Goal: Information Seeking & Learning: Learn about a topic

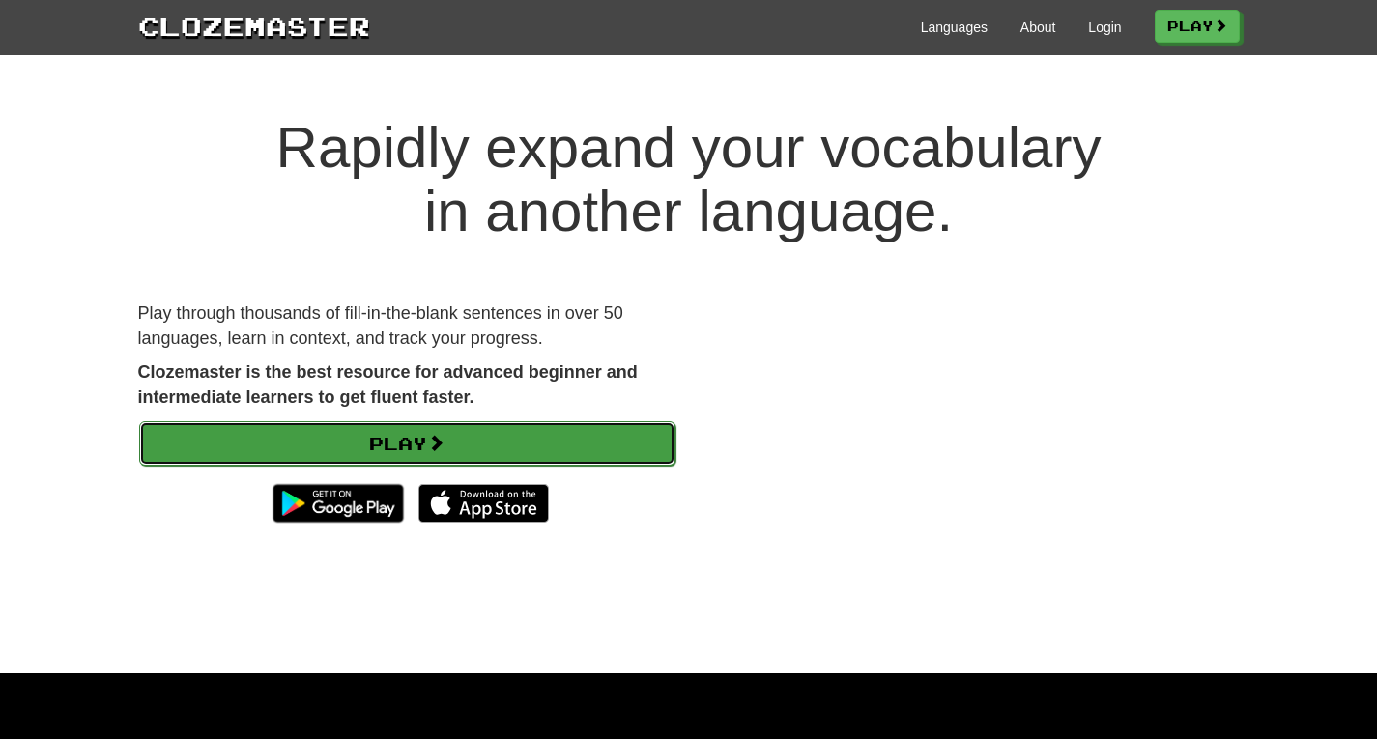
click at [564, 448] on link "Play" at bounding box center [407, 443] width 536 height 44
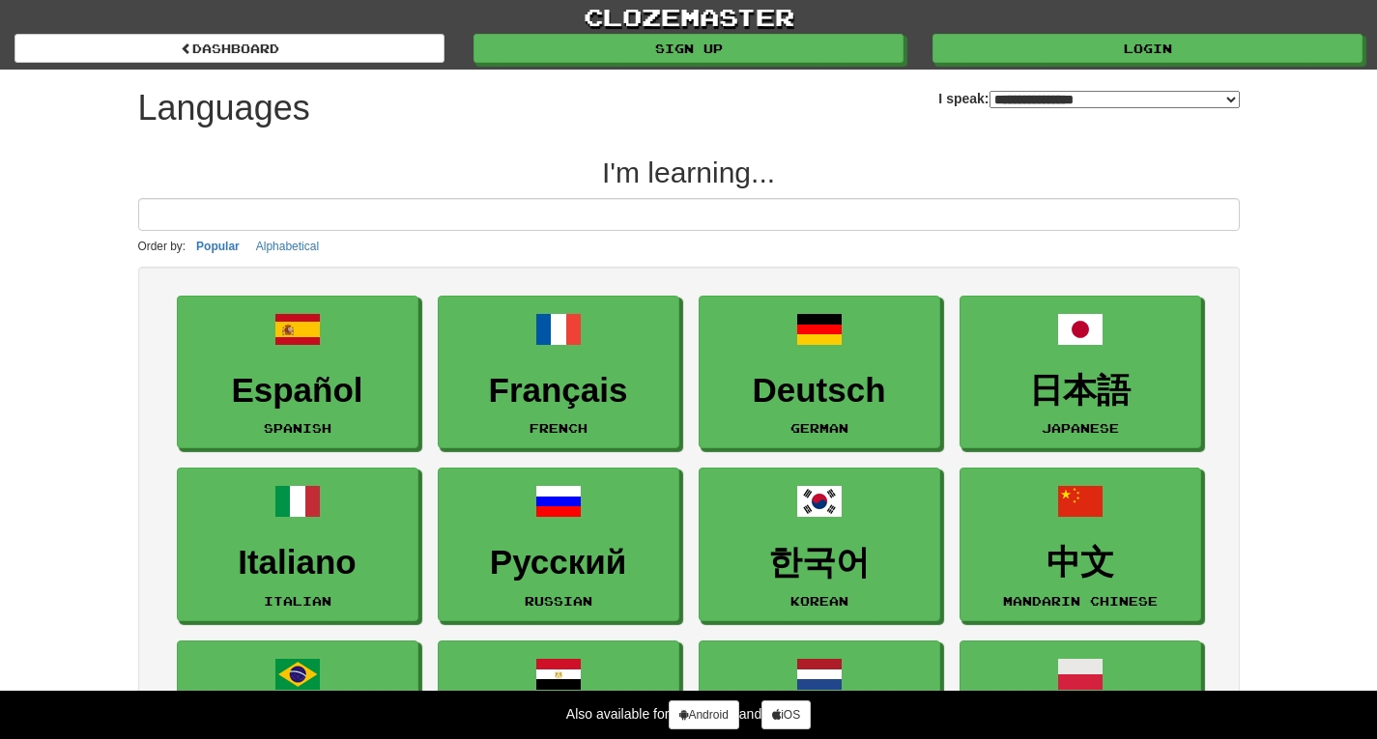
select select "*******"
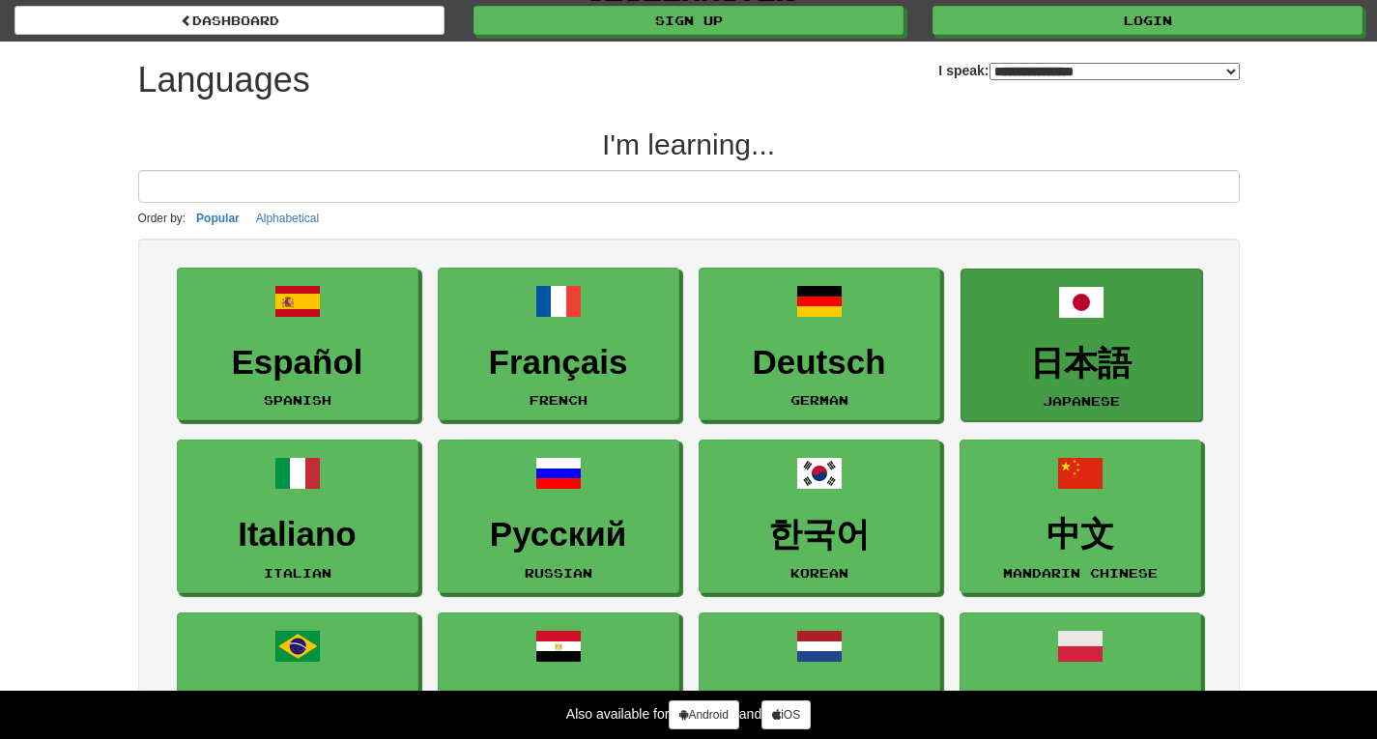
scroll to position [97, 0]
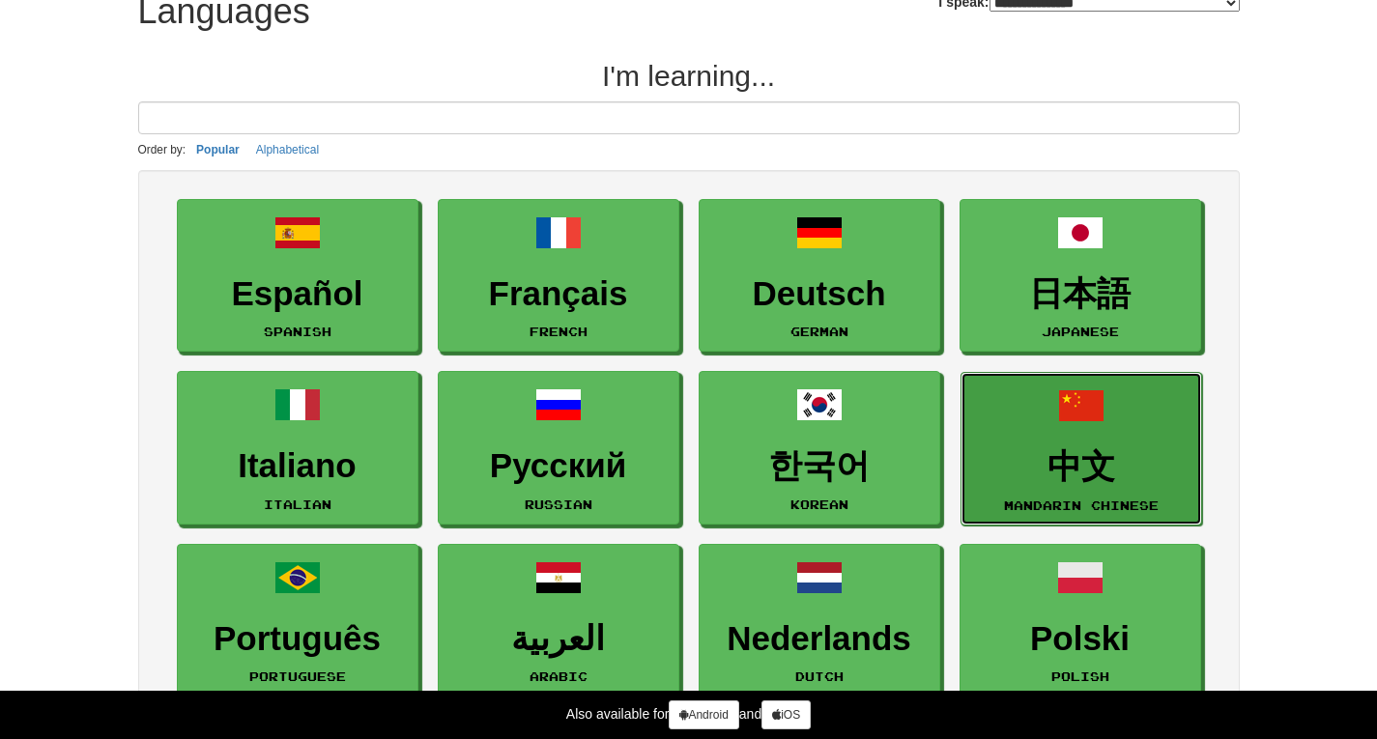
click at [1066, 438] on link "中文 Mandarin Chinese" at bounding box center [1082, 449] width 242 height 154
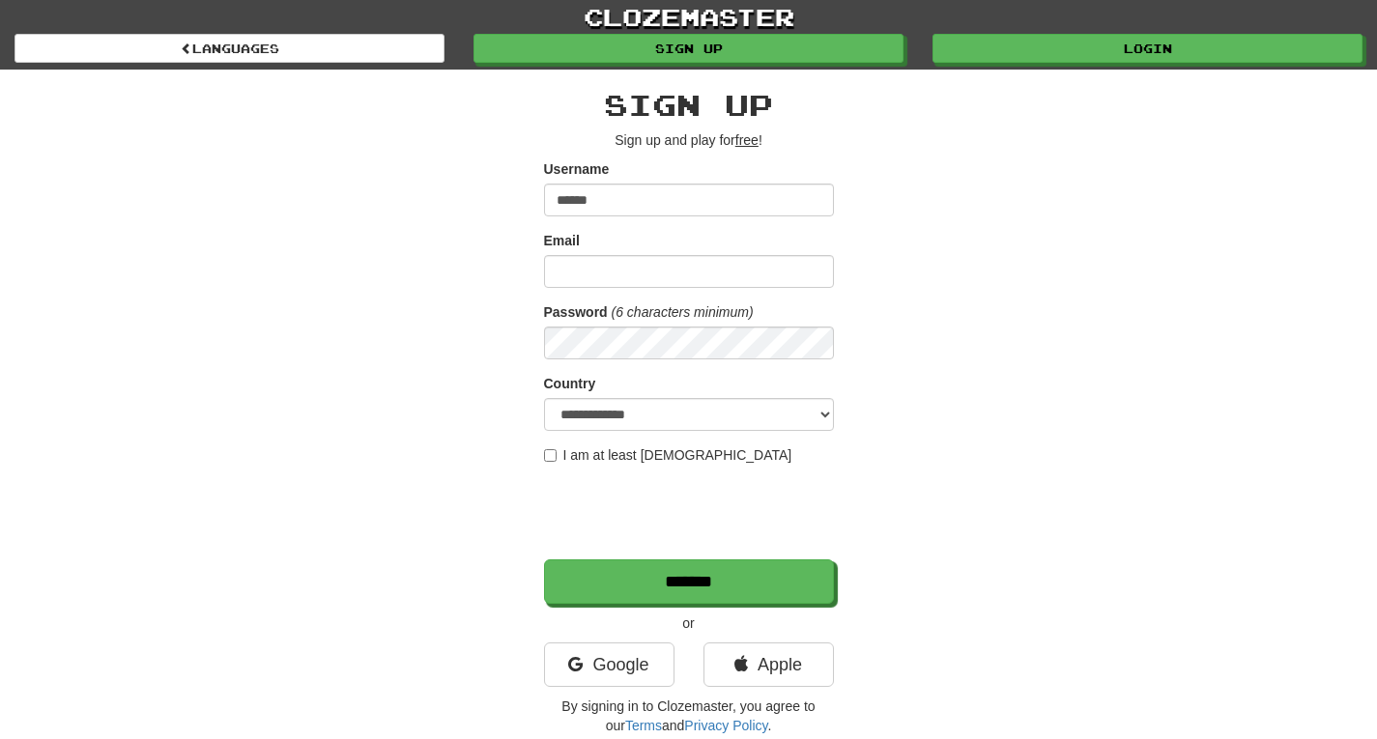
type input "******"
click at [698, 272] on input "Email" at bounding box center [689, 271] width 290 height 33
type input "**********"
click at [544, 560] on input "*******" at bounding box center [689, 582] width 290 height 44
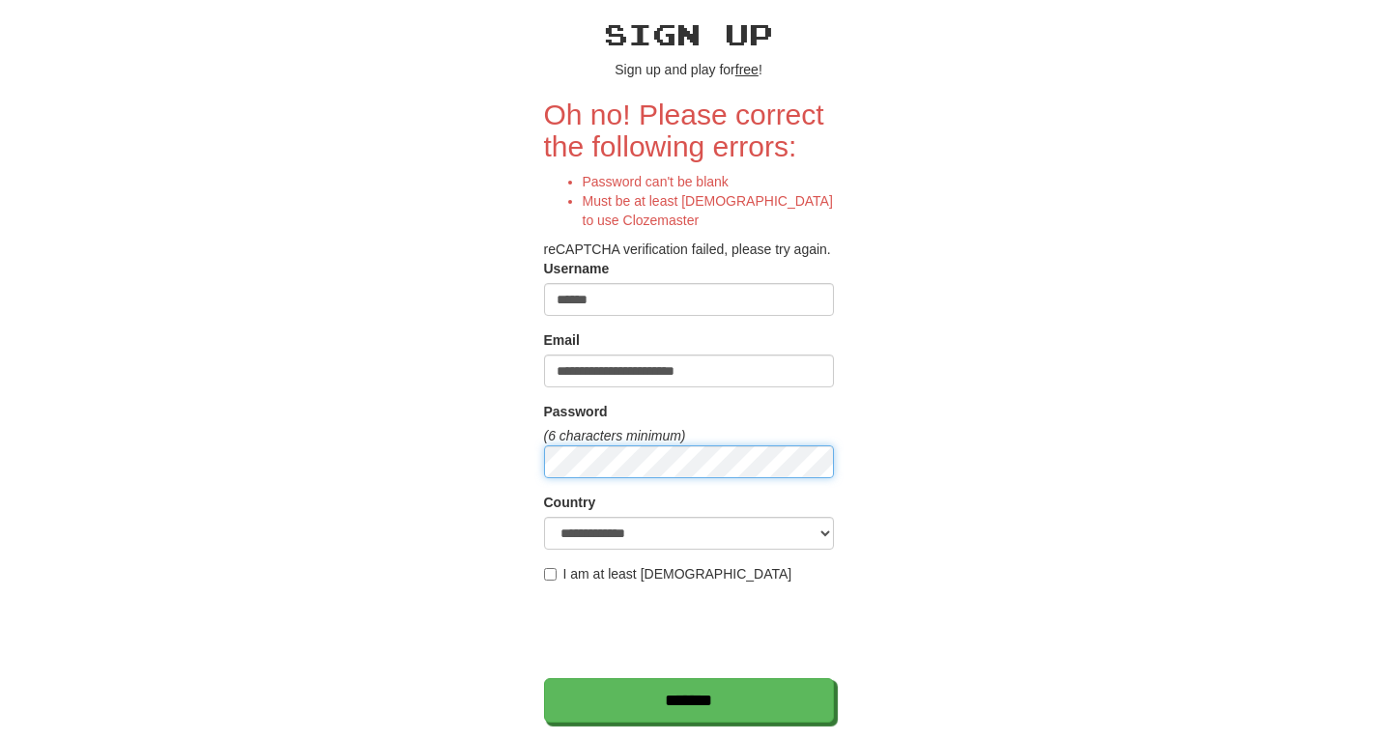
scroll to position [290, 0]
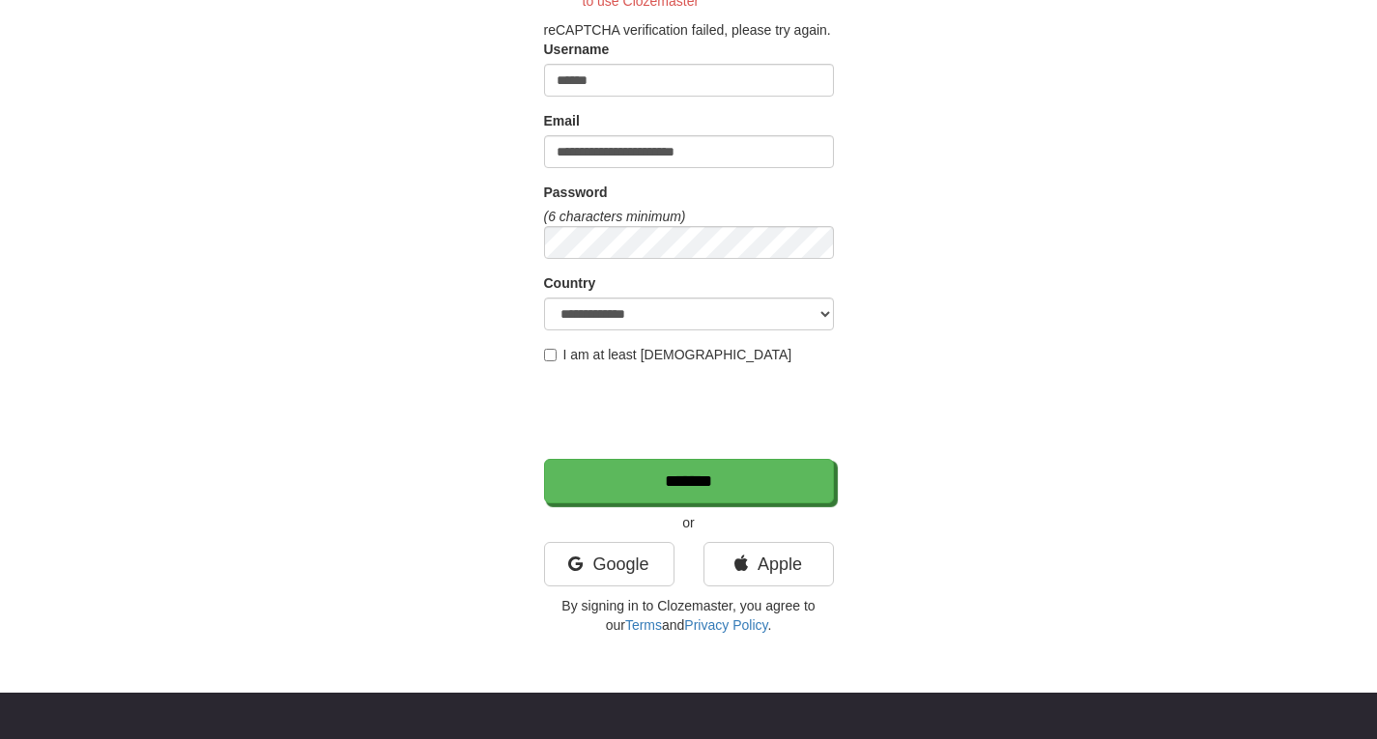
click at [549, 347] on label "I am at least 16 years old" at bounding box center [668, 354] width 248 height 19
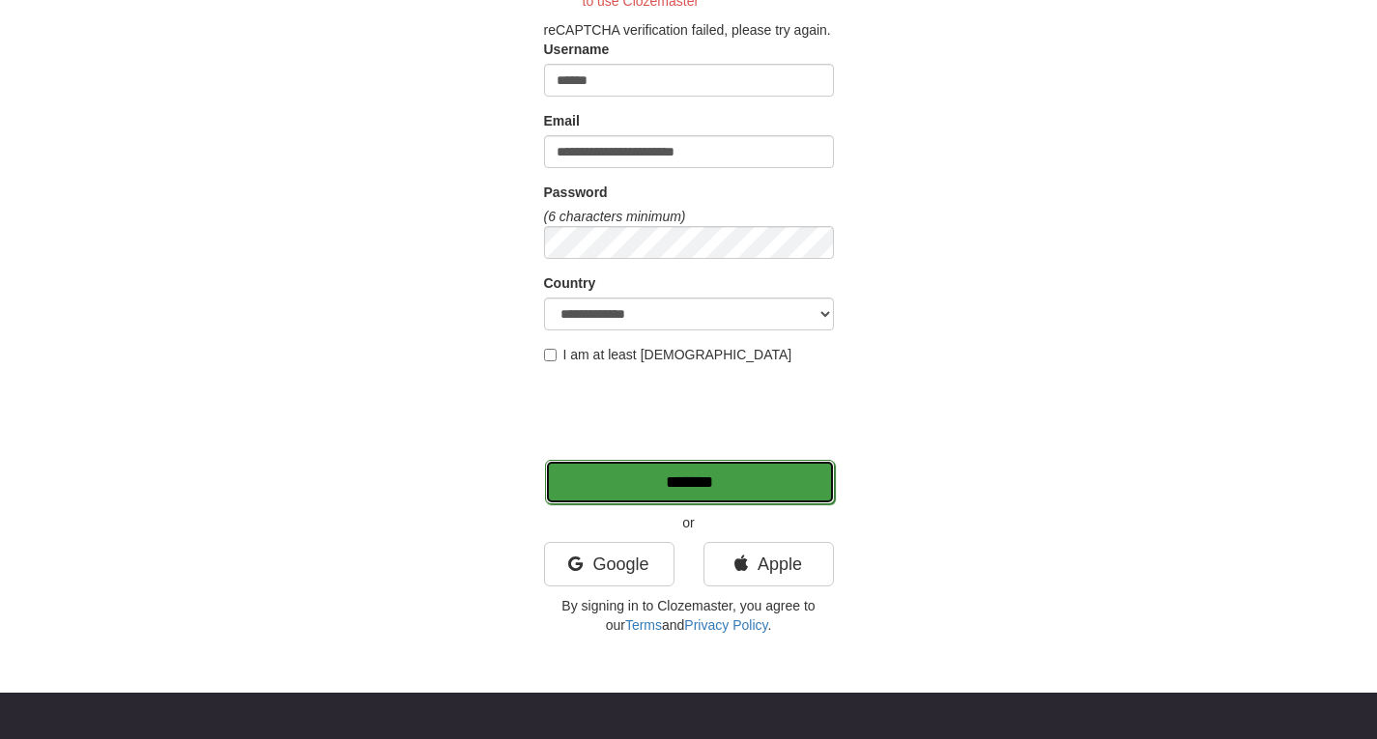
click at [720, 491] on input "*******" at bounding box center [690, 482] width 290 height 44
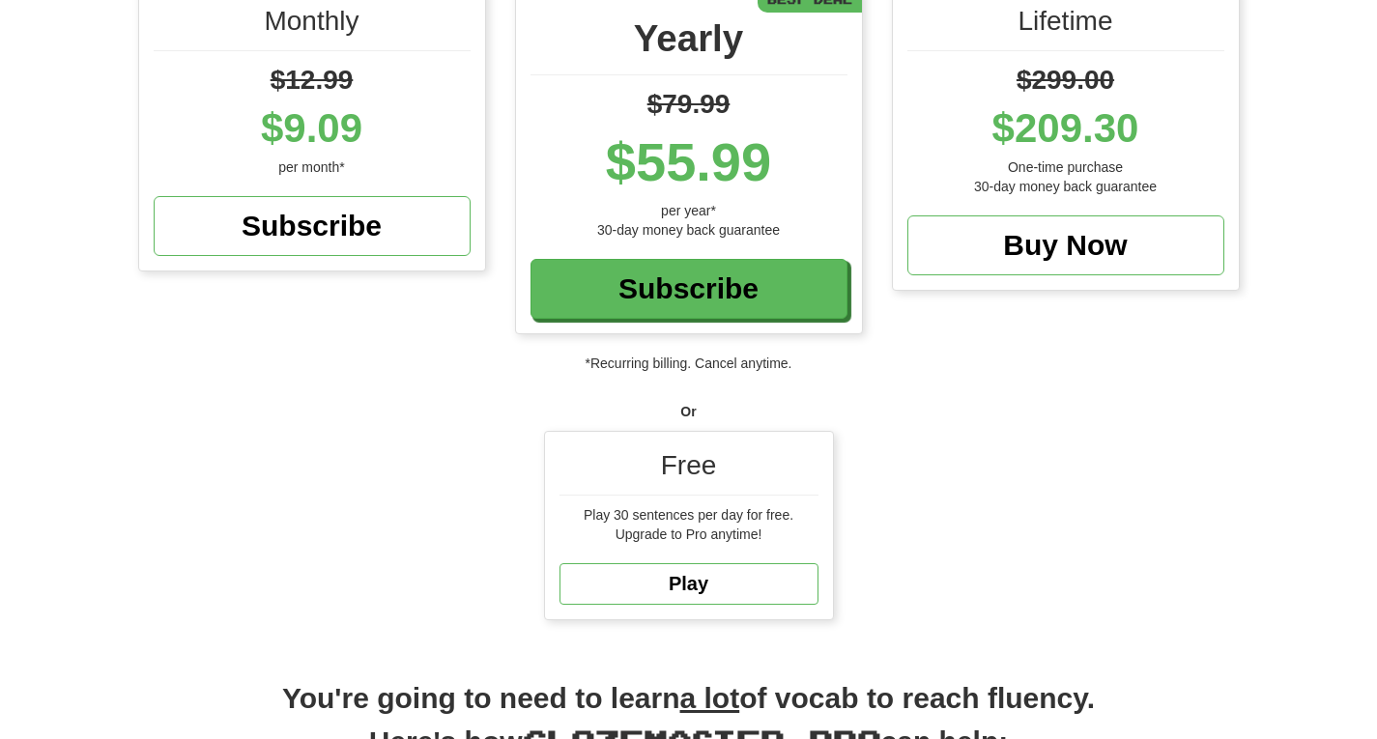
scroll to position [290, 0]
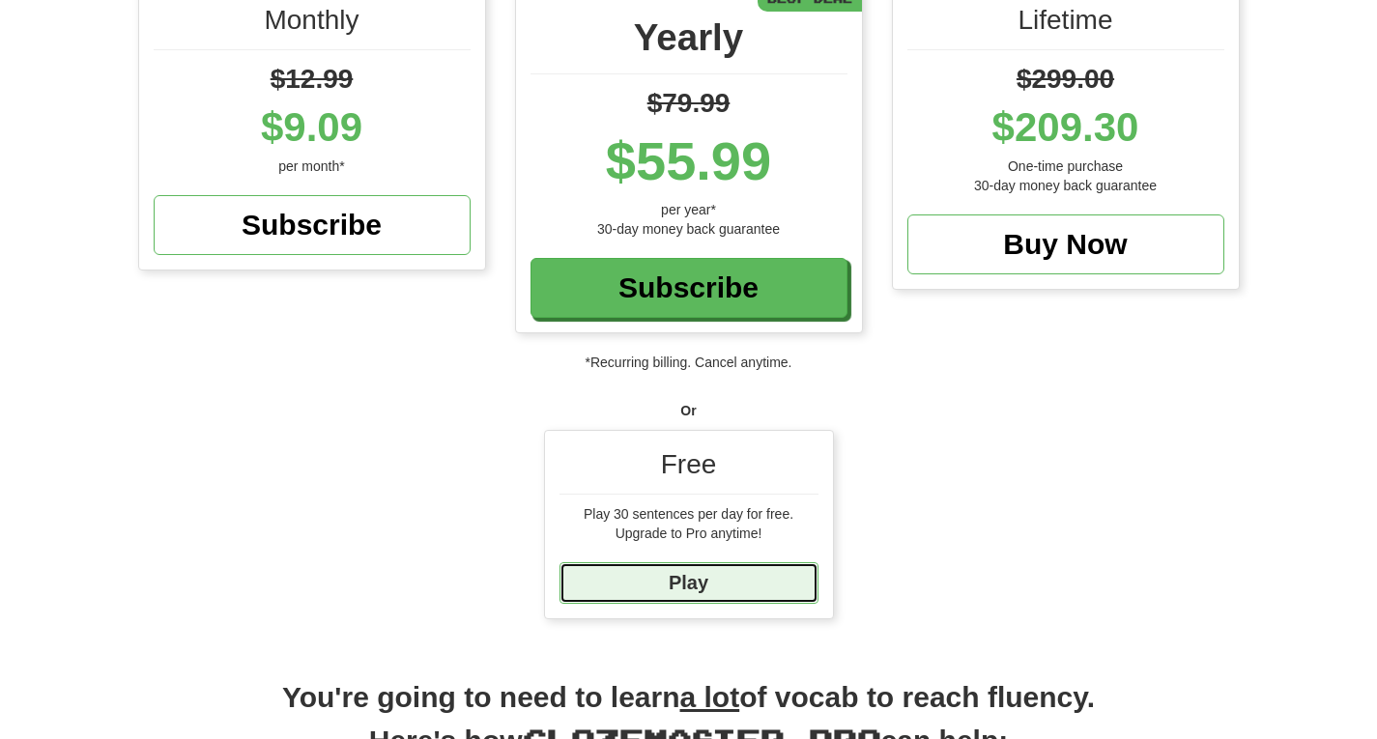
click at [736, 586] on link "Play" at bounding box center [689, 584] width 259 height 42
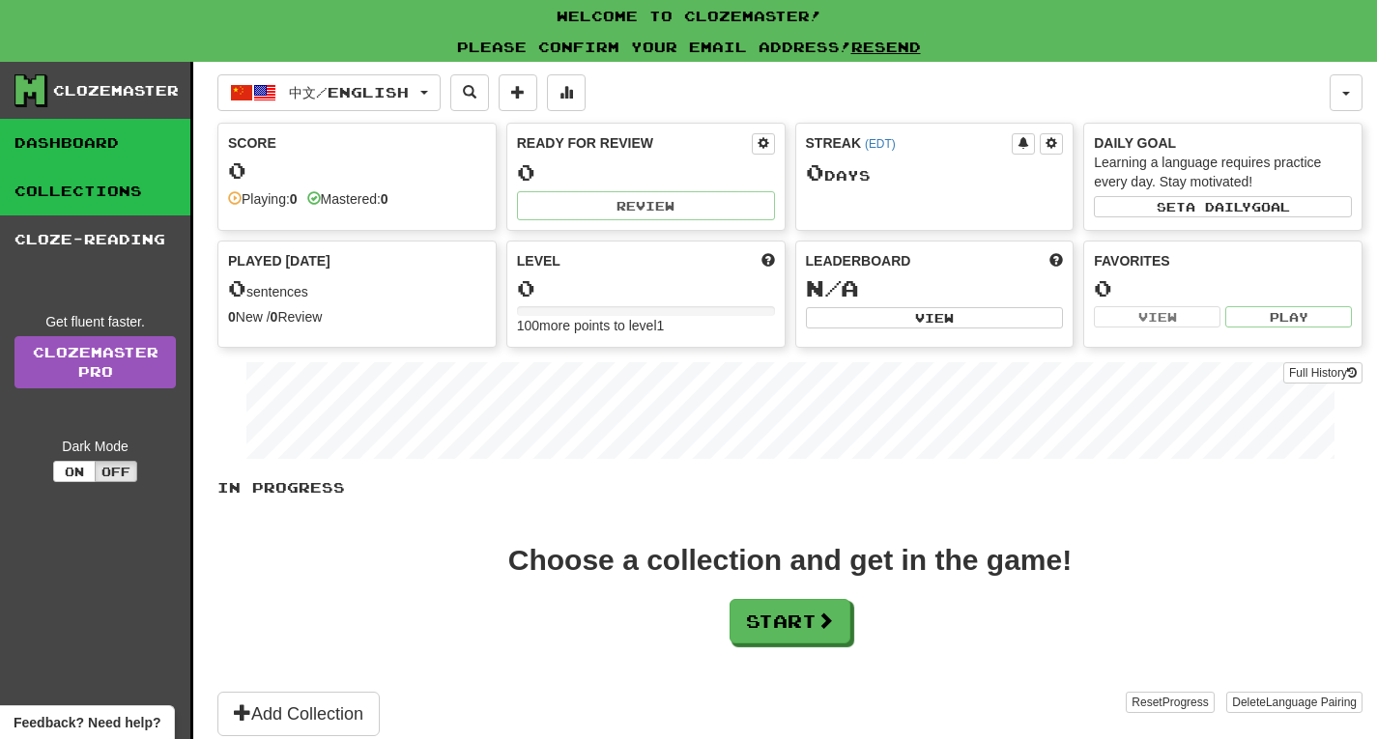
click at [128, 193] on link "Collections" at bounding box center [95, 191] width 190 height 48
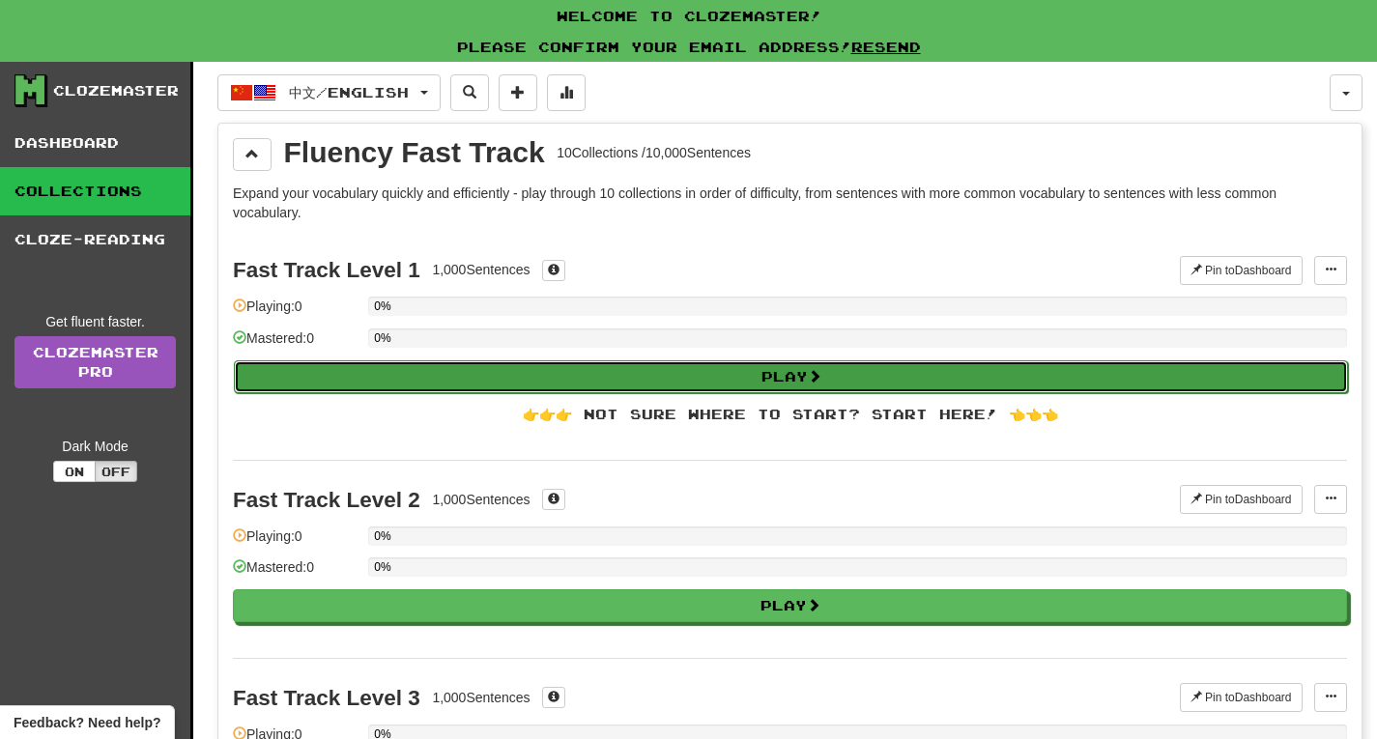
click at [564, 379] on button "Play" at bounding box center [791, 377] width 1114 height 33
select select "**"
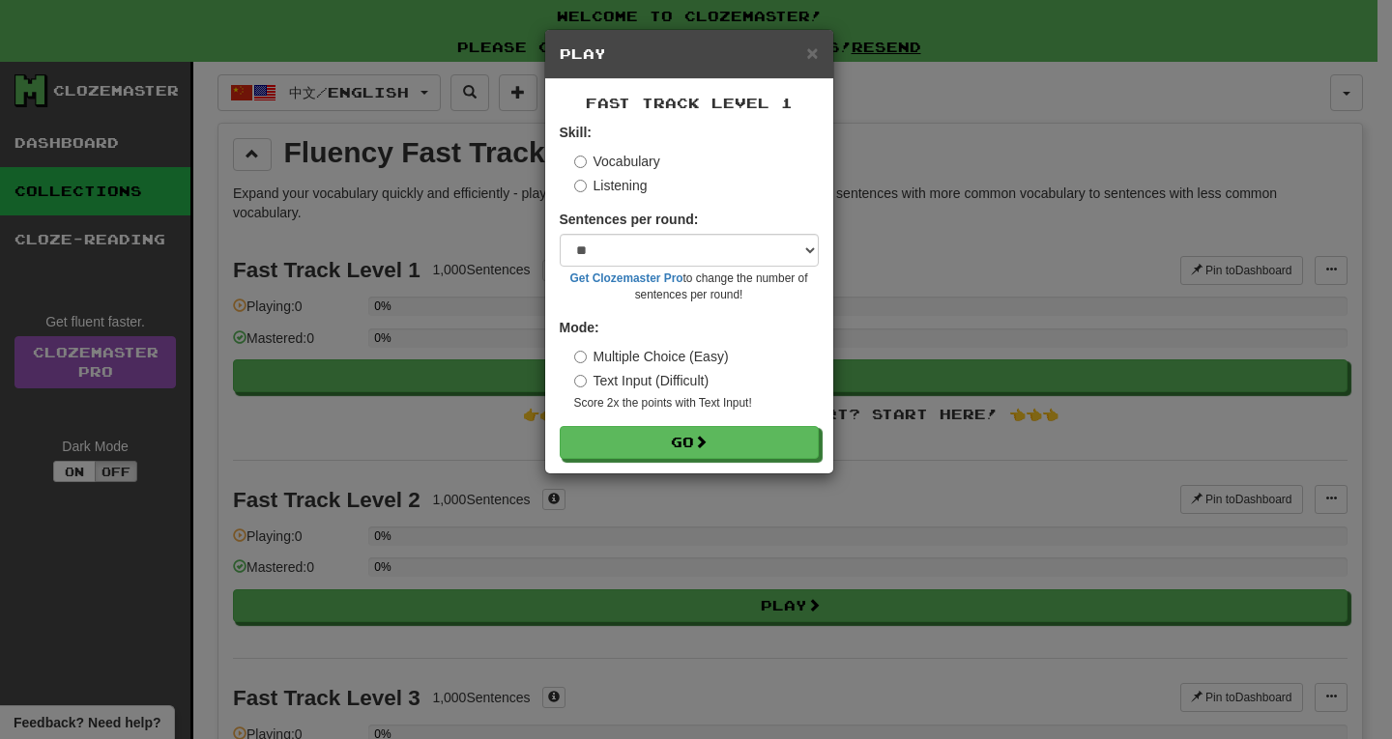
click at [590, 381] on label "Text Input (Difficult)" at bounding box center [641, 380] width 135 height 19
click at [653, 445] on button "Go" at bounding box center [690, 443] width 259 height 33
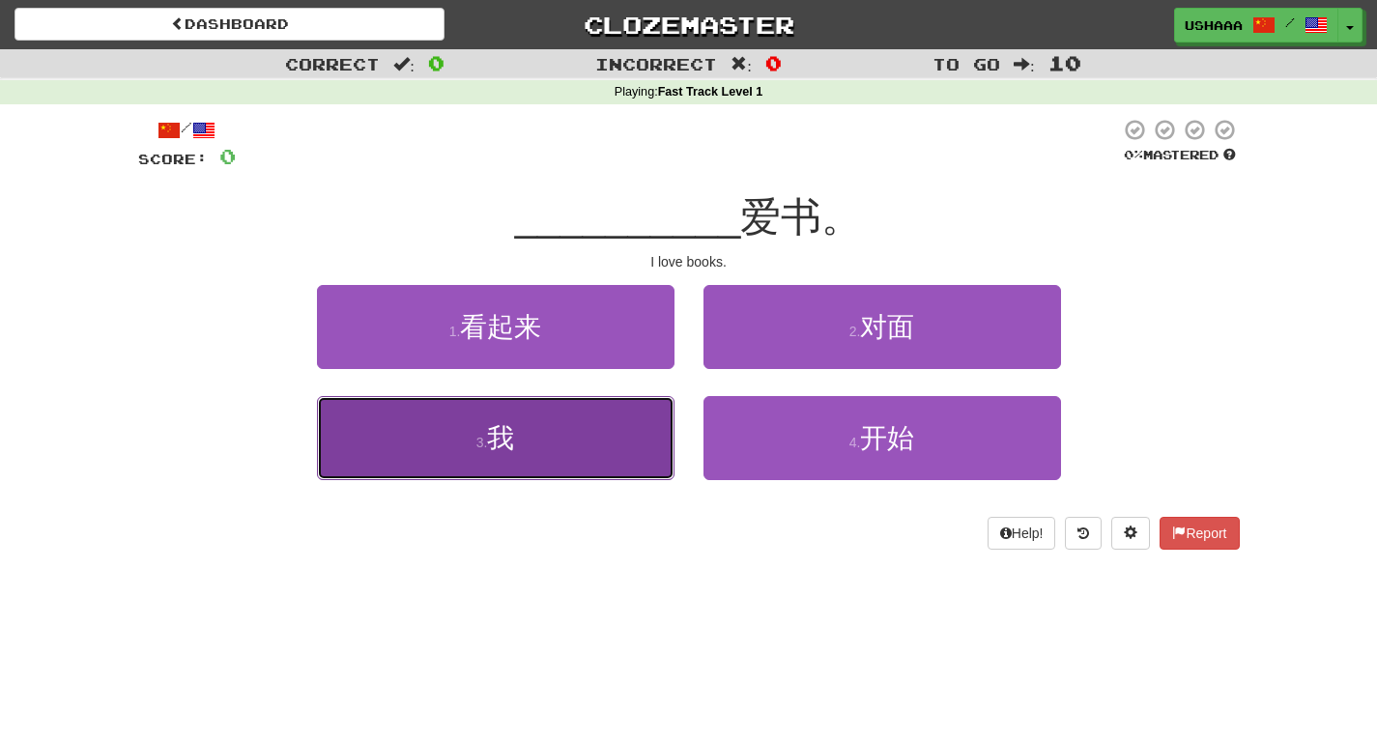
click at [607, 456] on button "3 . 我" at bounding box center [496, 438] width 358 height 84
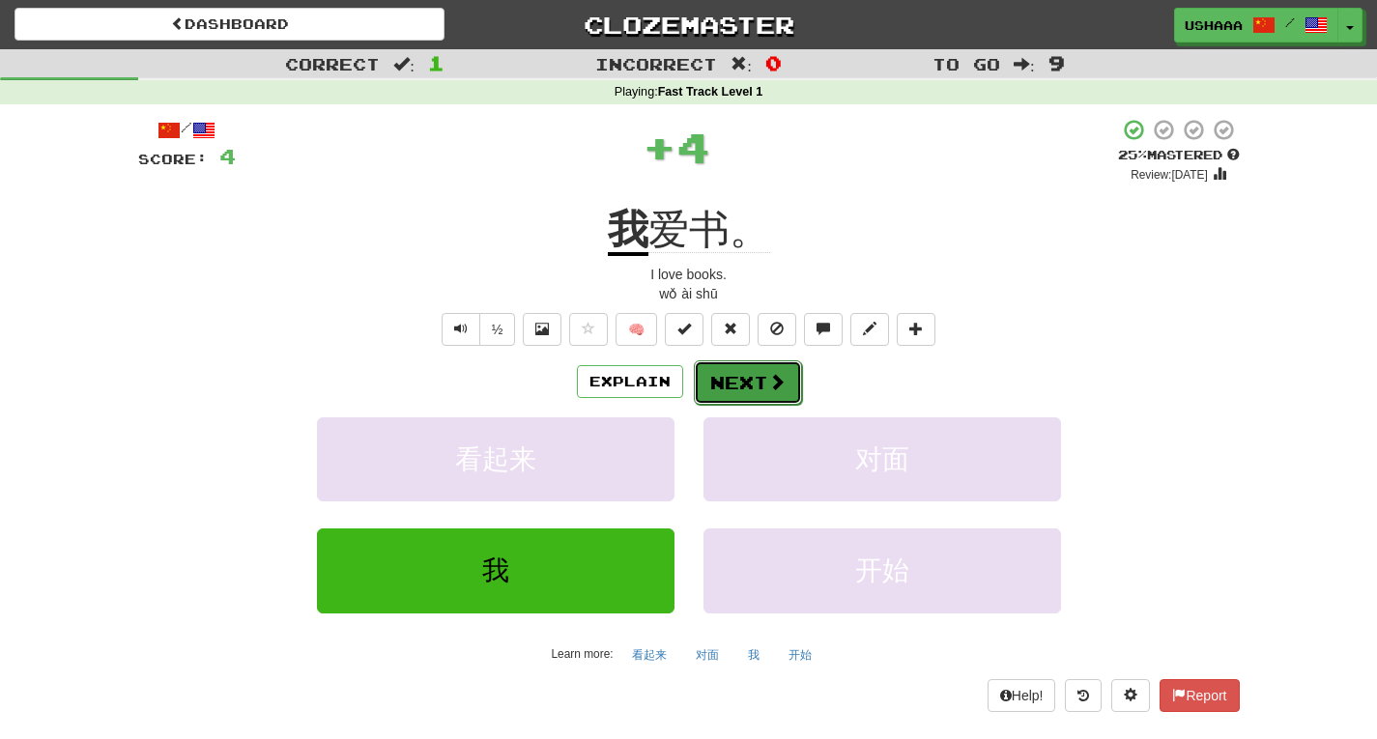
click at [790, 377] on button "Next" at bounding box center [748, 383] width 108 height 44
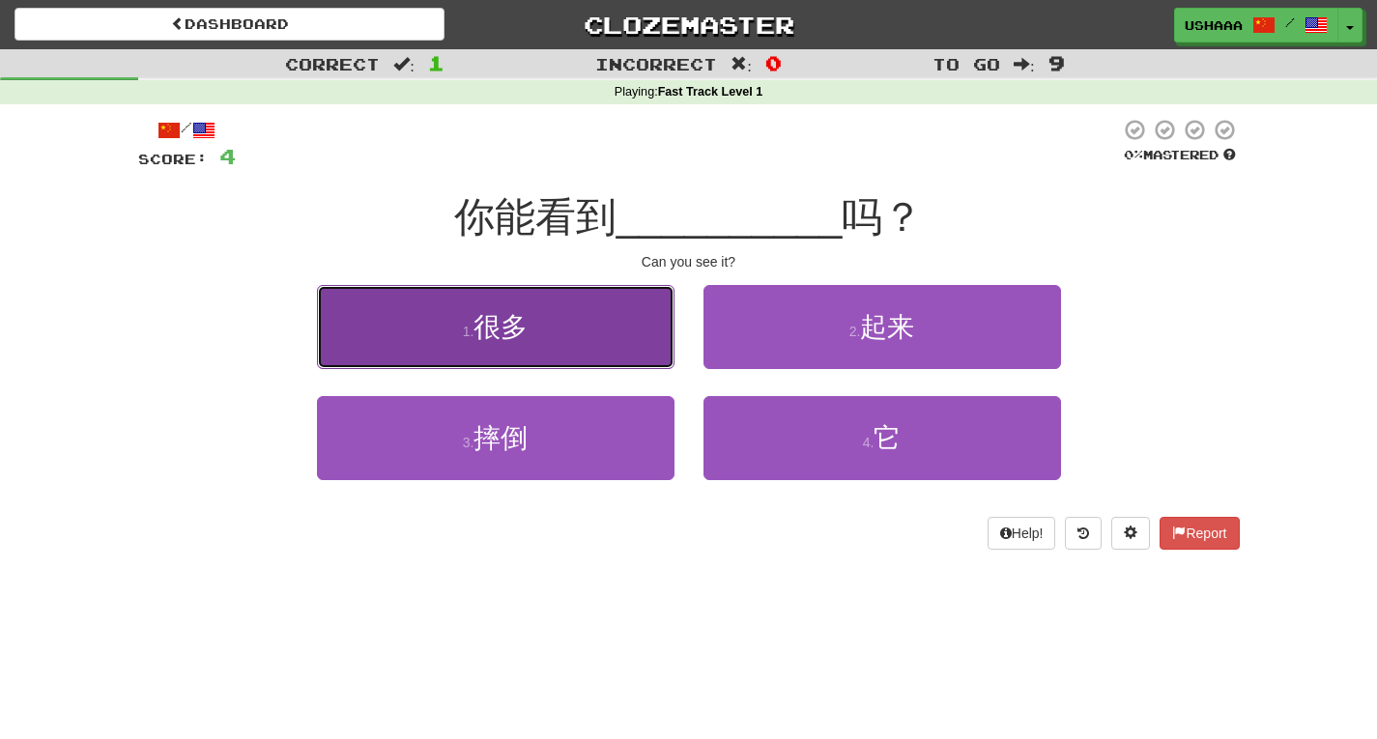
click at [578, 343] on button "1 . 很多" at bounding box center [496, 327] width 358 height 84
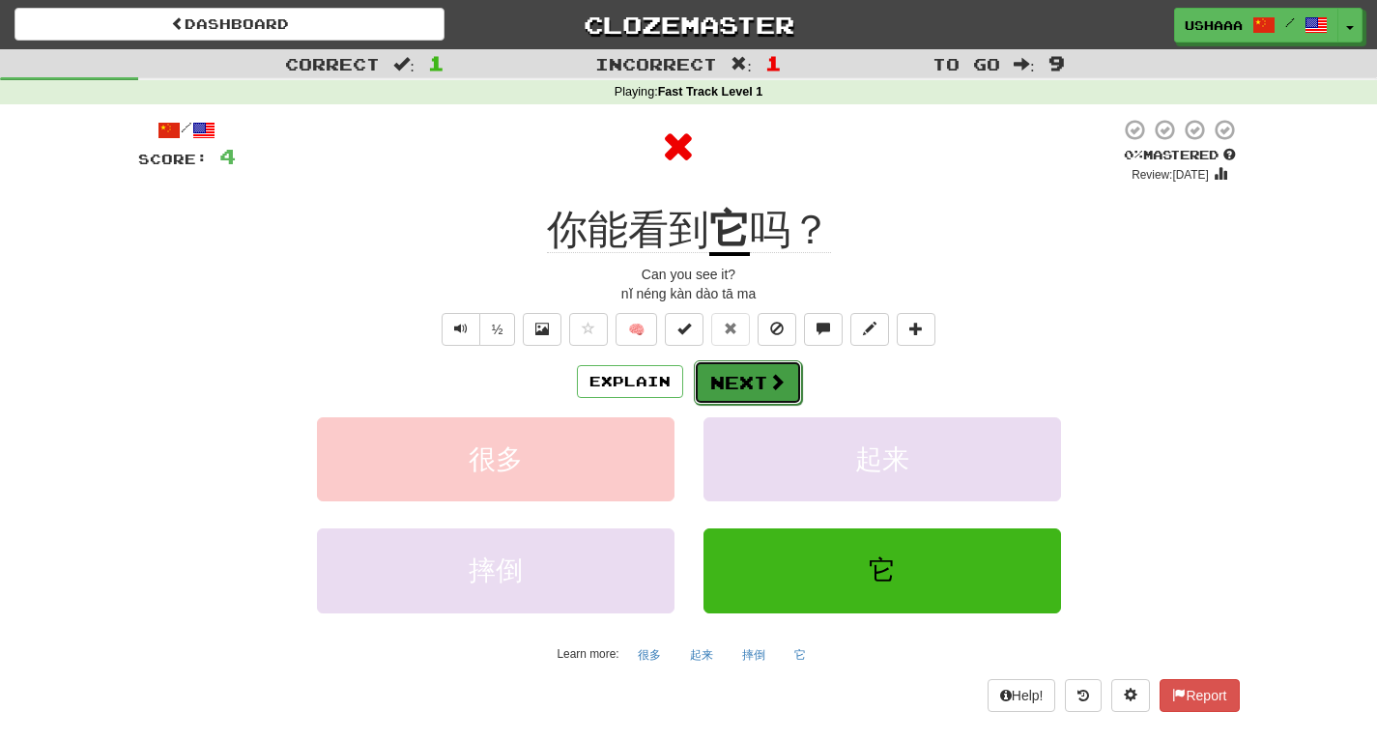
click at [724, 394] on button "Next" at bounding box center [748, 383] width 108 height 44
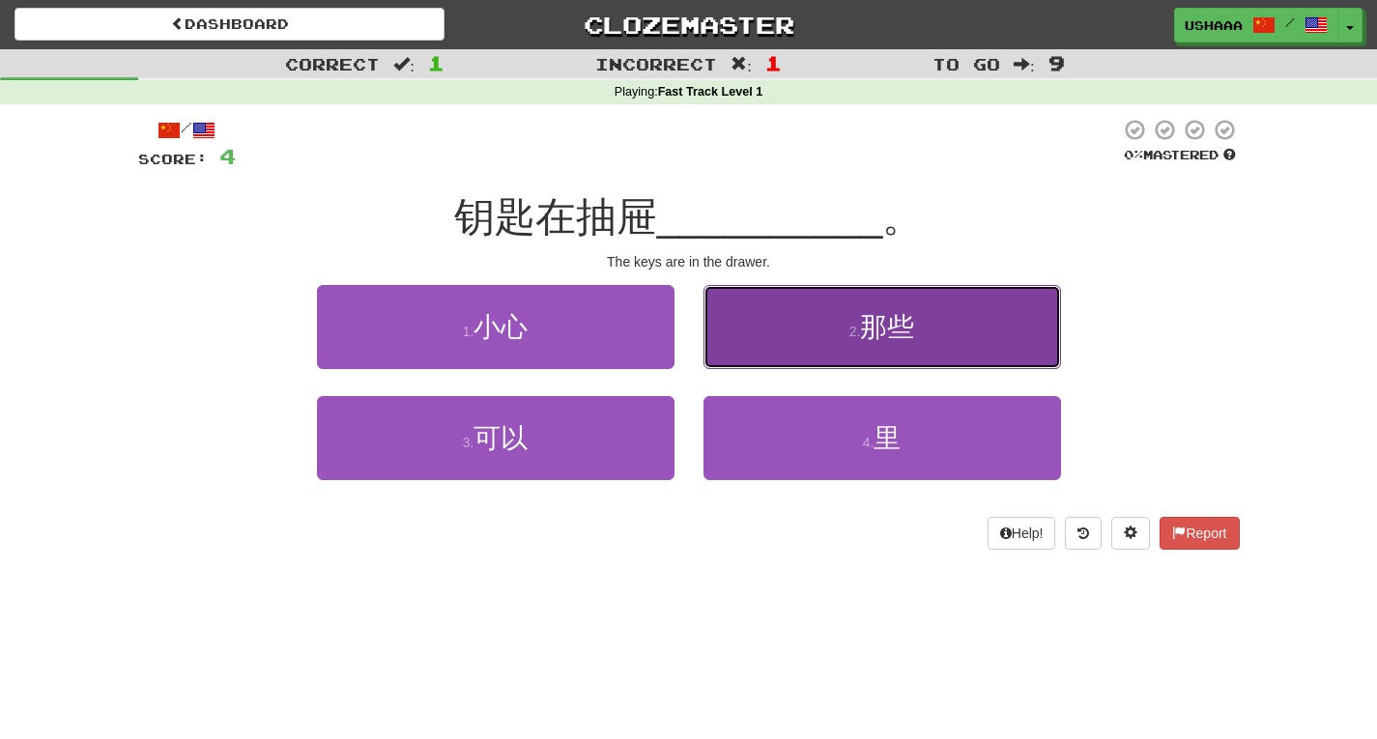
click at [870, 318] on span "那些" at bounding box center [887, 327] width 54 height 30
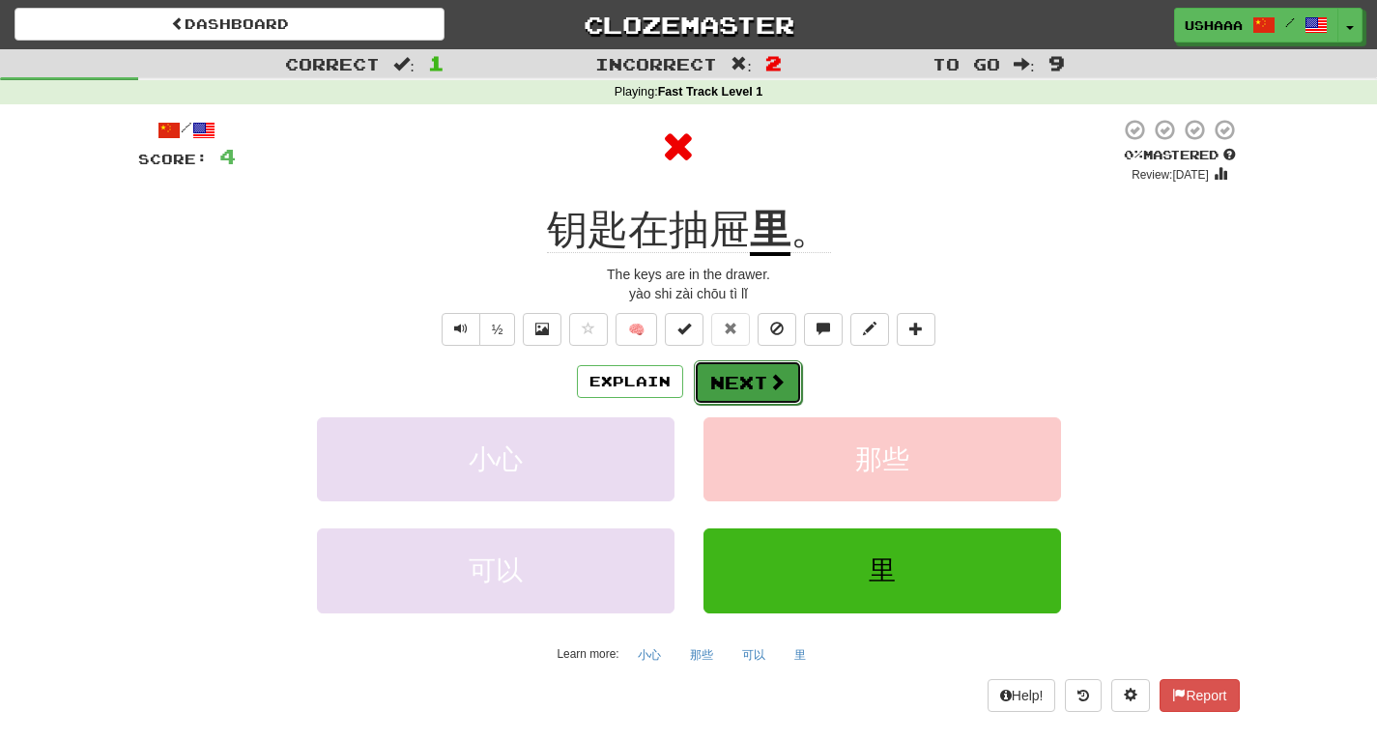
click at [778, 390] on span at bounding box center [776, 381] width 17 height 17
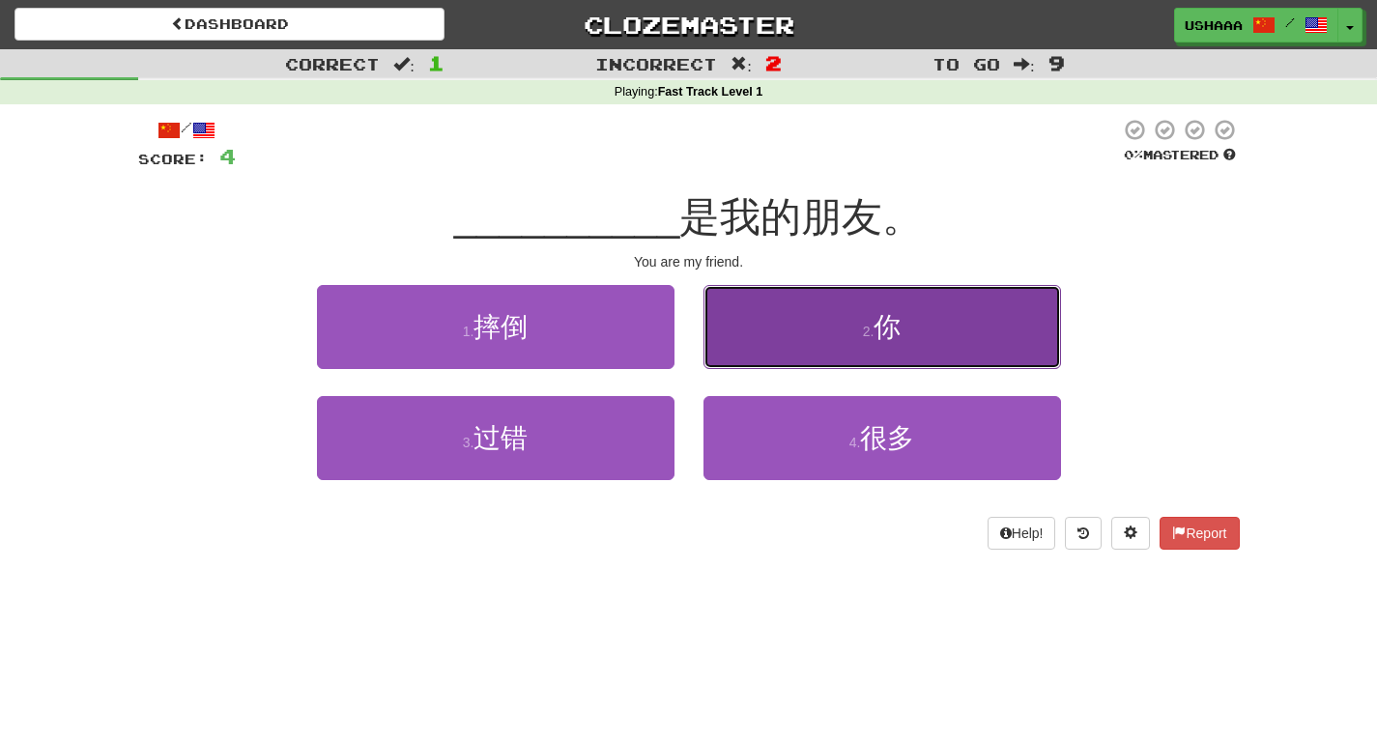
click at [859, 361] on button "2 . 你" at bounding box center [883, 327] width 358 height 84
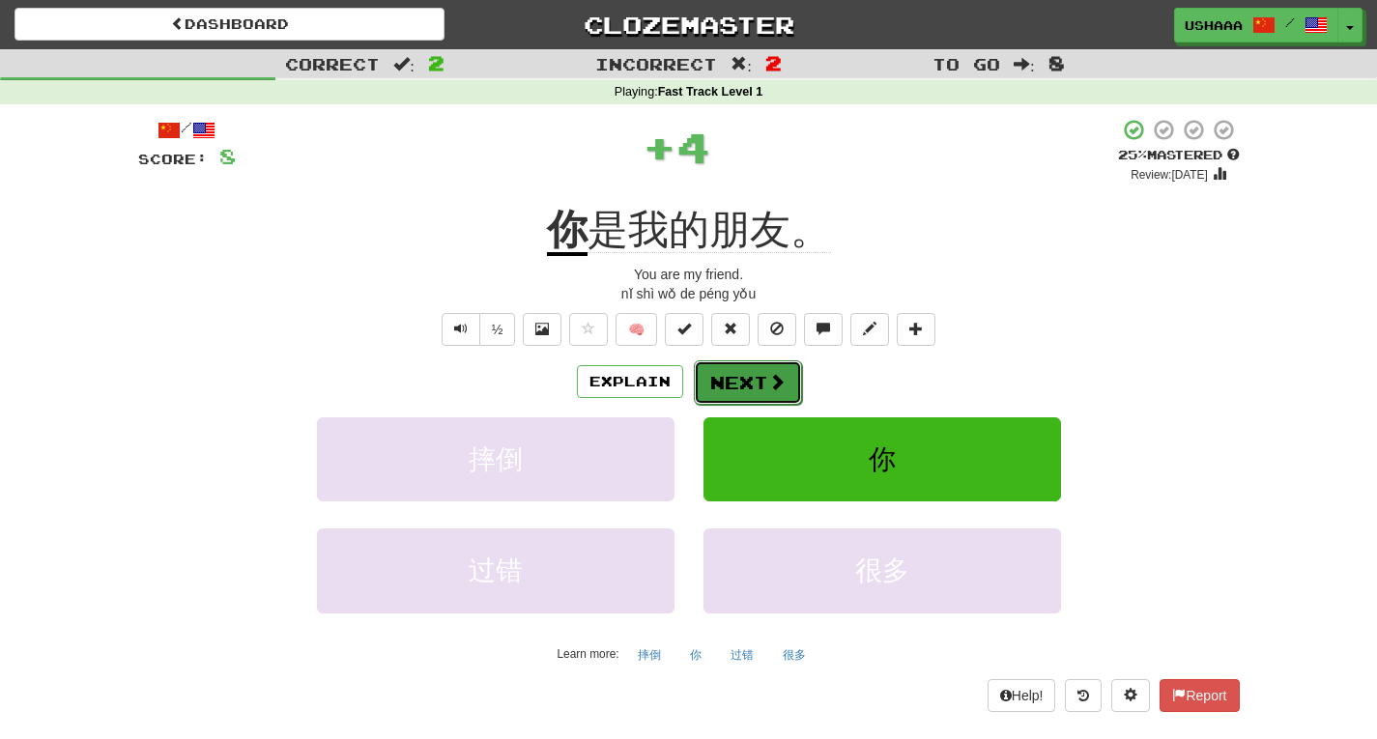
click at [762, 389] on button "Next" at bounding box center [748, 383] width 108 height 44
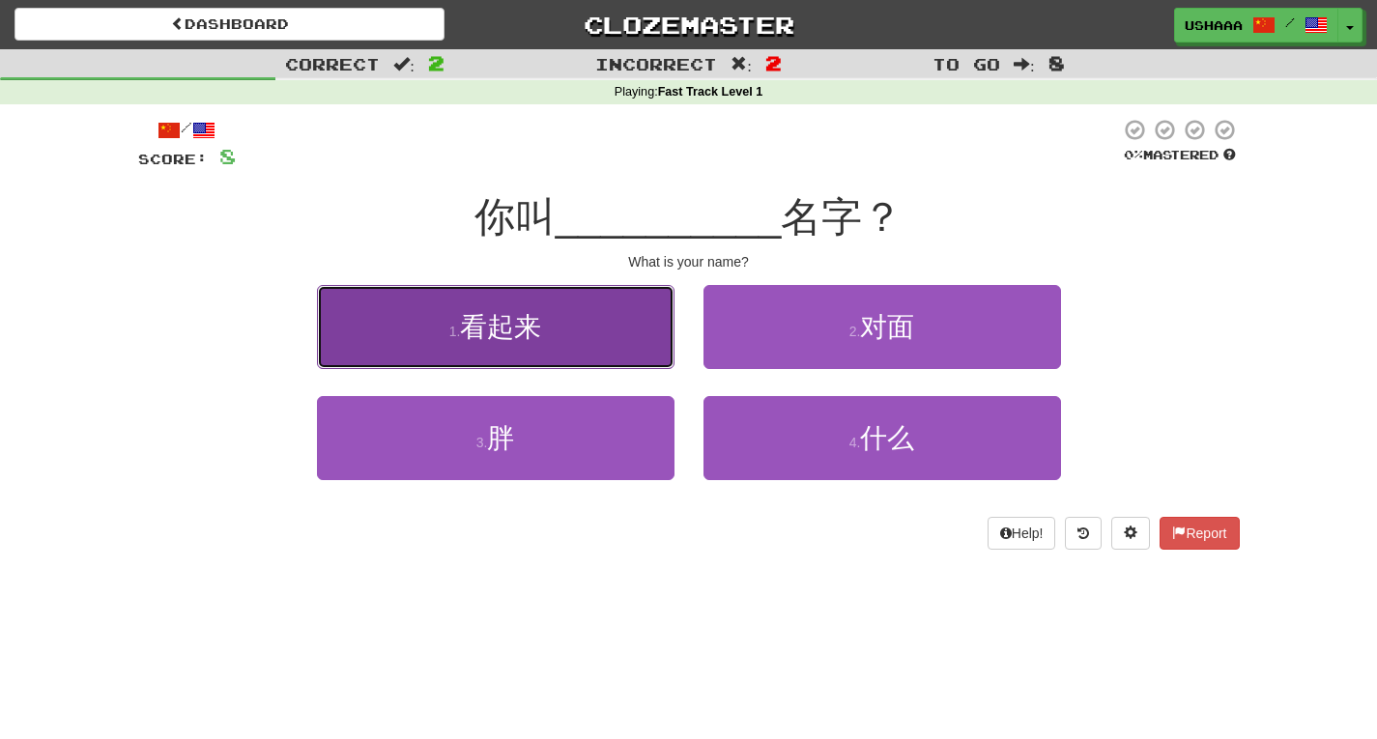
click at [613, 333] on button "1 . 看起来" at bounding box center [496, 327] width 358 height 84
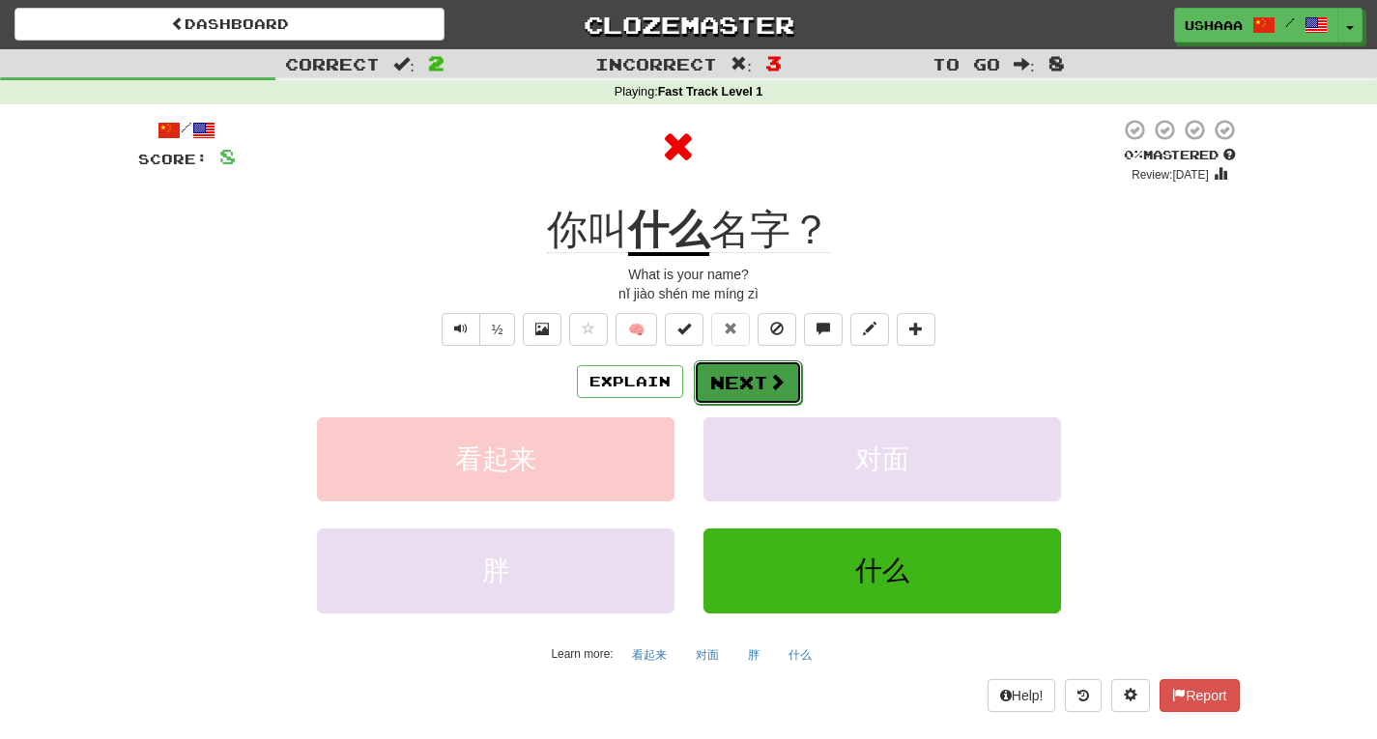
click at [763, 398] on button "Next" at bounding box center [748, 383] width 108 height 44
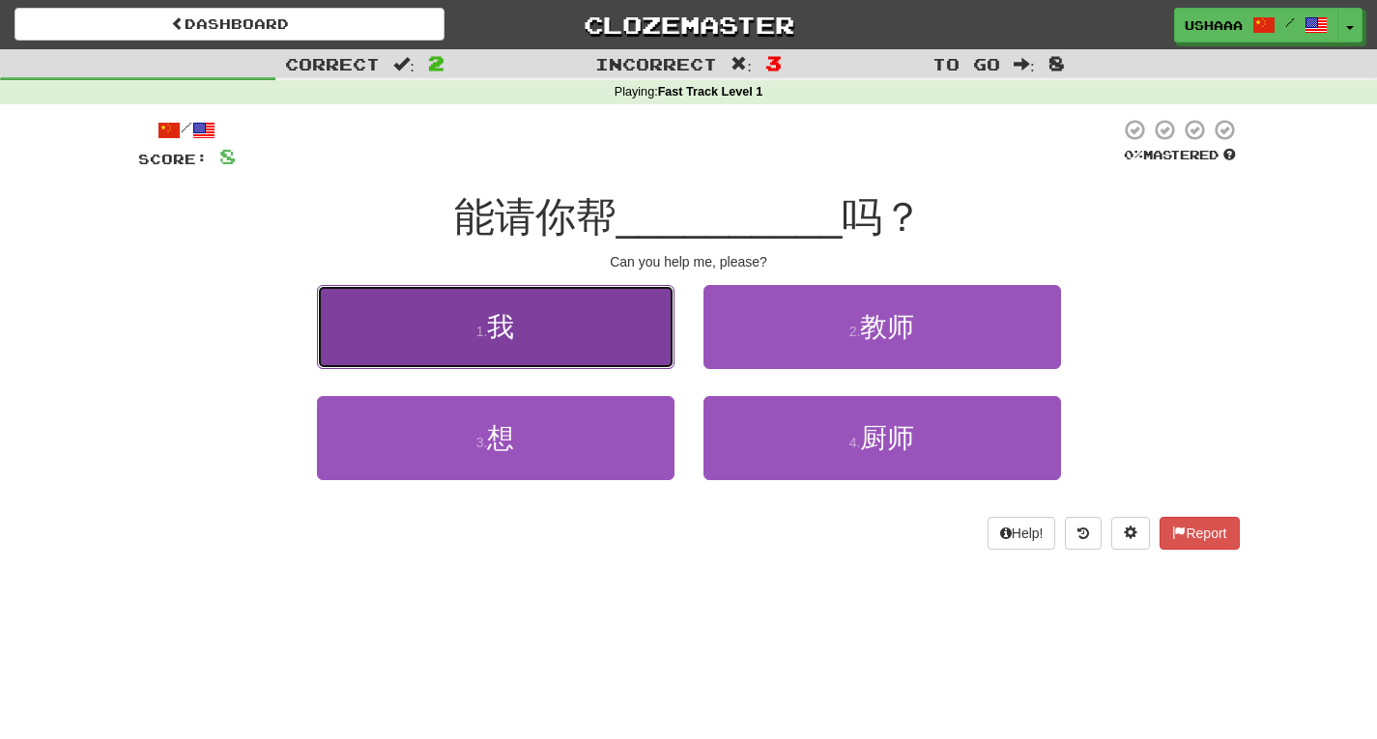
click at [586, 322] on button "1 . 我" at bounding box center [496, 327] width 358 height 84
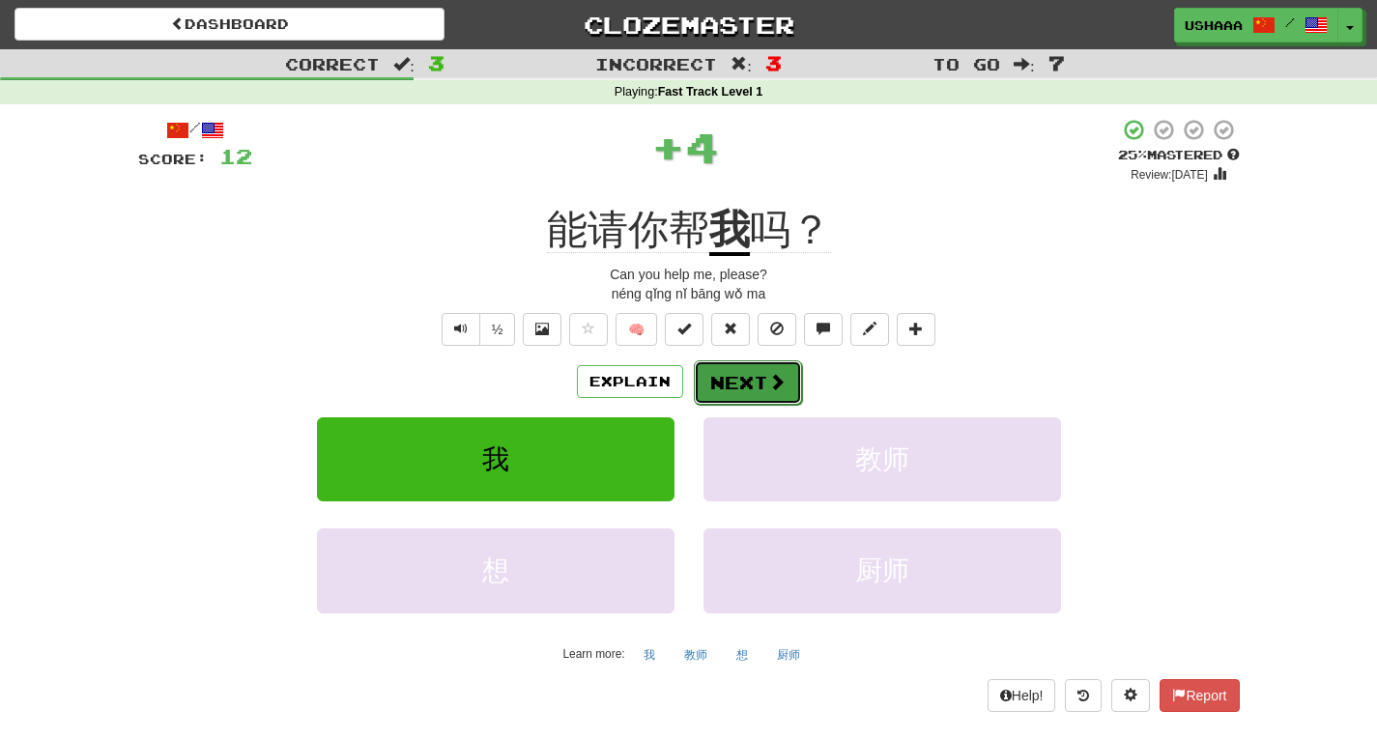
click at [783, 366] on button "Next" at bounding box center [748, 383] width 108 height 44
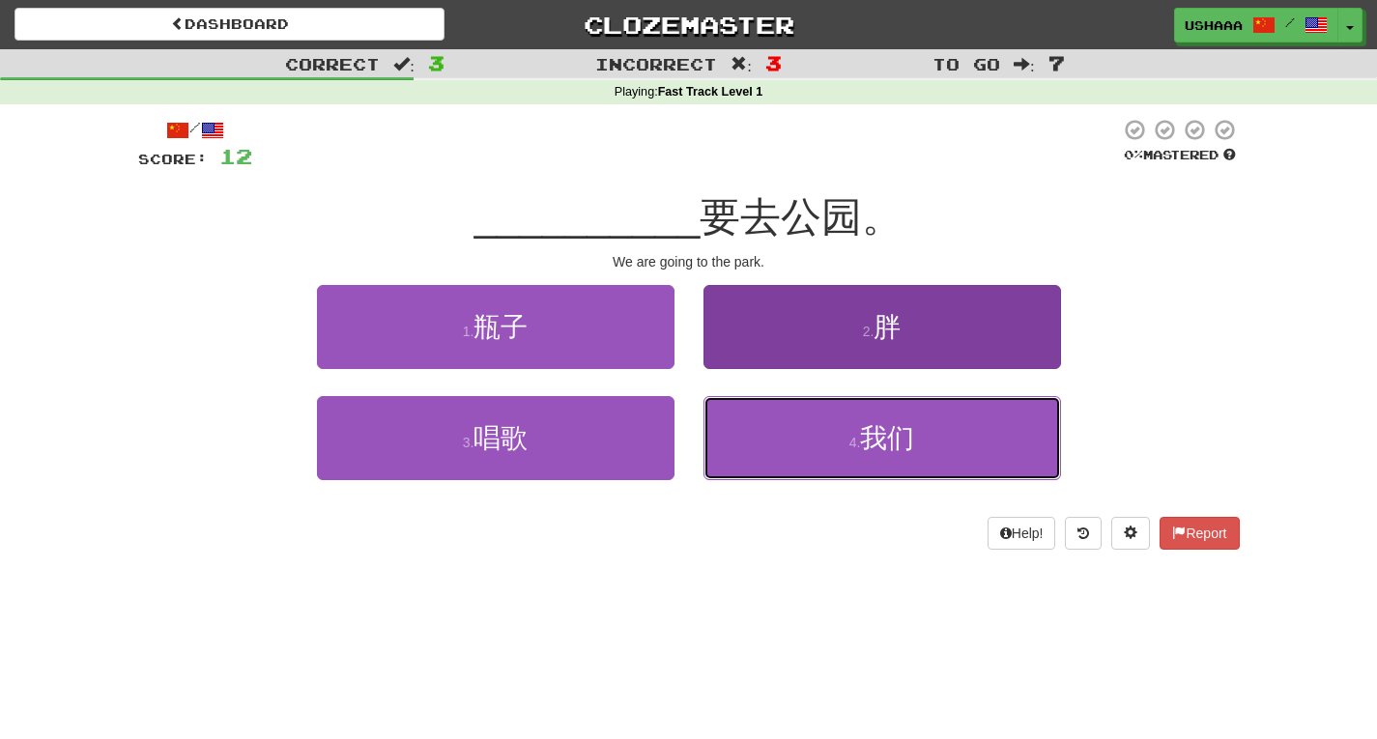
click at [774, 454] on button "4 . 我们" at bounding box center [883, 438] width 358 height 84
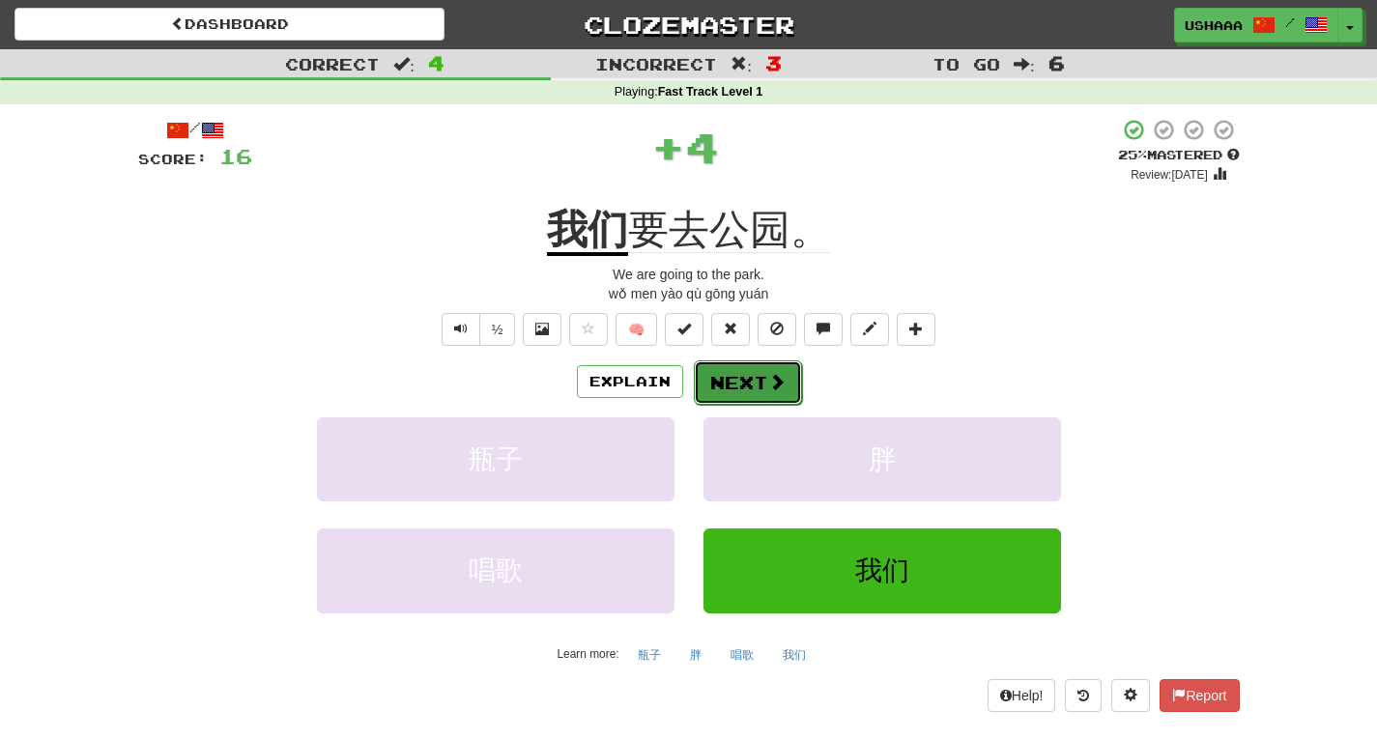
click at [719, 379] on button "Next" at bounding box center [748, 383] width 108 height 44
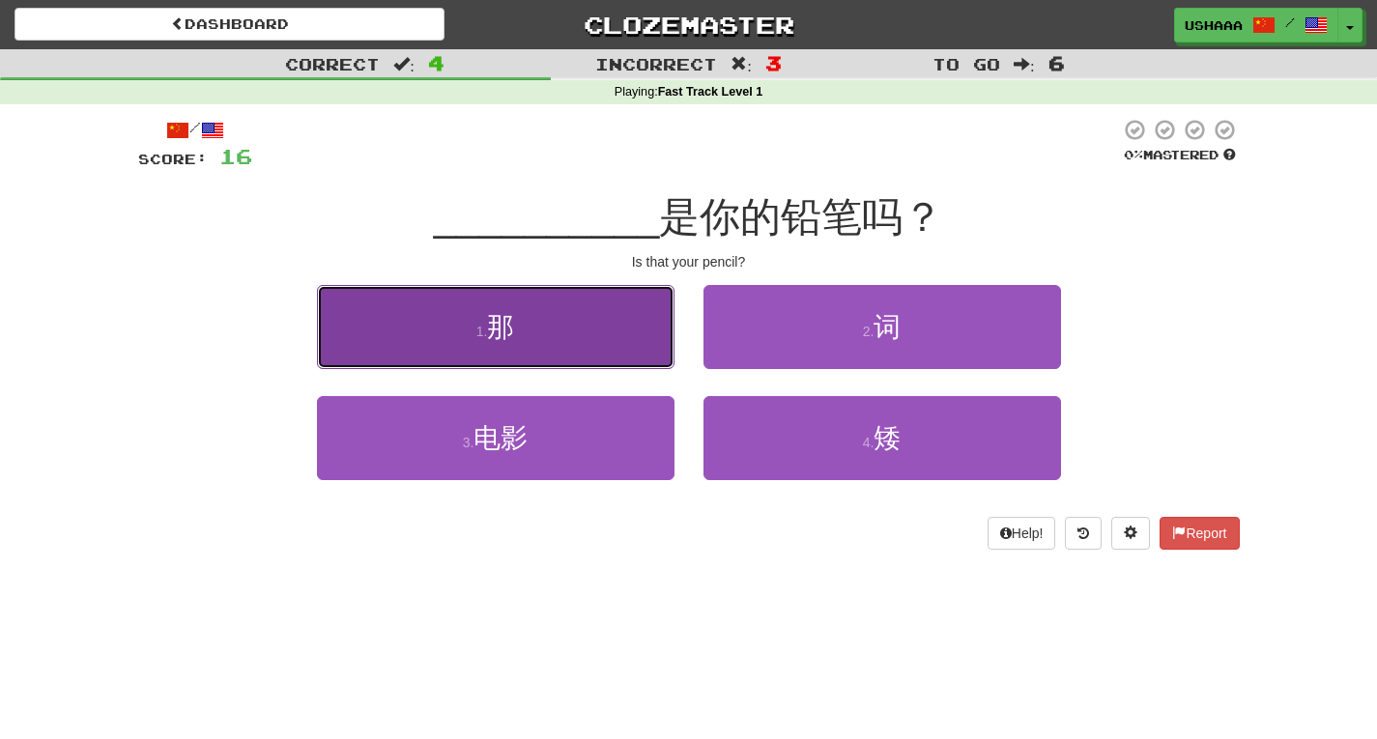
click at [521, 359] on button "1 . 那" at bounding box center [496, 327] width 358 height 84
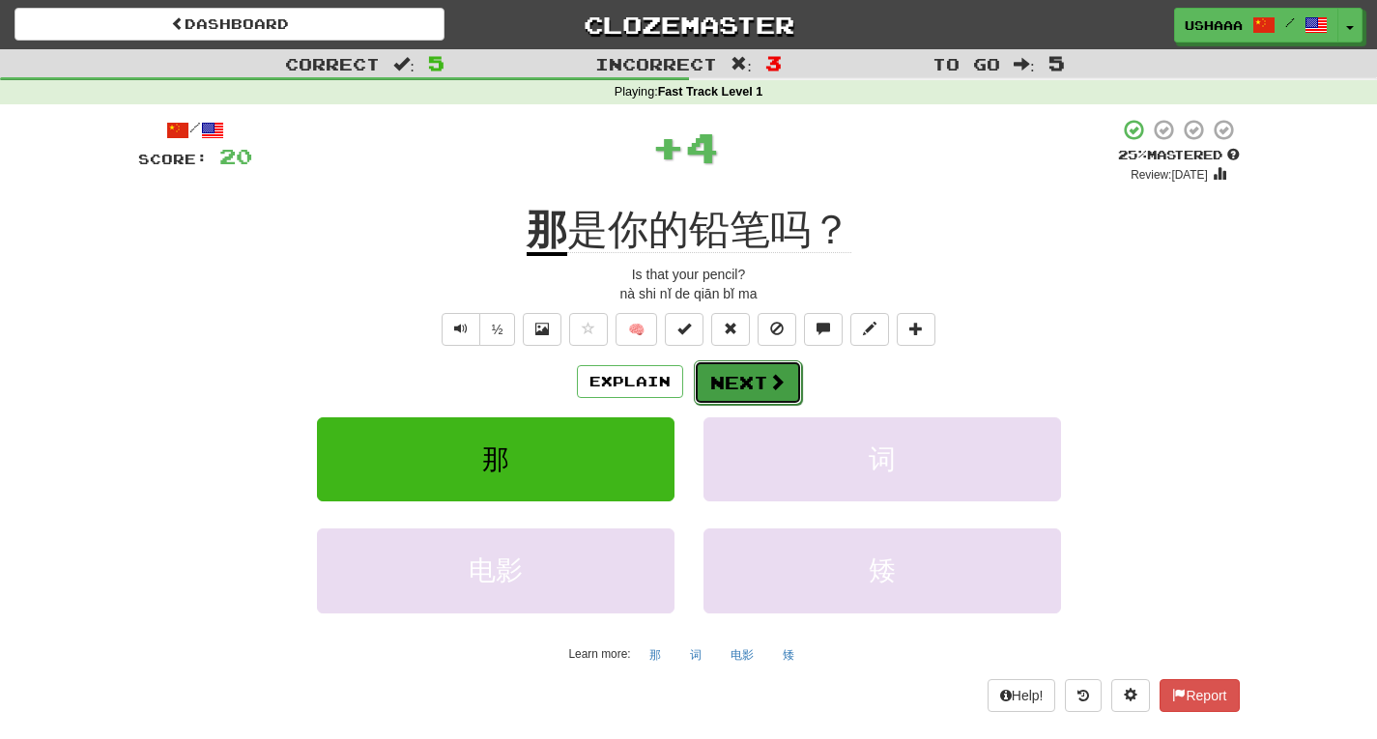
click at [744, 387] on button "Next" at bounding box center [748, 383] width 108 height 44
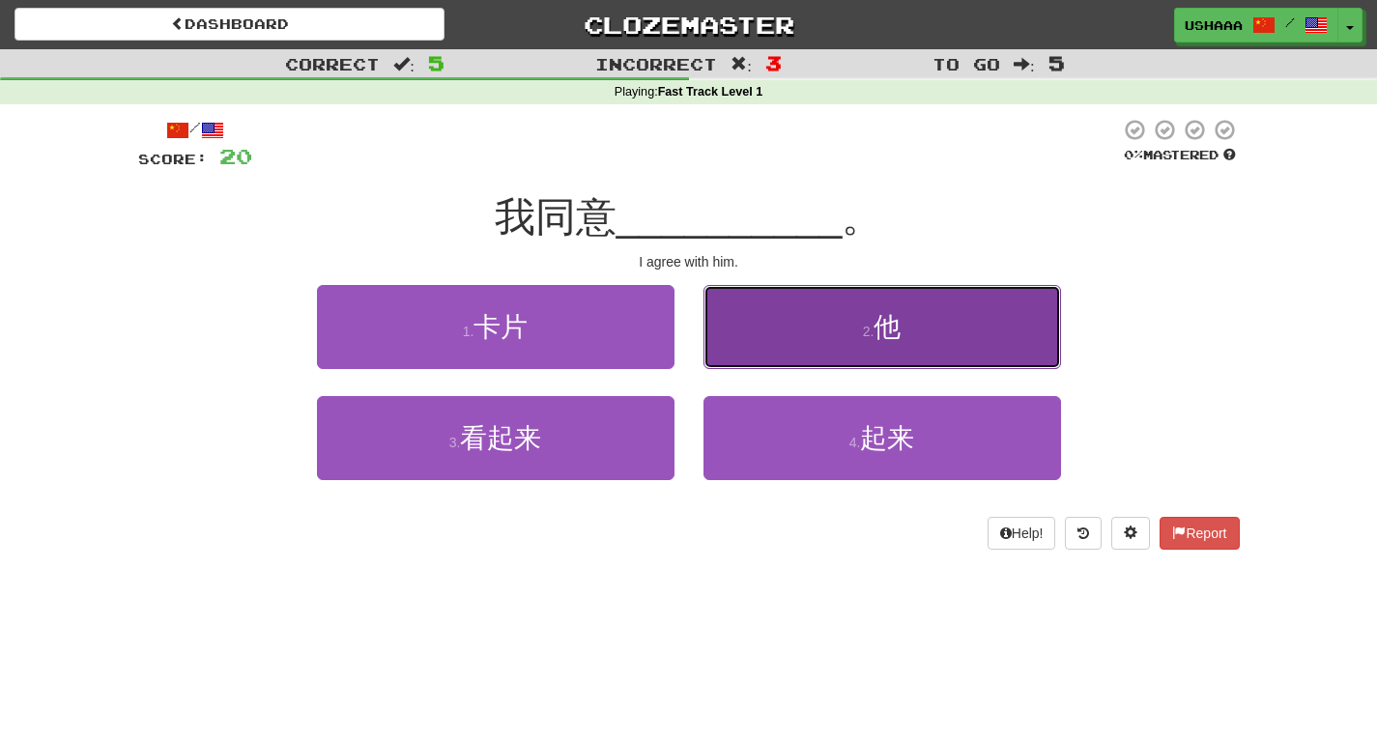
click at [796, 324] on button "2 . 他" at bounding box center [883, 327] width 358 height 84
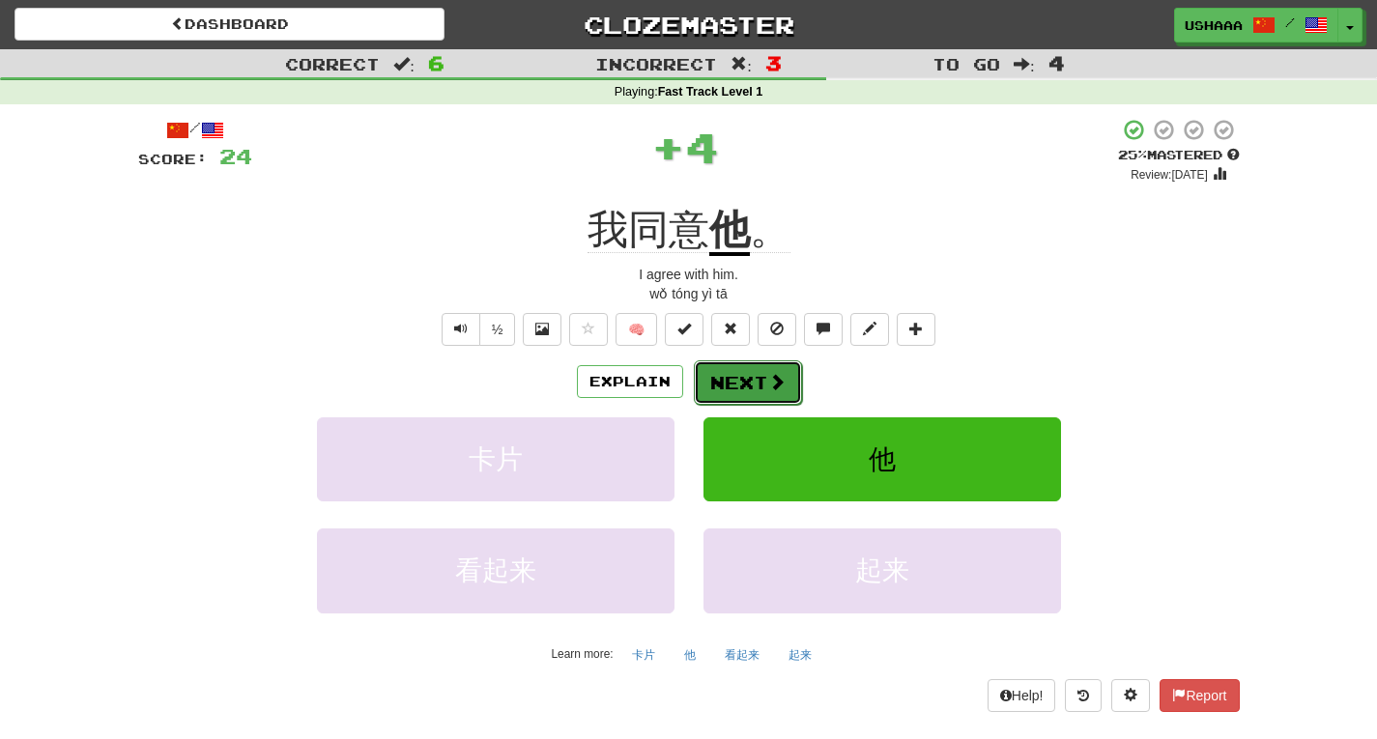
click at [758, 373] on button "Next" at bounding box center [748, 383] width 108 height 44
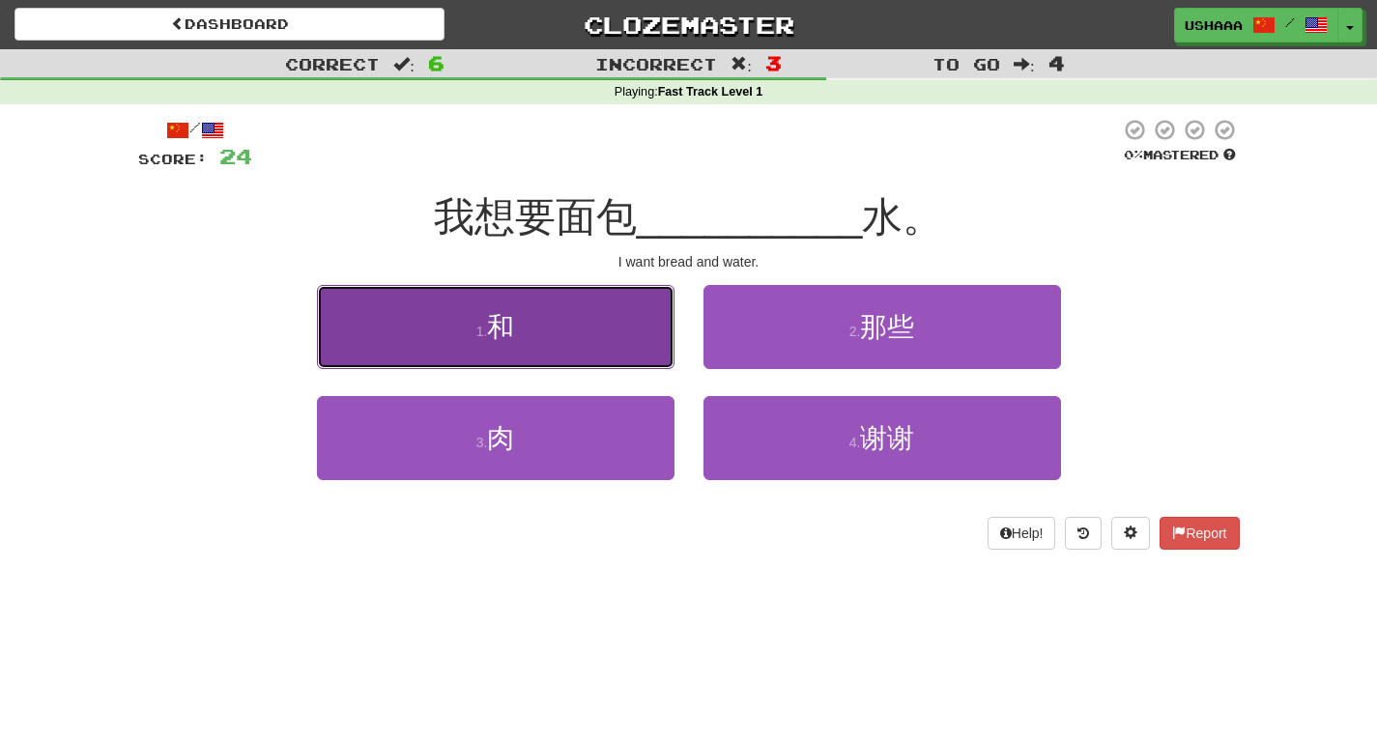
click at [578, 349] on button "1 . 和" at bounding box center [496, 327] width 358 height 84
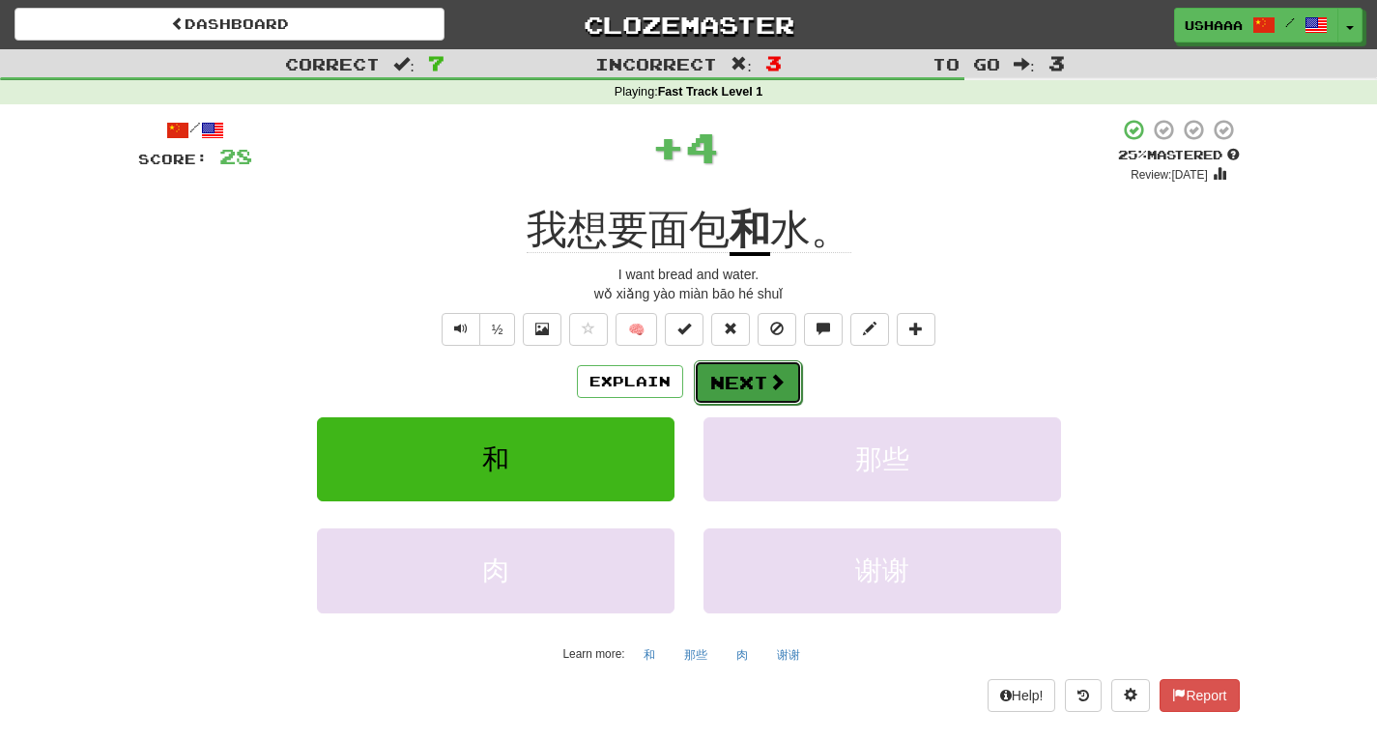
click at [745, 381] on button "Next" at bounding box center [748, 383] width 108 height 44
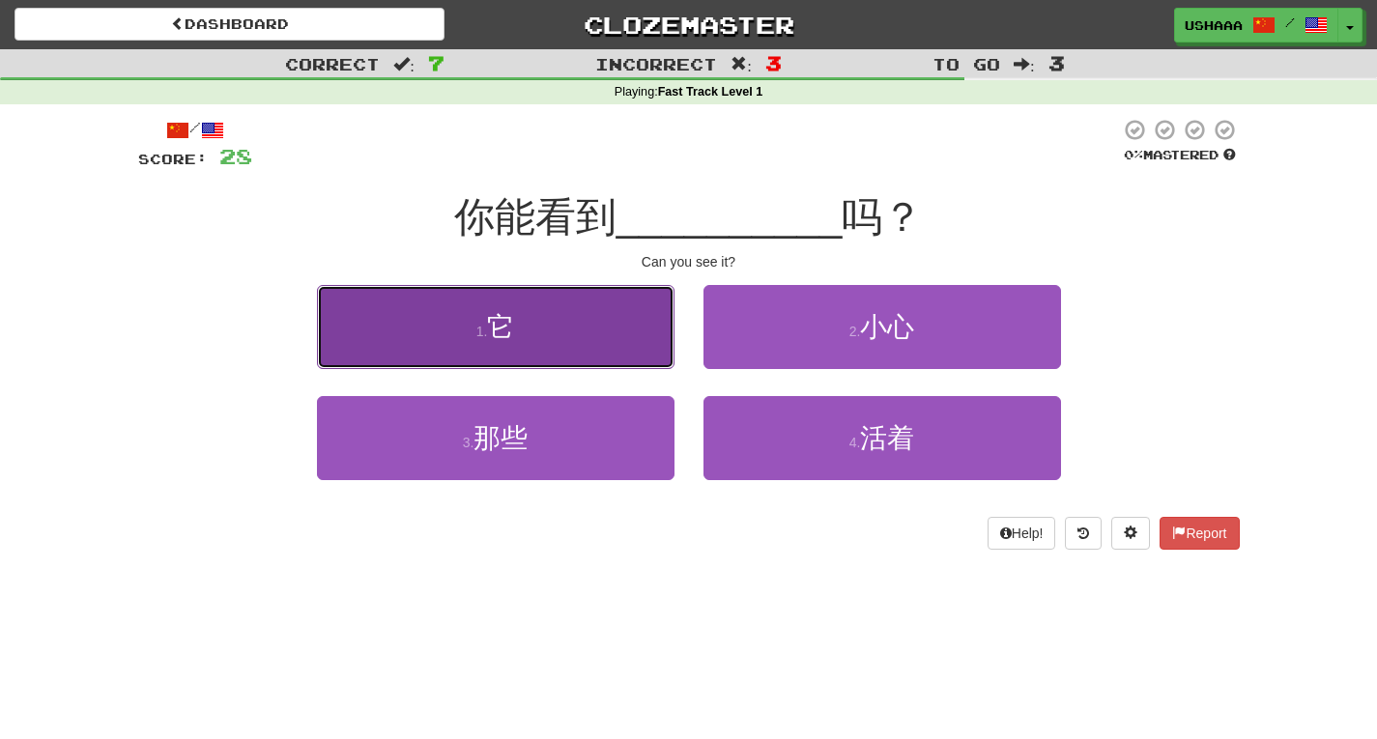
click at [598, 350] on button "1 . 它" at bounding box center [496, 327] width 358 height 84
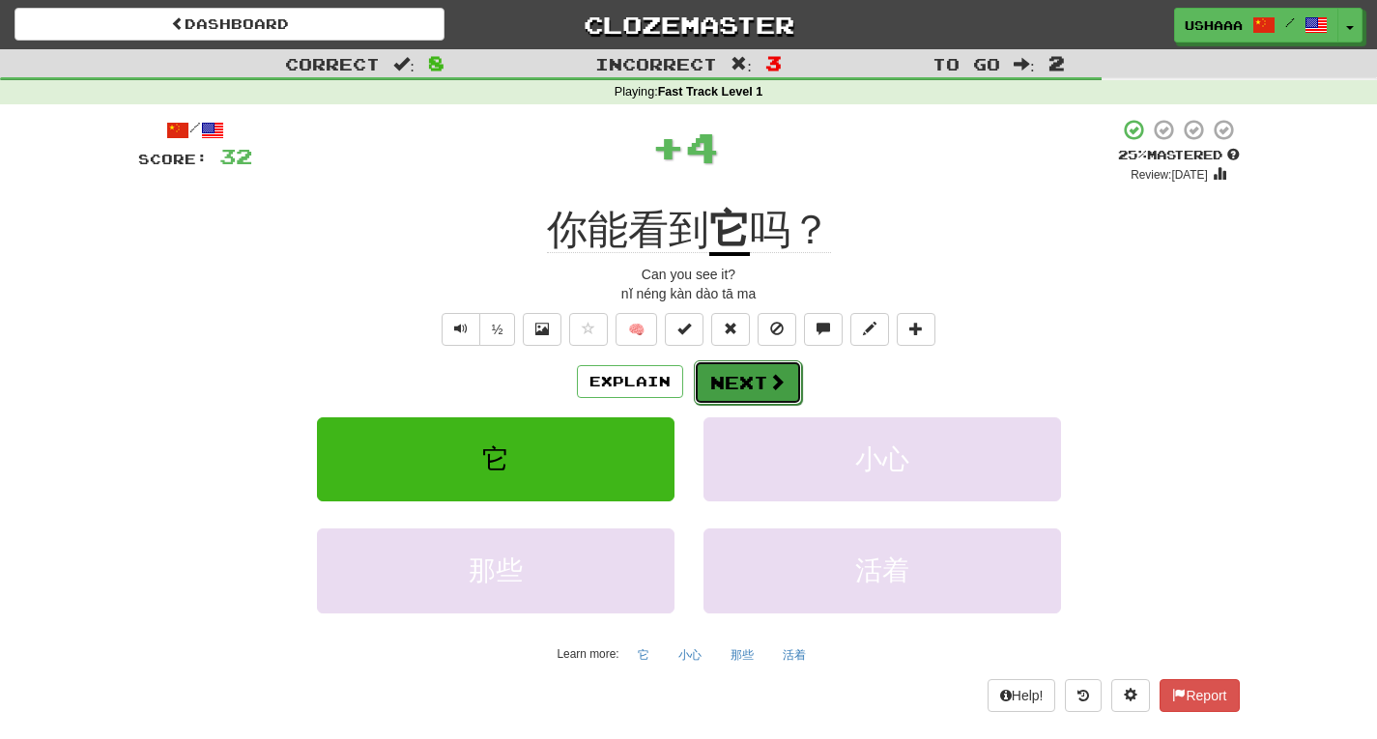
click at [744, 384] on button "Next" at bounding box center [748, 383] width 108 height 44
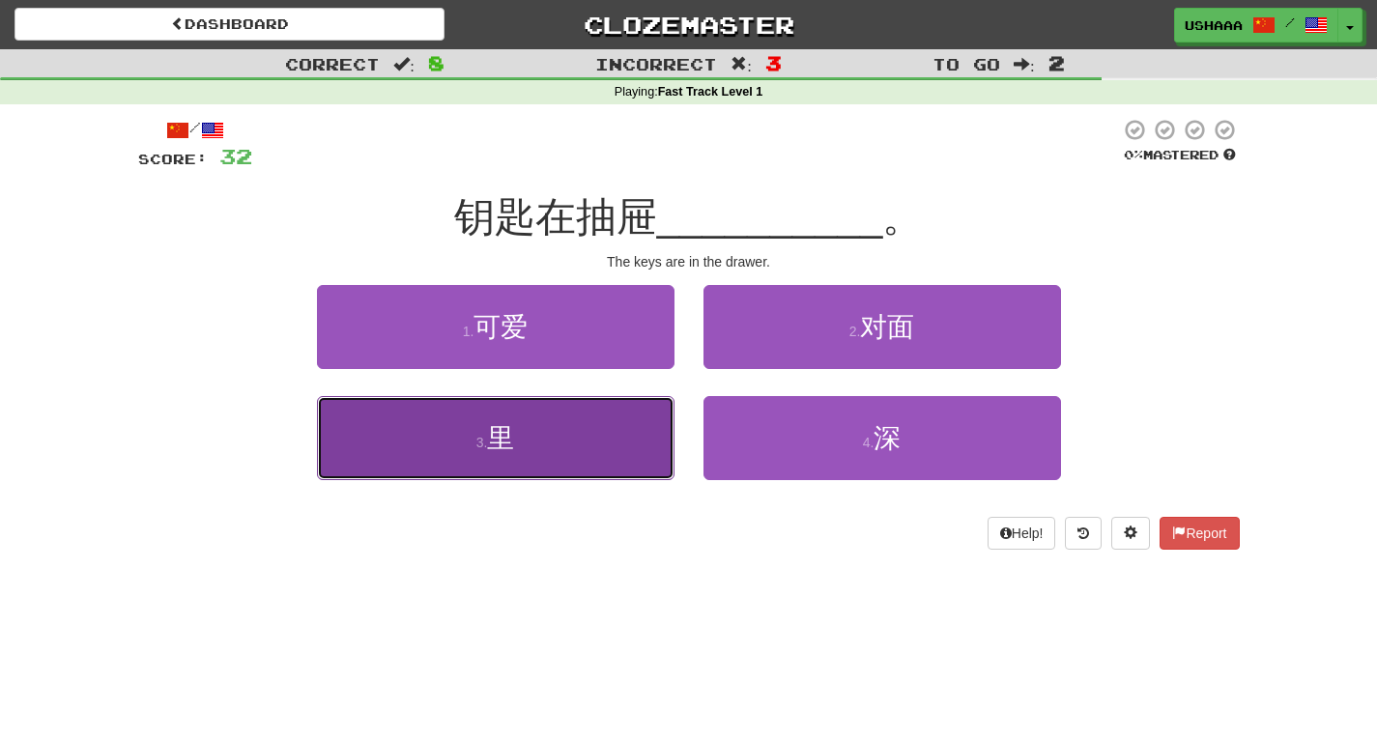
click at [628, 418] on button "3 . 里" at bounding box center [496, 438] width 358 height 84
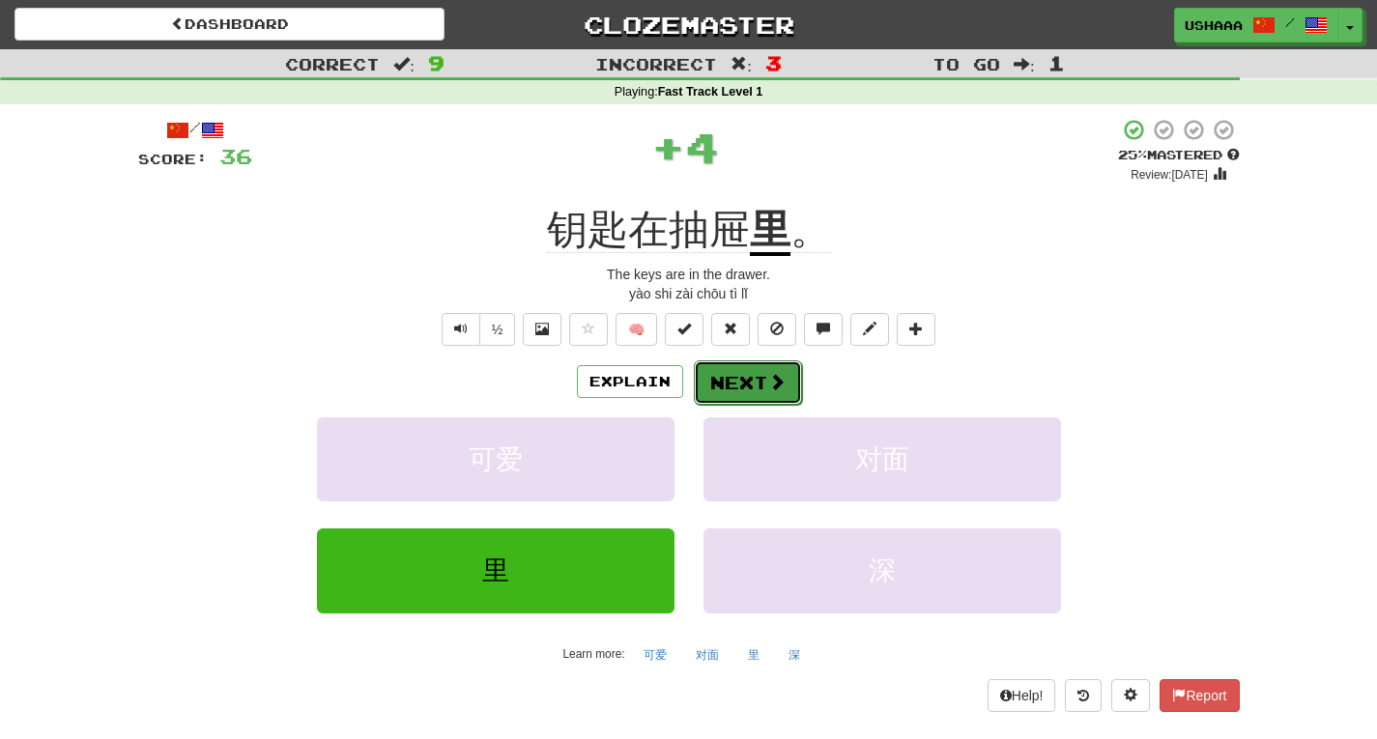
click at [742, 391] on button "Next" at bounding box center [748, 383] width 108 height 44
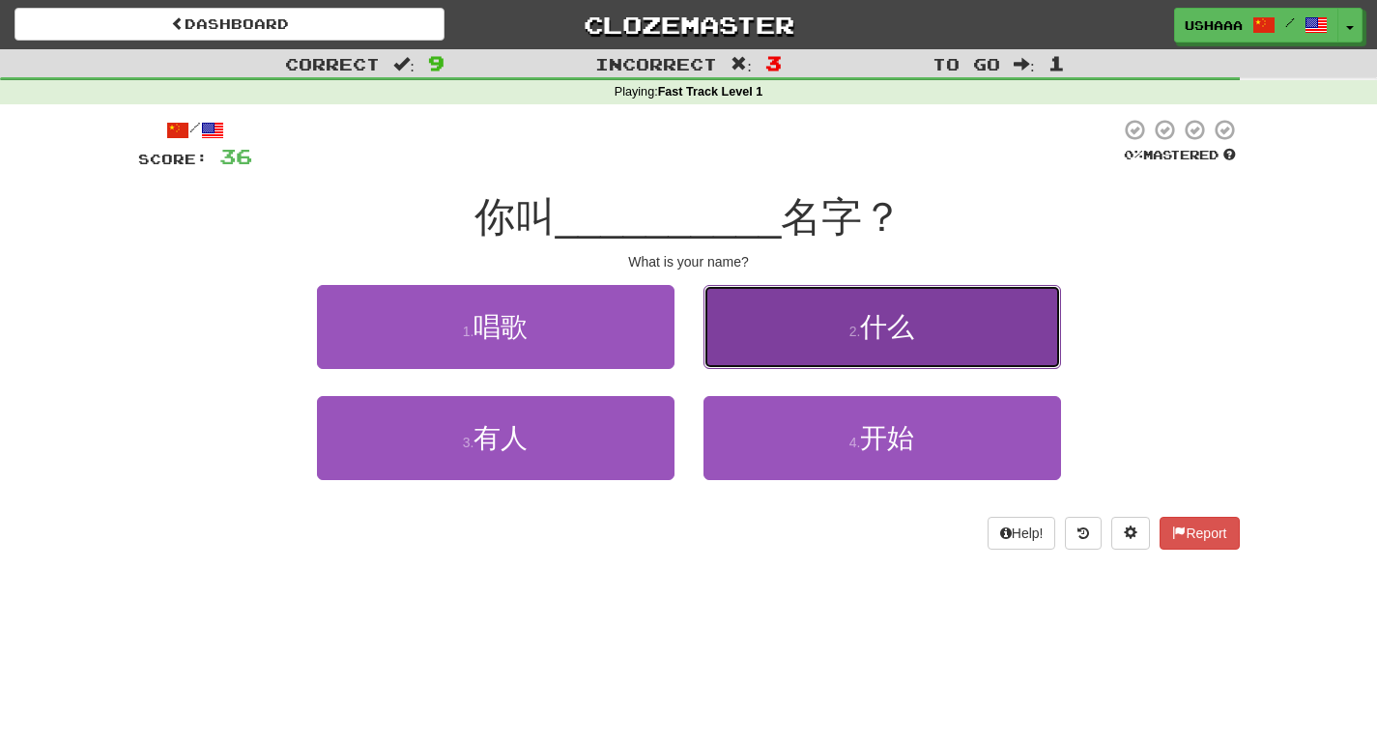
click at [848, 355] on button "2 . 什么" at bounding box center [883, 327] width 358 height 84
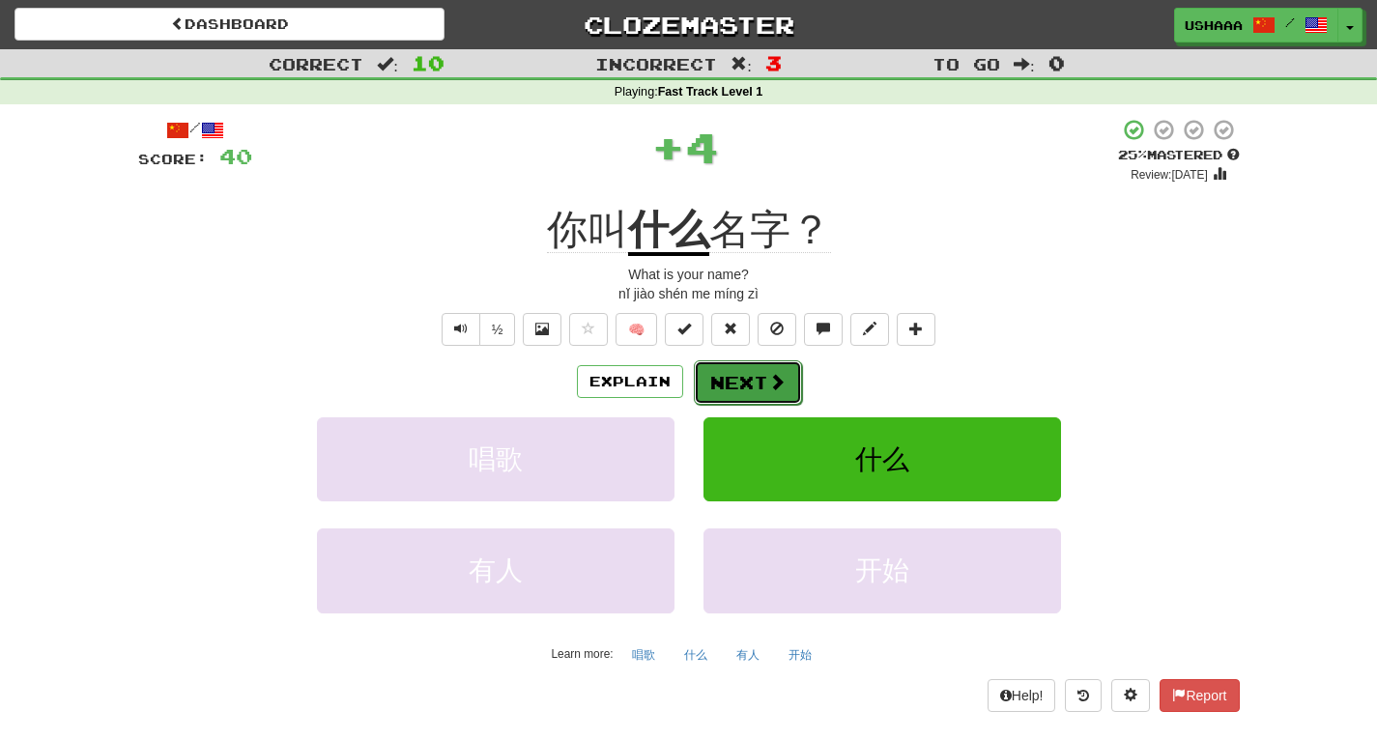
click at [764, 384] on button "Next" at bounding box center [748, 383] width 108 height 44
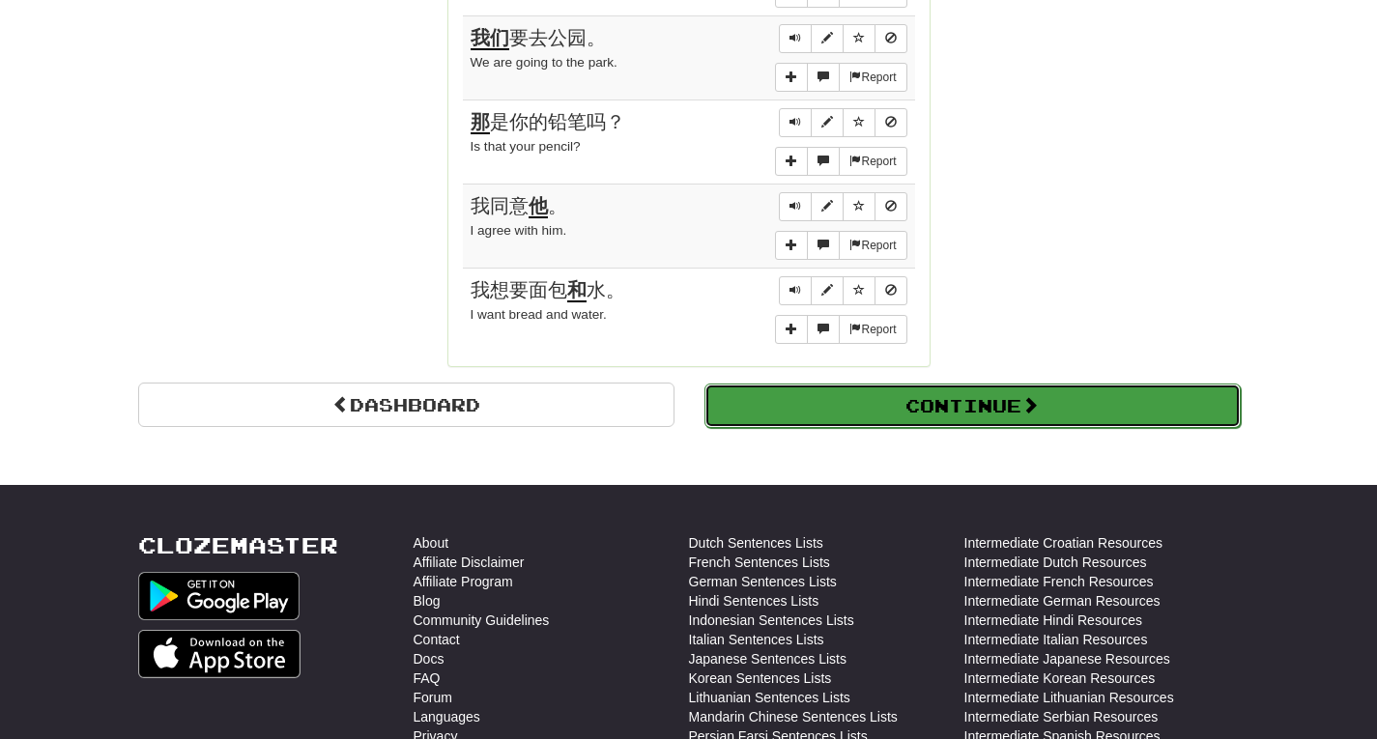
click at [877, 425] on button "Continue" at bounding box center [973, 406] width 536 height 44
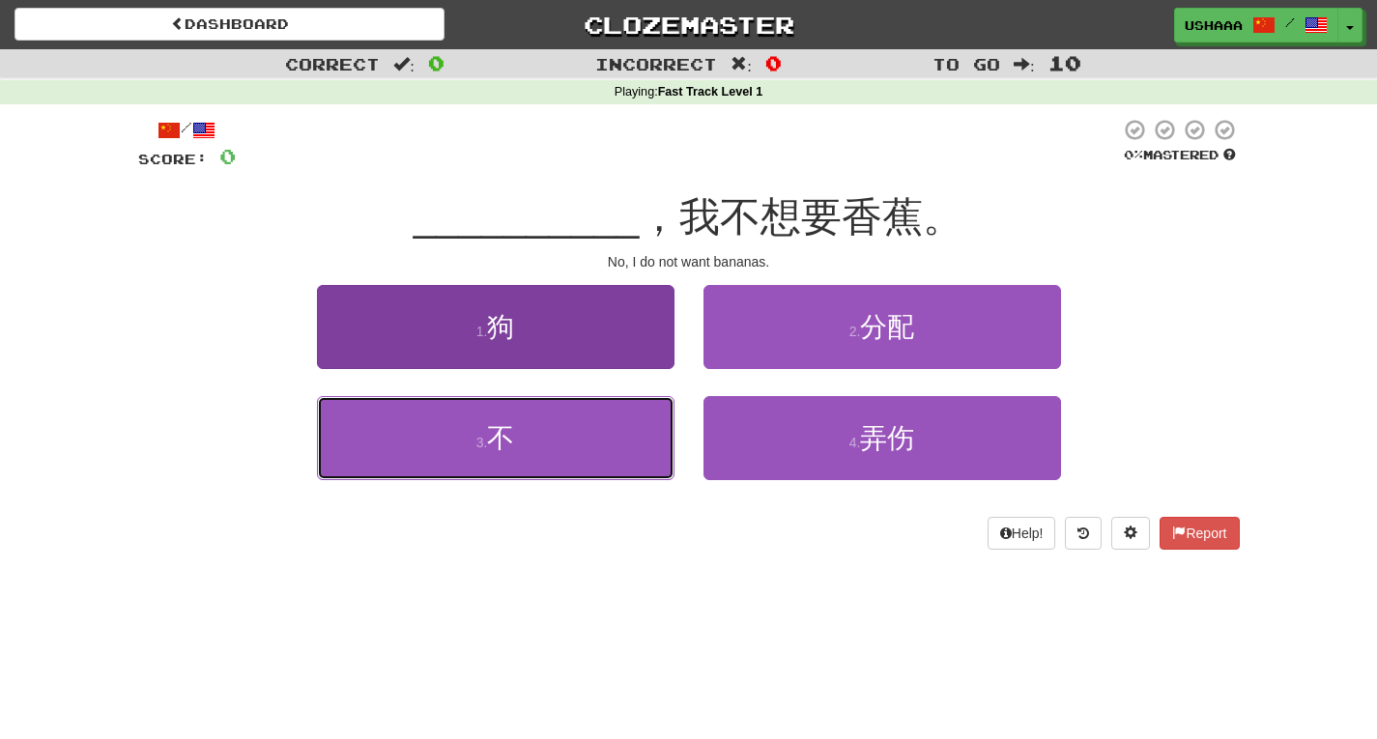
click at [625, 434] on button "3 . 不" at bounding box center [496, 438] width 358 height 84
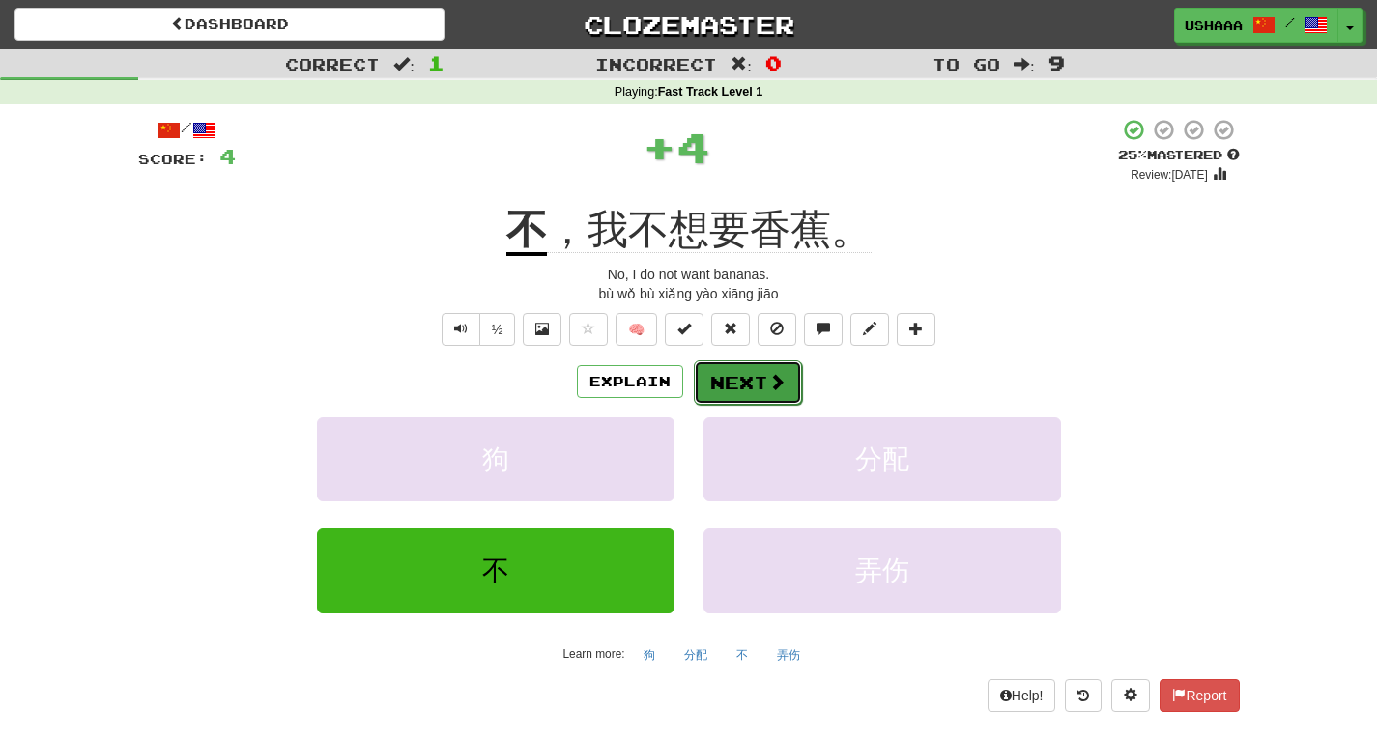
click at [751, 373] on button "Next" at bounding box center [748, 383] width 108 height 44
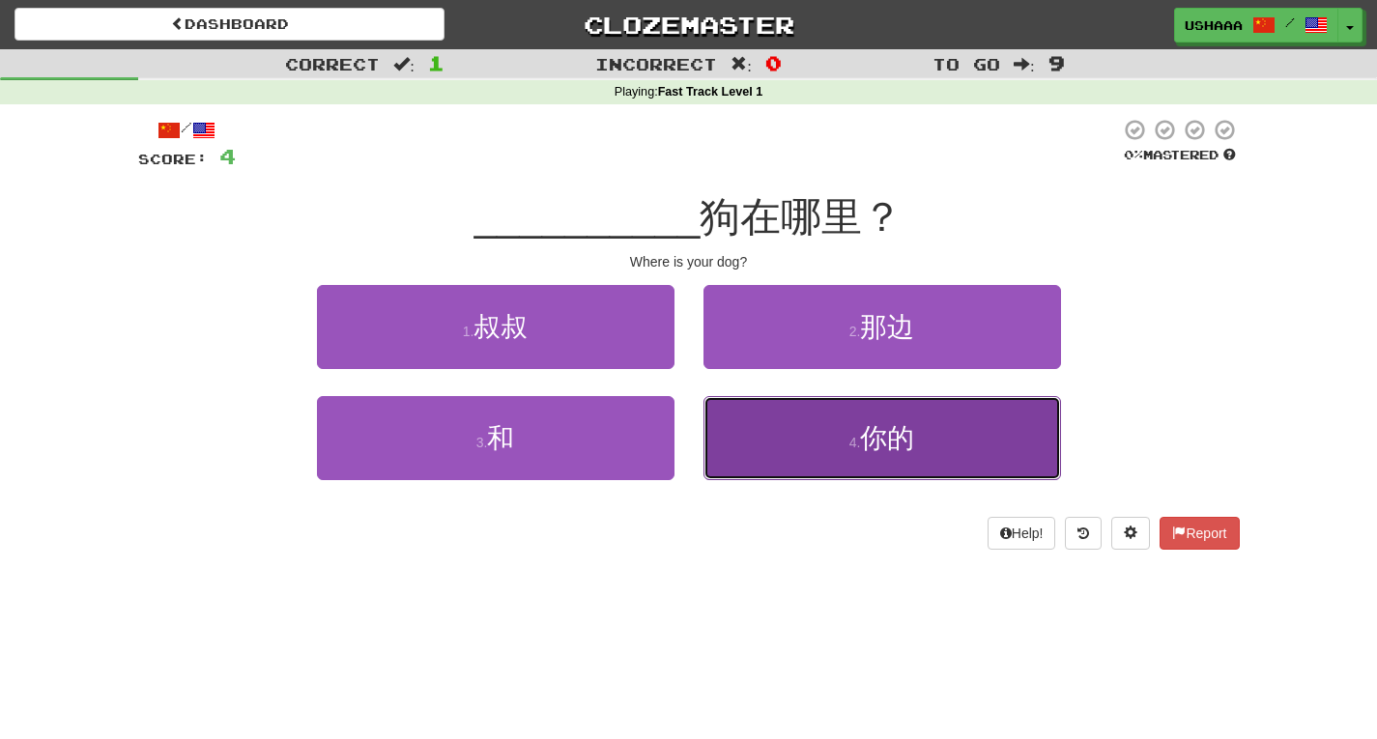
click at [875, 454] on button "4 . 你的" at bounding box center [883, 438] width 358 height 84
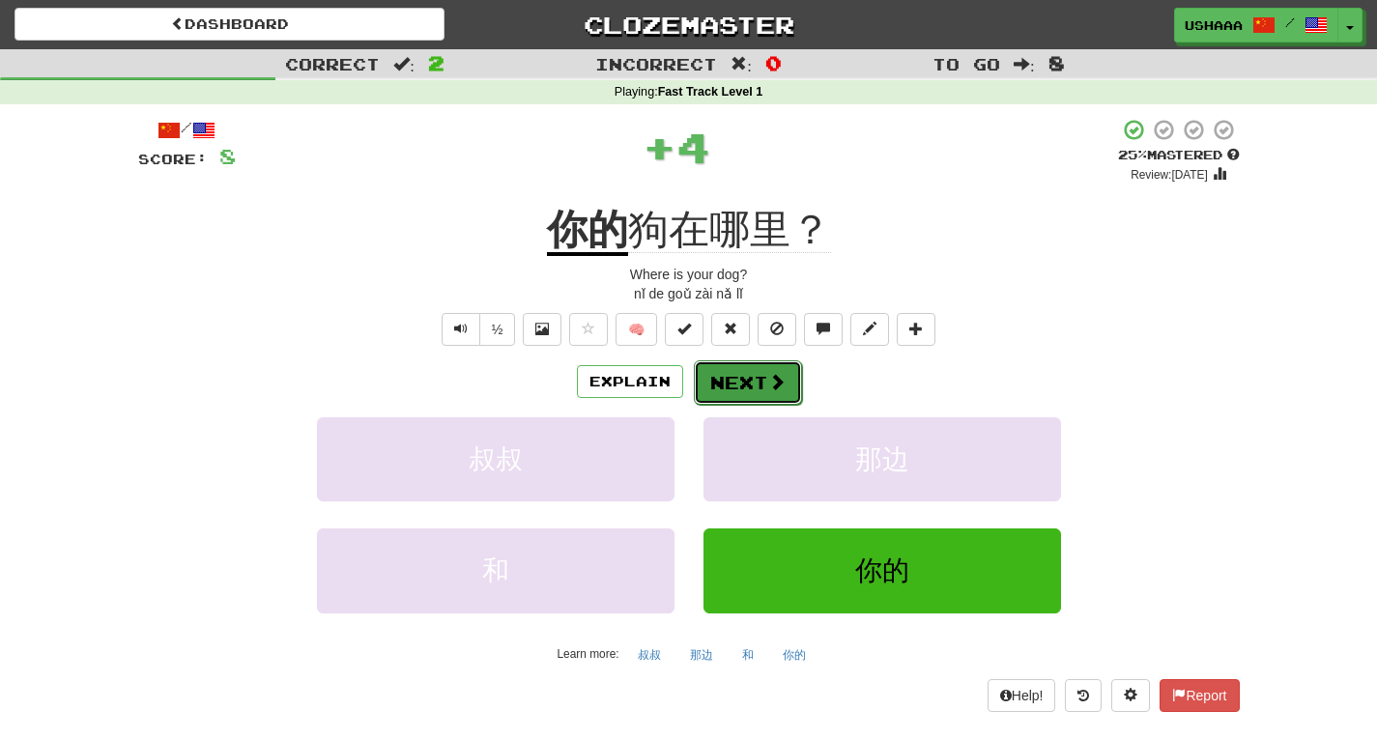
click at [784, 389] on button "Next" at bounding box center [748, 383] width 108 height 44
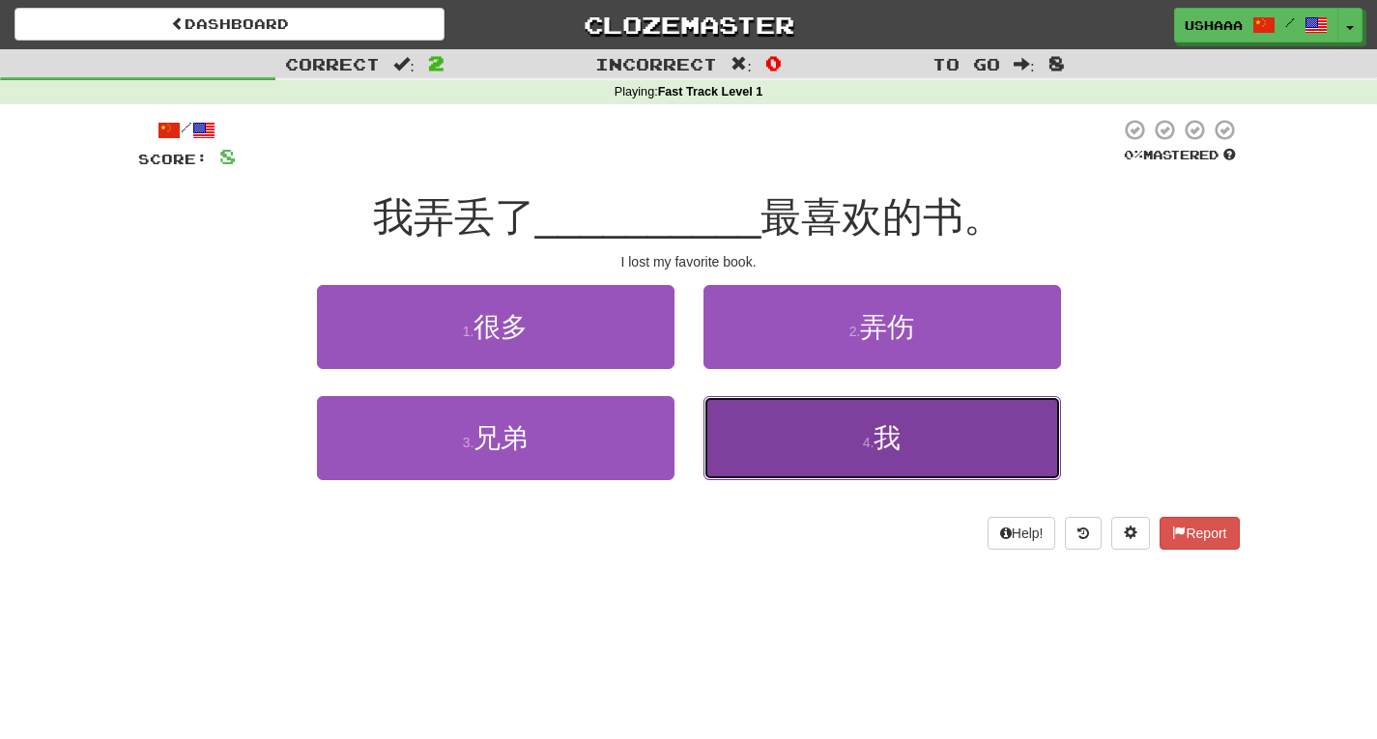
click at [776, 446] on button "4 . 我" at bounding box center [883, 438] width 358 height 84
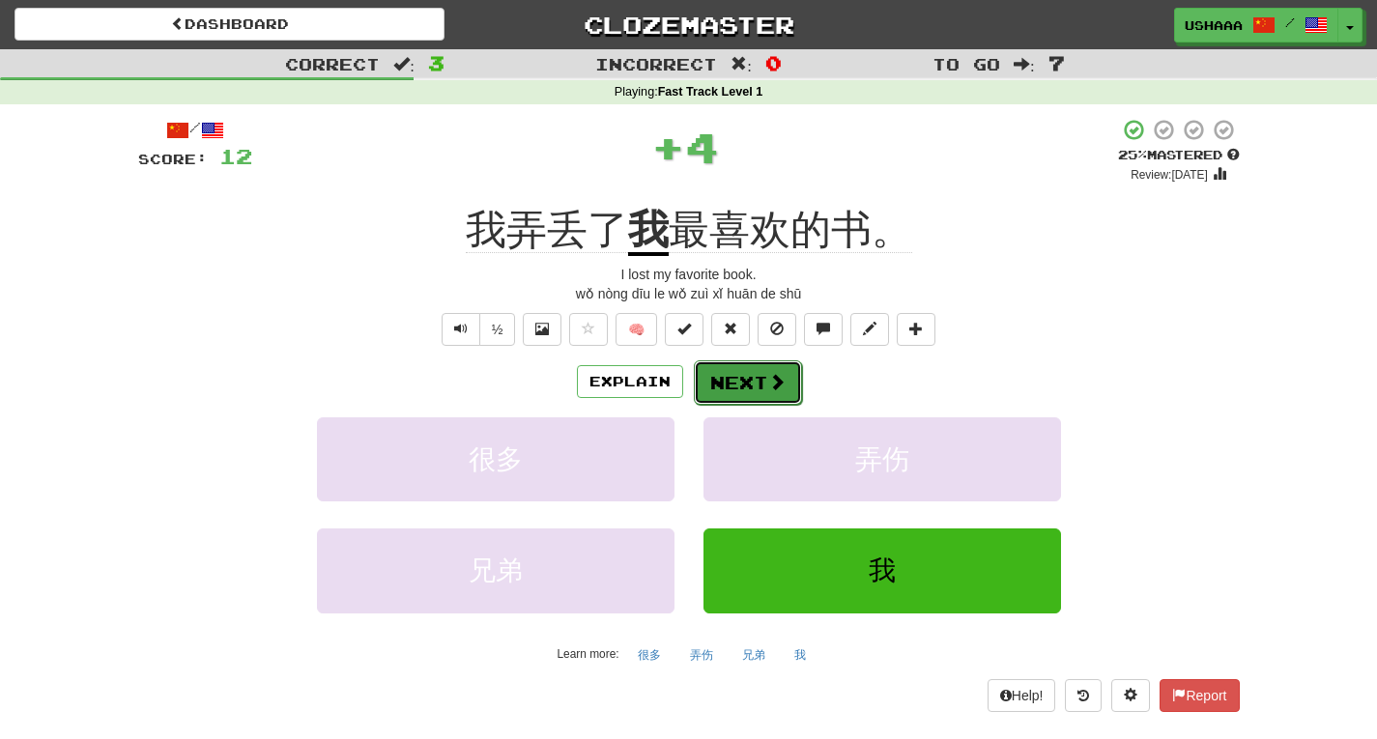
click at [752, 376] on button "Next" at bounding box center [748, 383] width 108 height 44
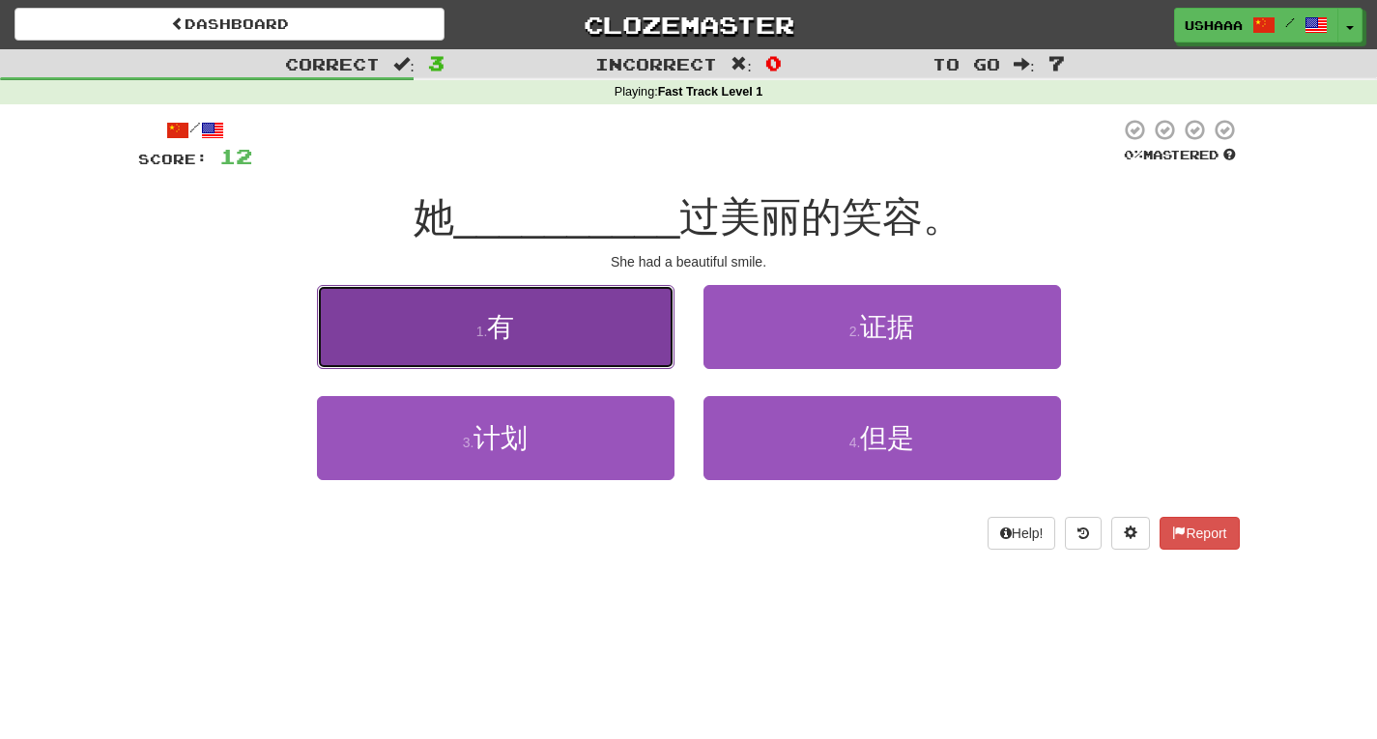
click at [585, 340] on button "1 . 有" at bounding box center [496, 327] width 358 height 84
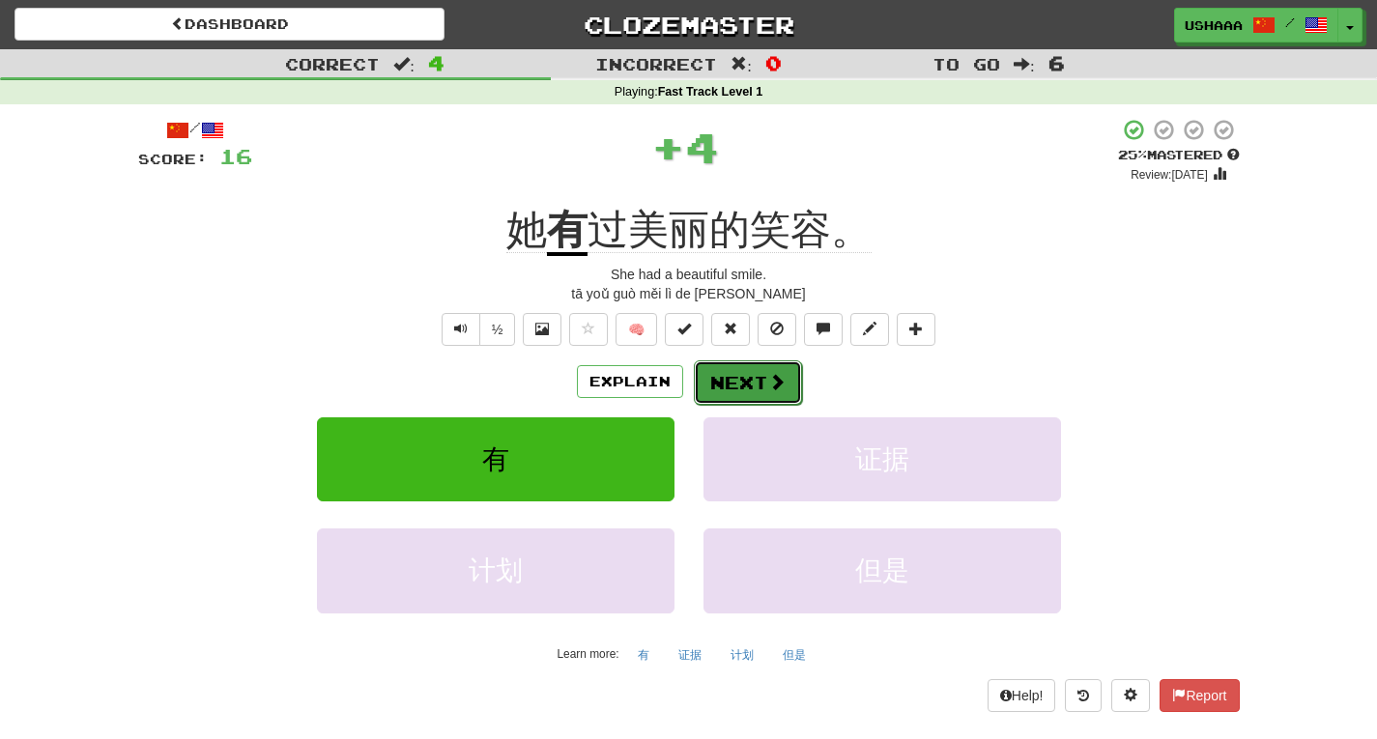
click at [759, 390] on button "Next" at bounding box center [748, 383] width 108 height 44
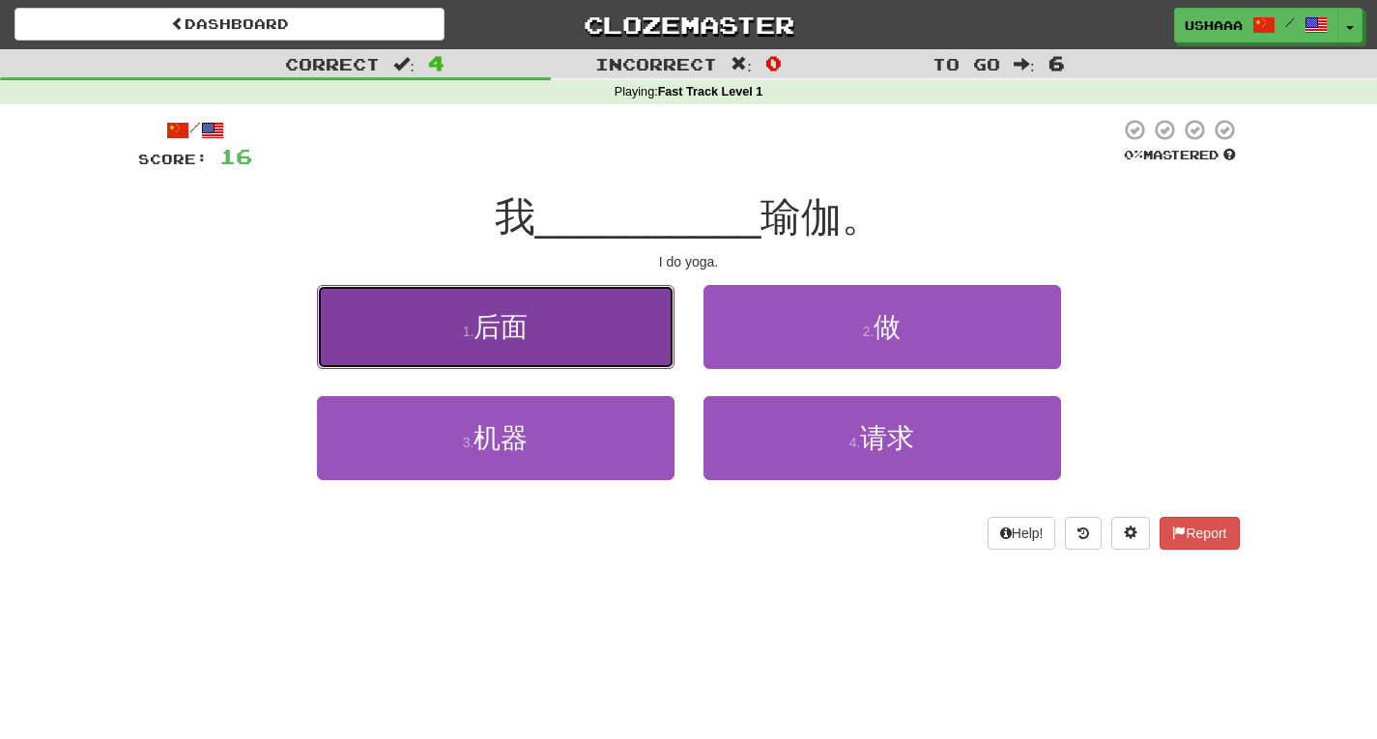
click at [528, 318] on span "后面" at bounding box center [501, 327] width 54 height 30
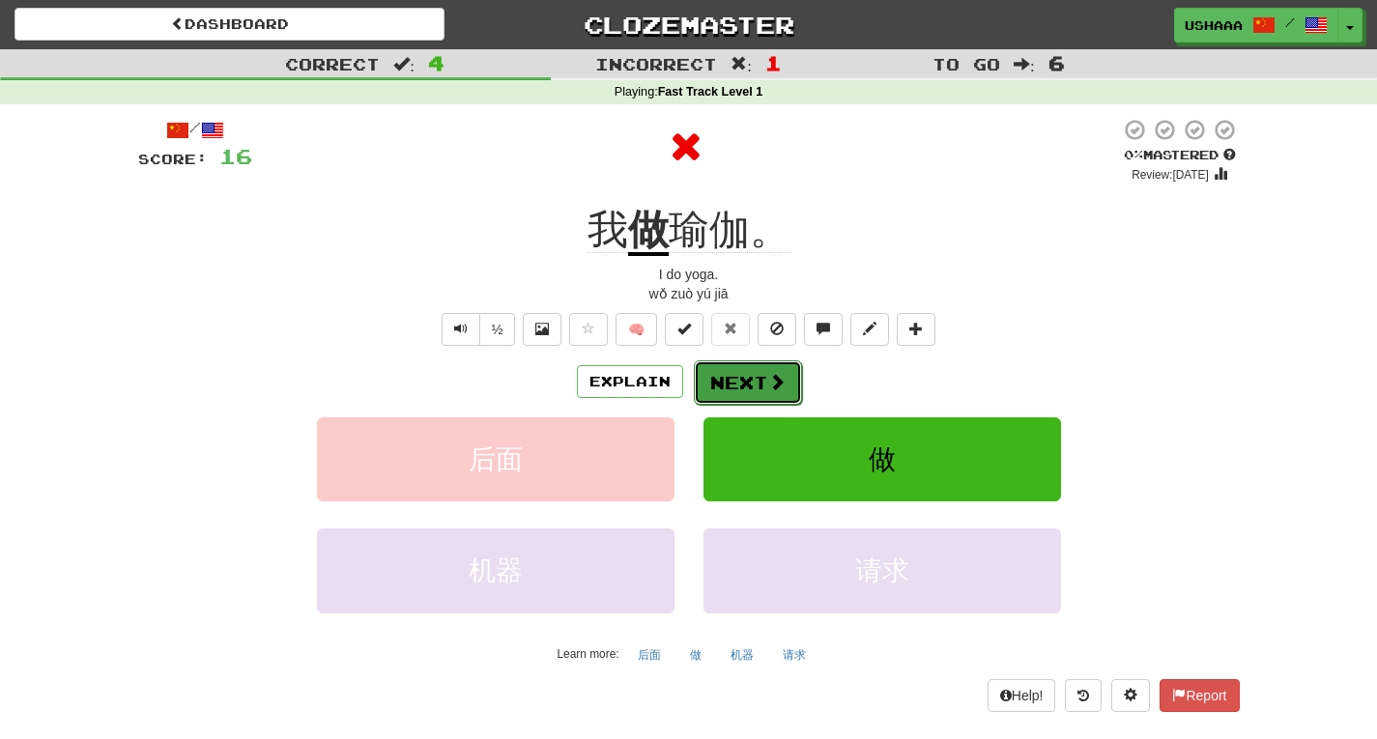
click at [760, 397] on button "Next" at bounding box center [748, 383] width 108 height 44
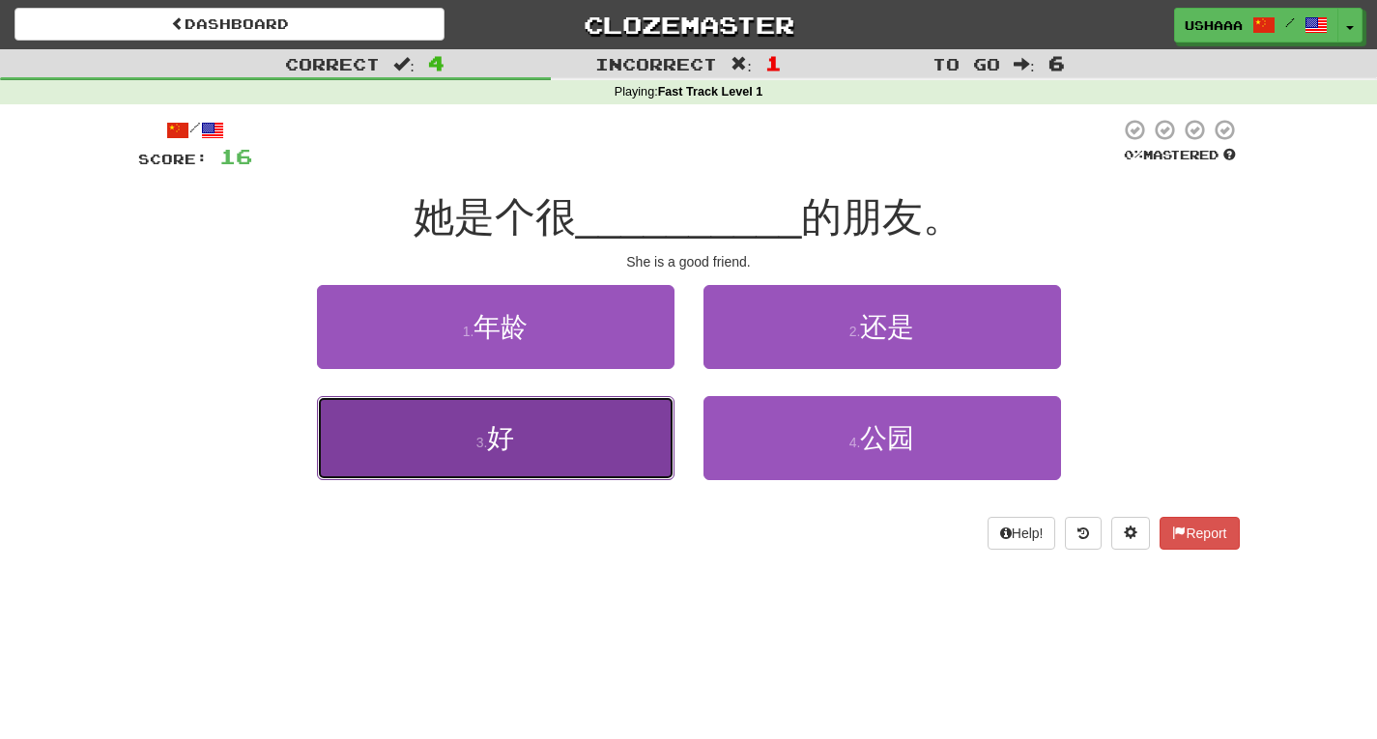
click at [534, 466] on button "3 . 好" at bounding box center [496, 438] width 358 height 84
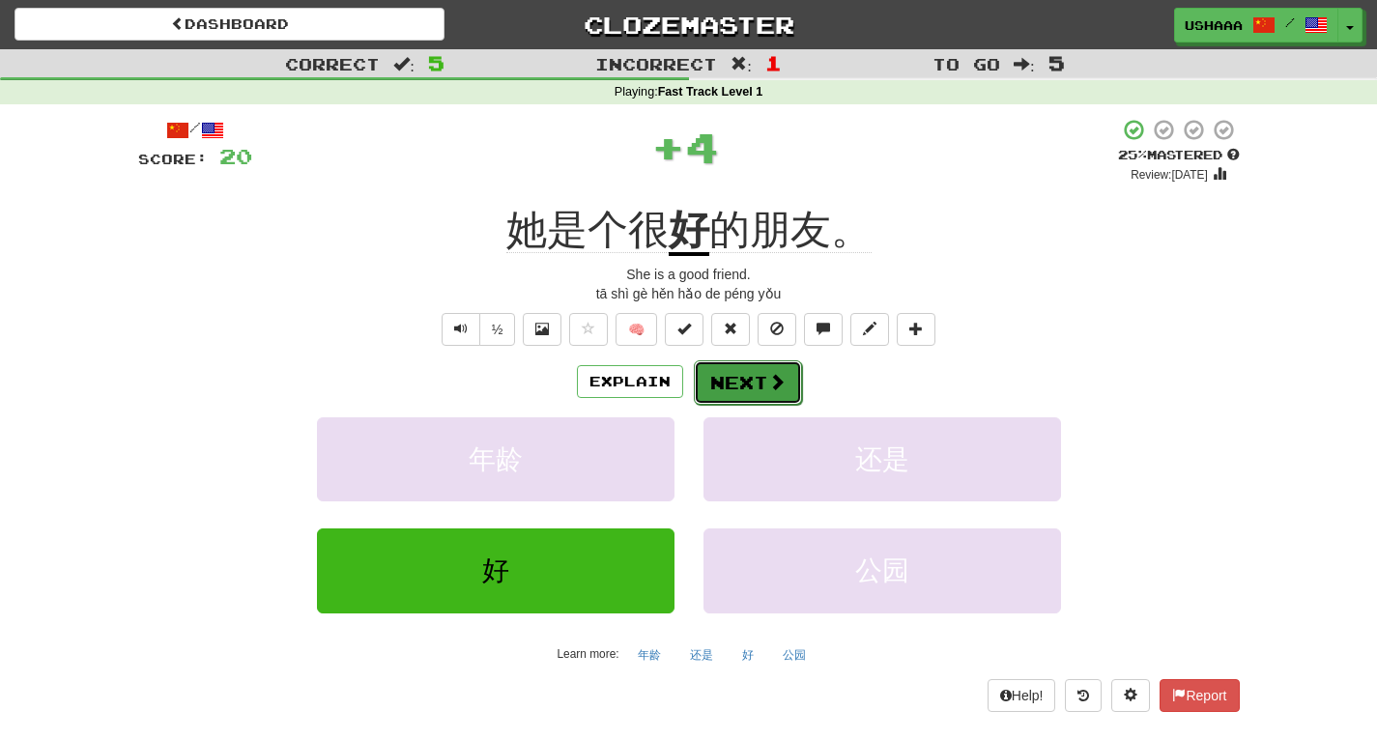
click at [763, 393] on button "Next" at bounding box center [748, 383] width 108 height 44
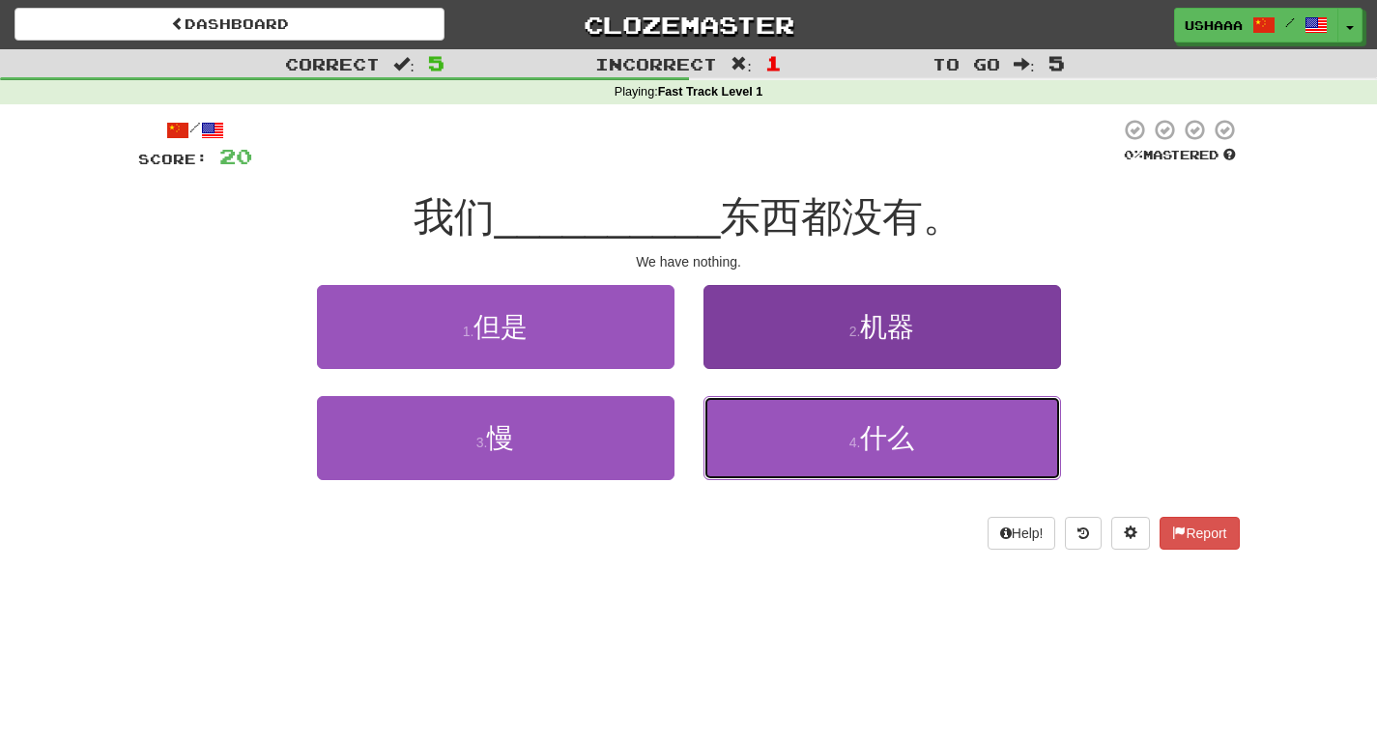
click at [798, 459] on button "4 . 什么" at bounding box center [883, 438] width 358 height 84
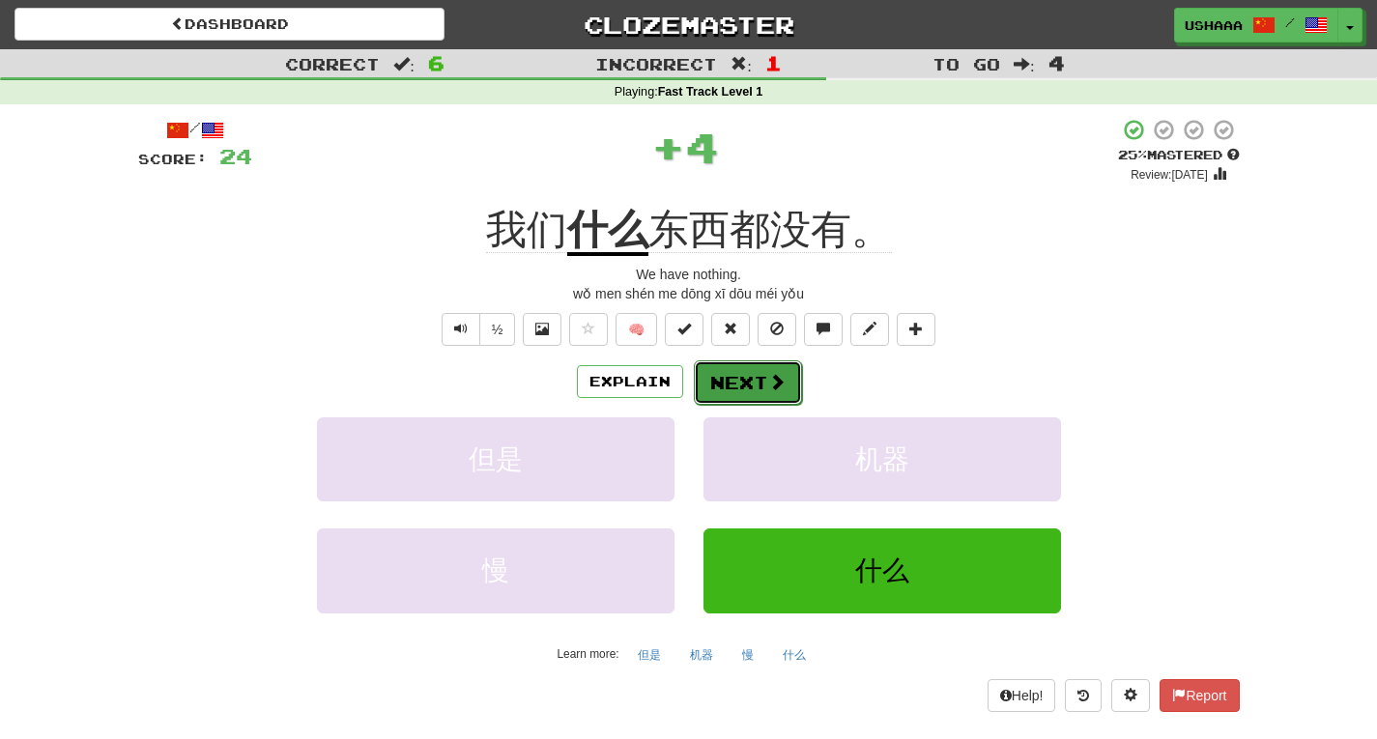
click at [723, 394] on button "Next" at bounding box center [748, 383] width 108 height 44
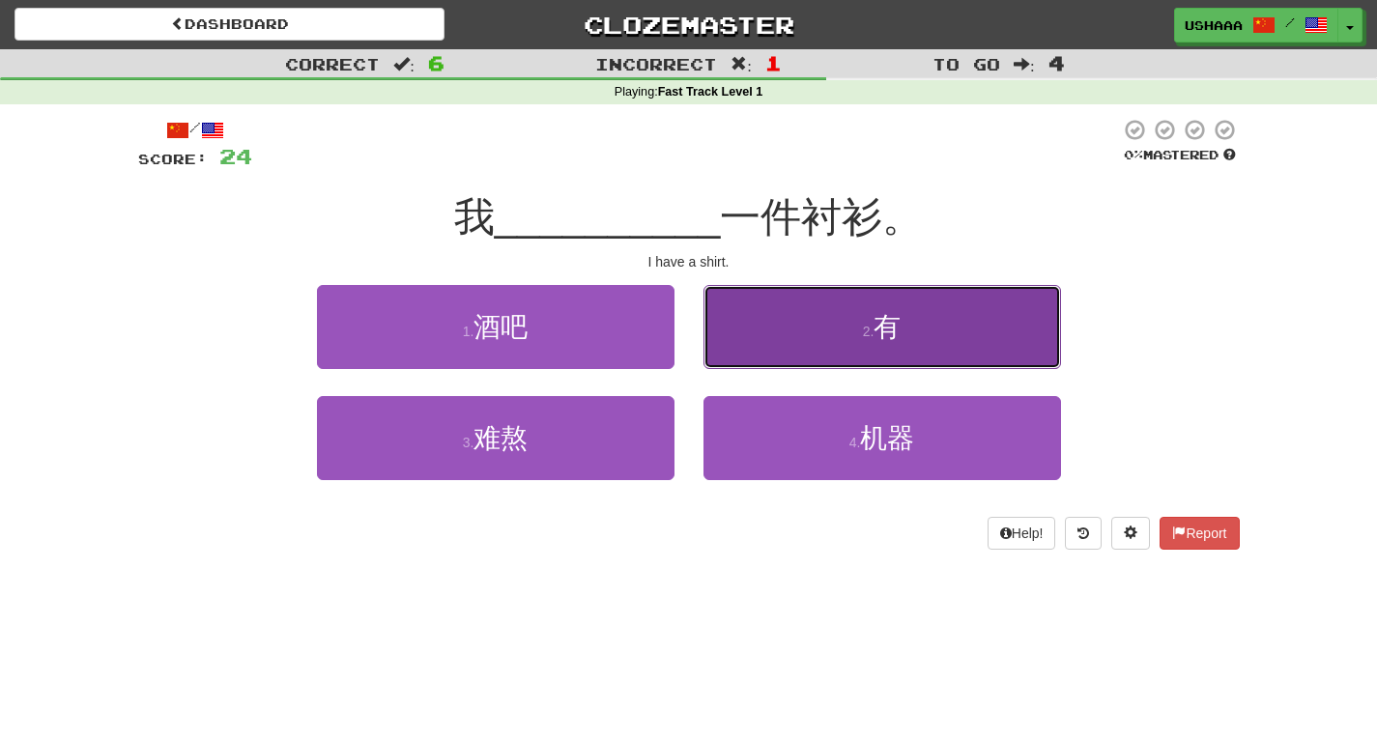
click at [744, 361] on button "2 . 有" at bounding box center [883, 327] width 358 height 84
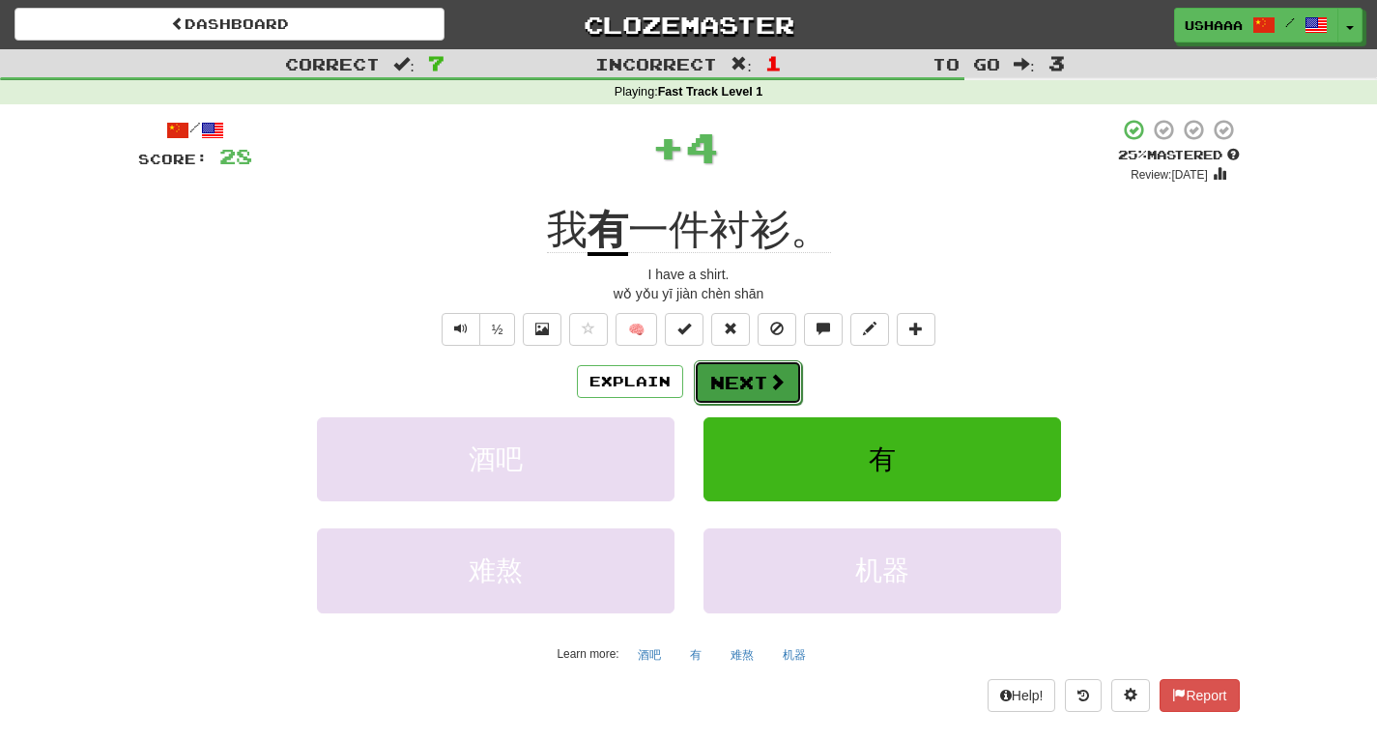
click at [746, 379] on button "Next" at bounding box center [748, 383] width 108 height 44
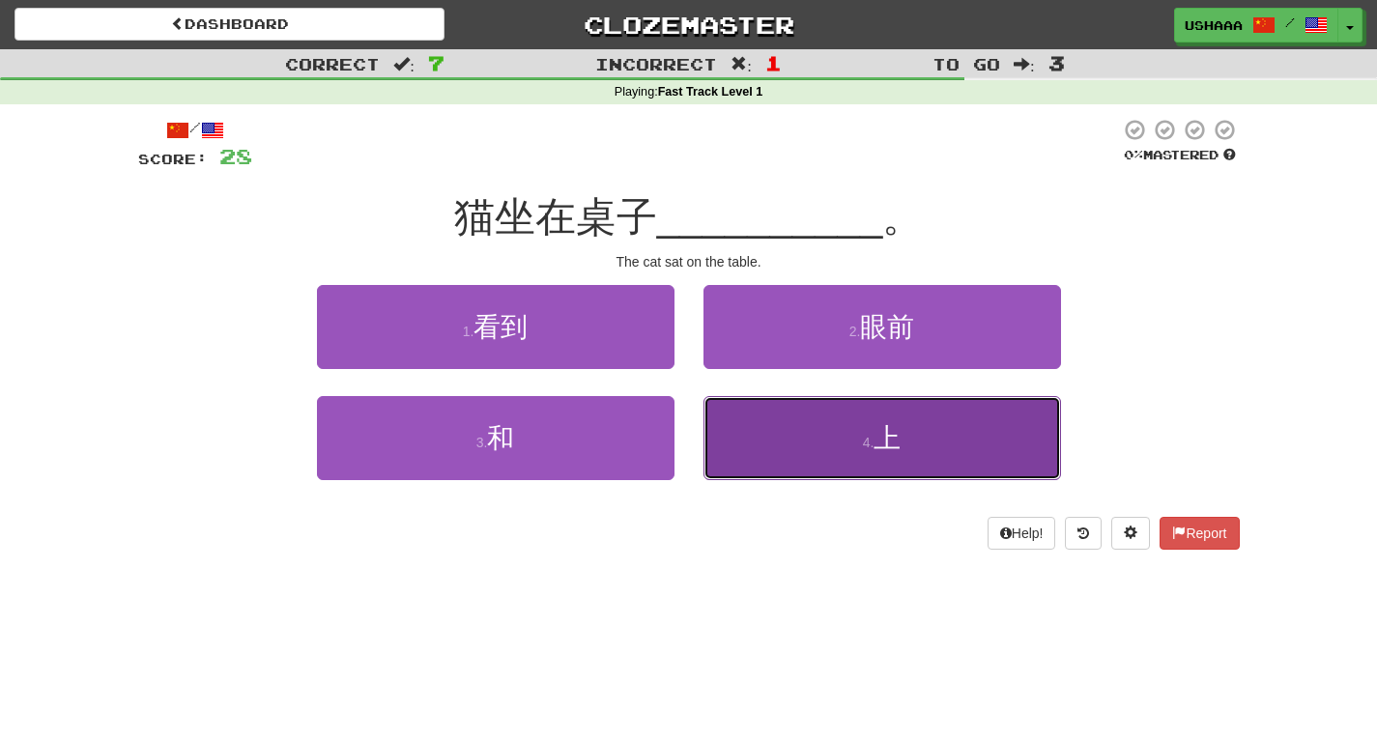
click at [823, 445] on button "4 . 上" at bounding box center [883, 438] width 358 height 84
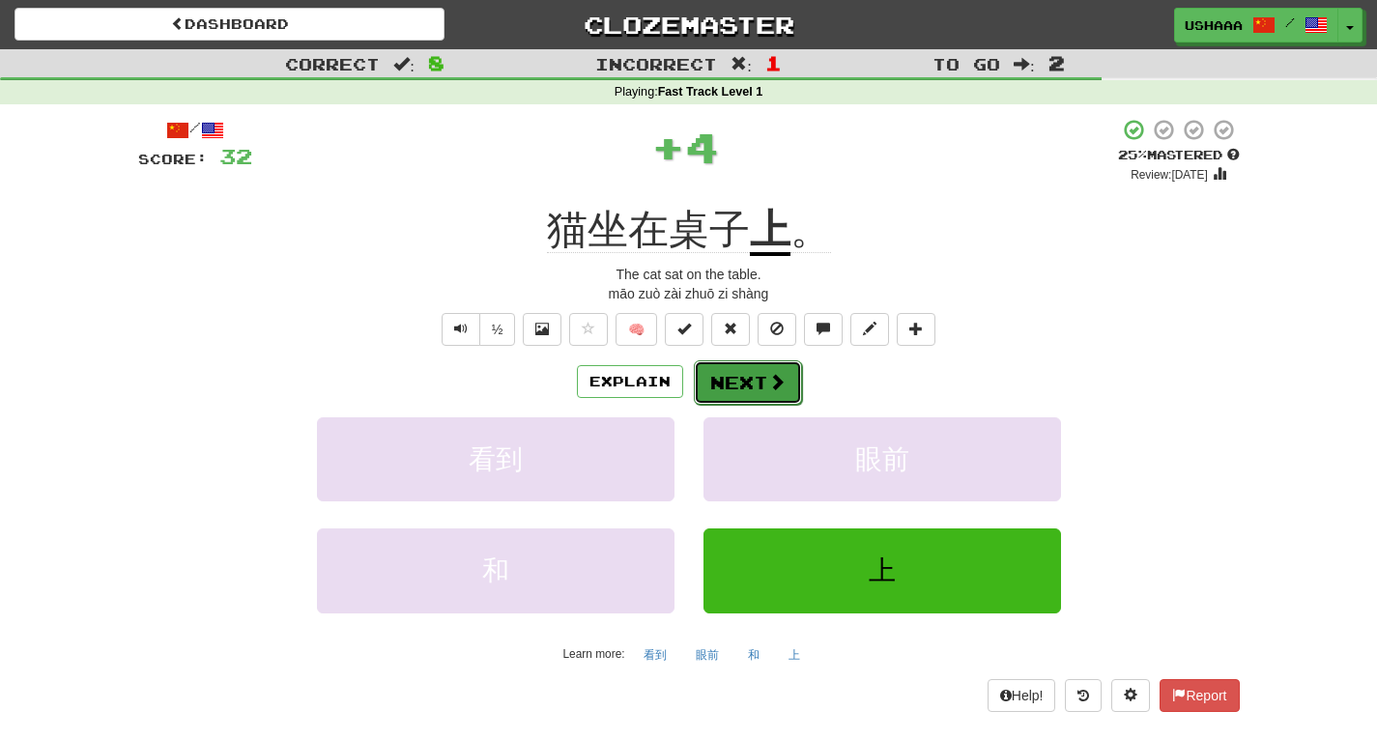
click at [740, 388] on button "Next" at bounding box center [748, 383] width 108 height 44
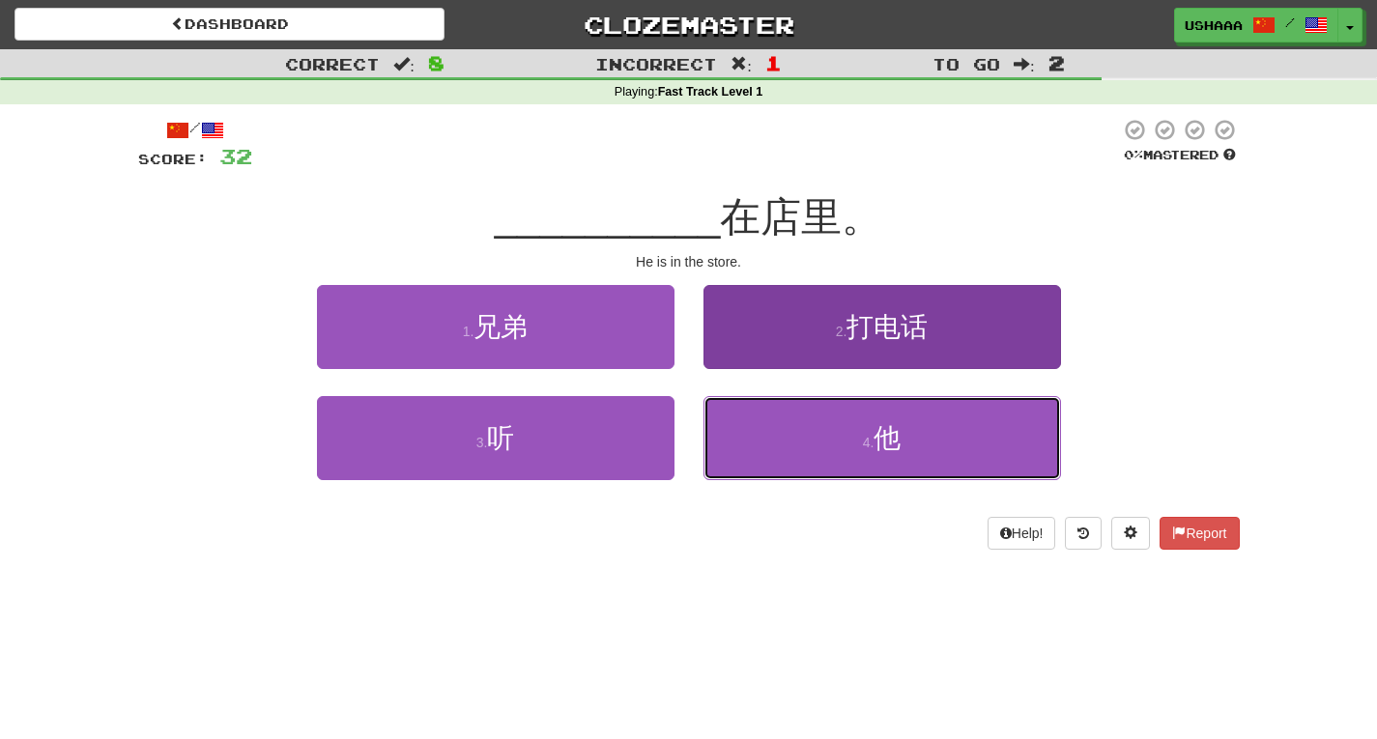
click at [766, 447] on button "4 . 他" at bounding box center [883, 438] width 358 height 84
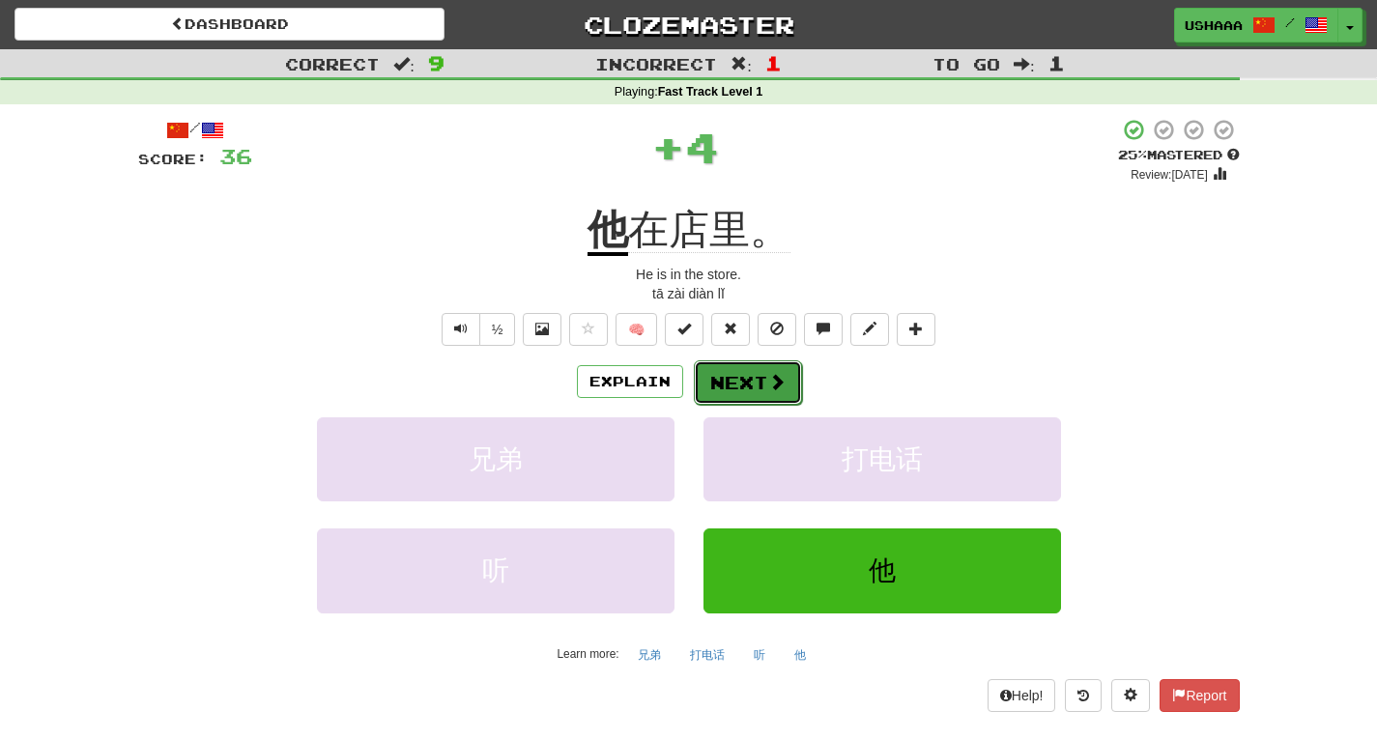
click at [734, 384] on button "Next" at bounding box center [748, 383] width 108 height 44
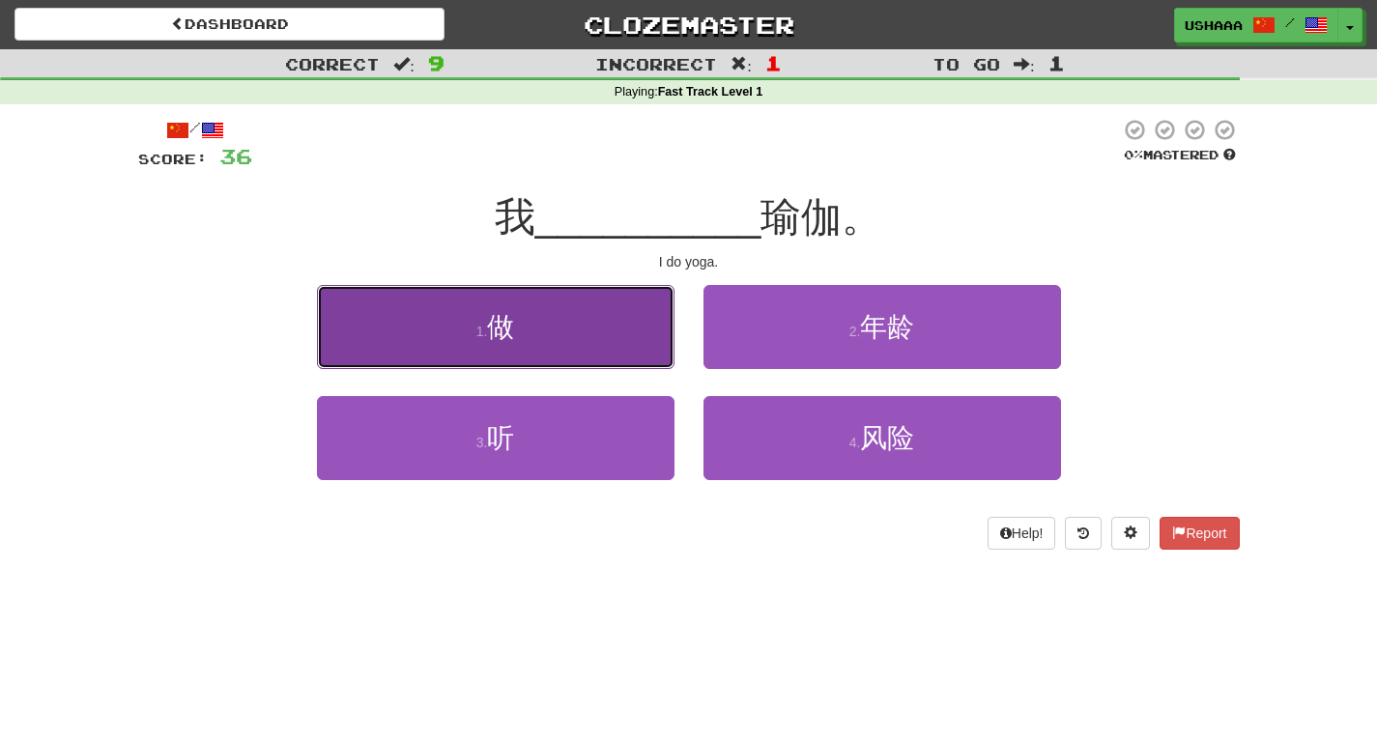
click at [584, 349] on button "1 . 做" at bounding box center [496, 327] width 358 height 84
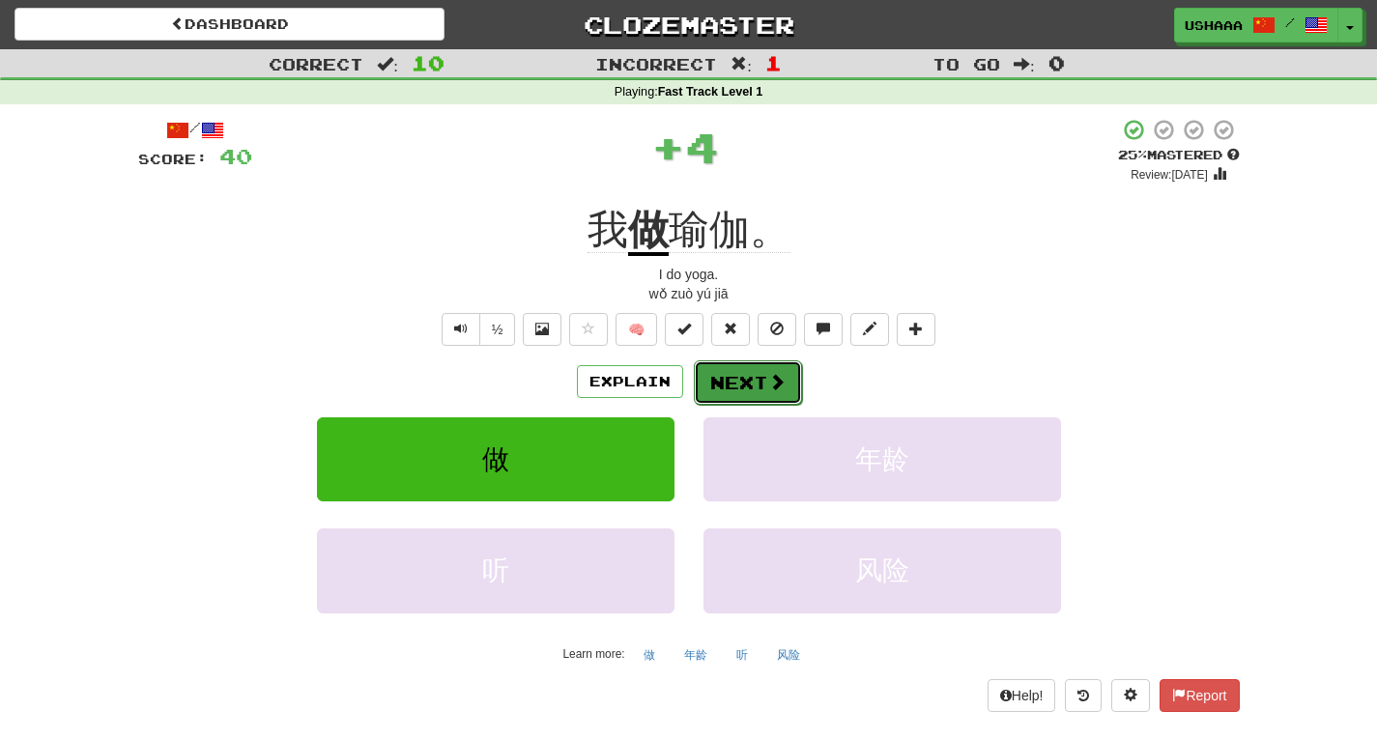
click at [699, 386] on button "Next" at bounding box center [748, 383] width 108 height 44
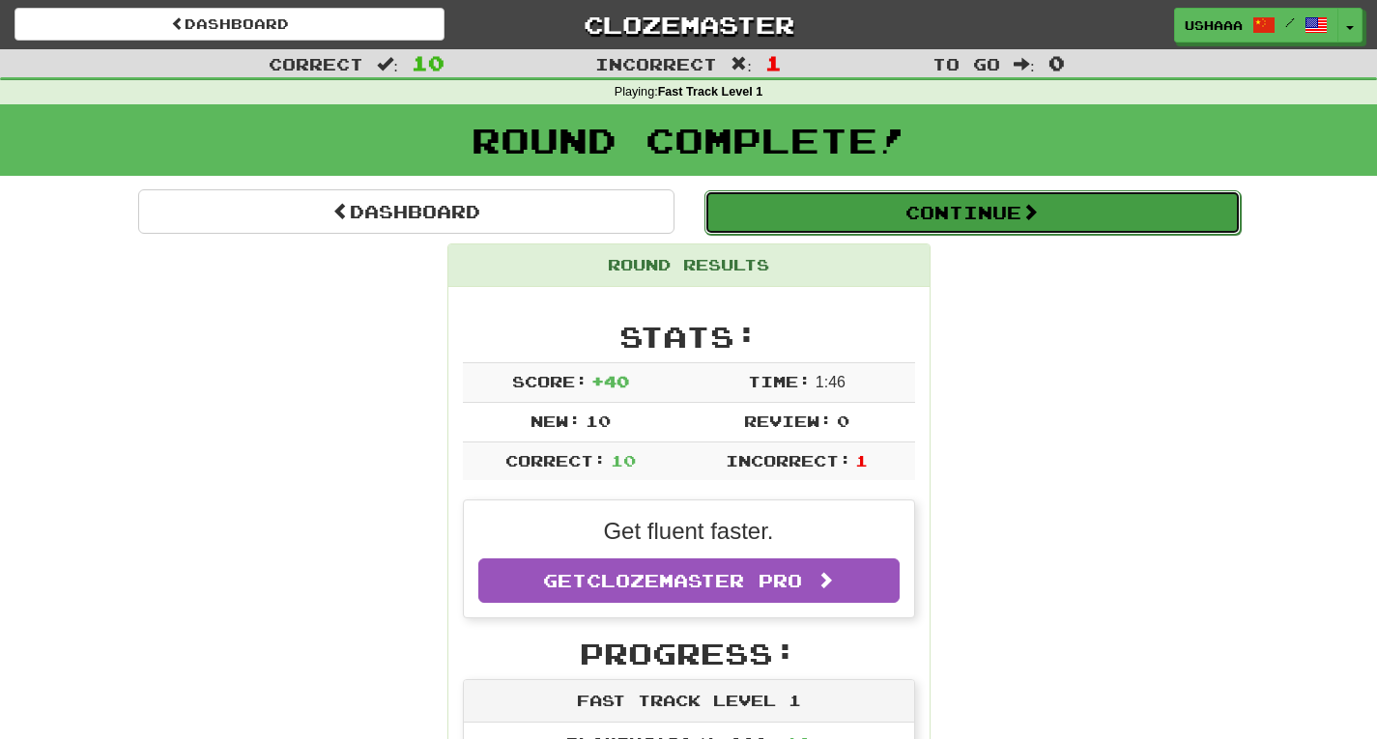
click at [839, 216] on button "Continue" at bounding box center [973, 212] width 536 height 44
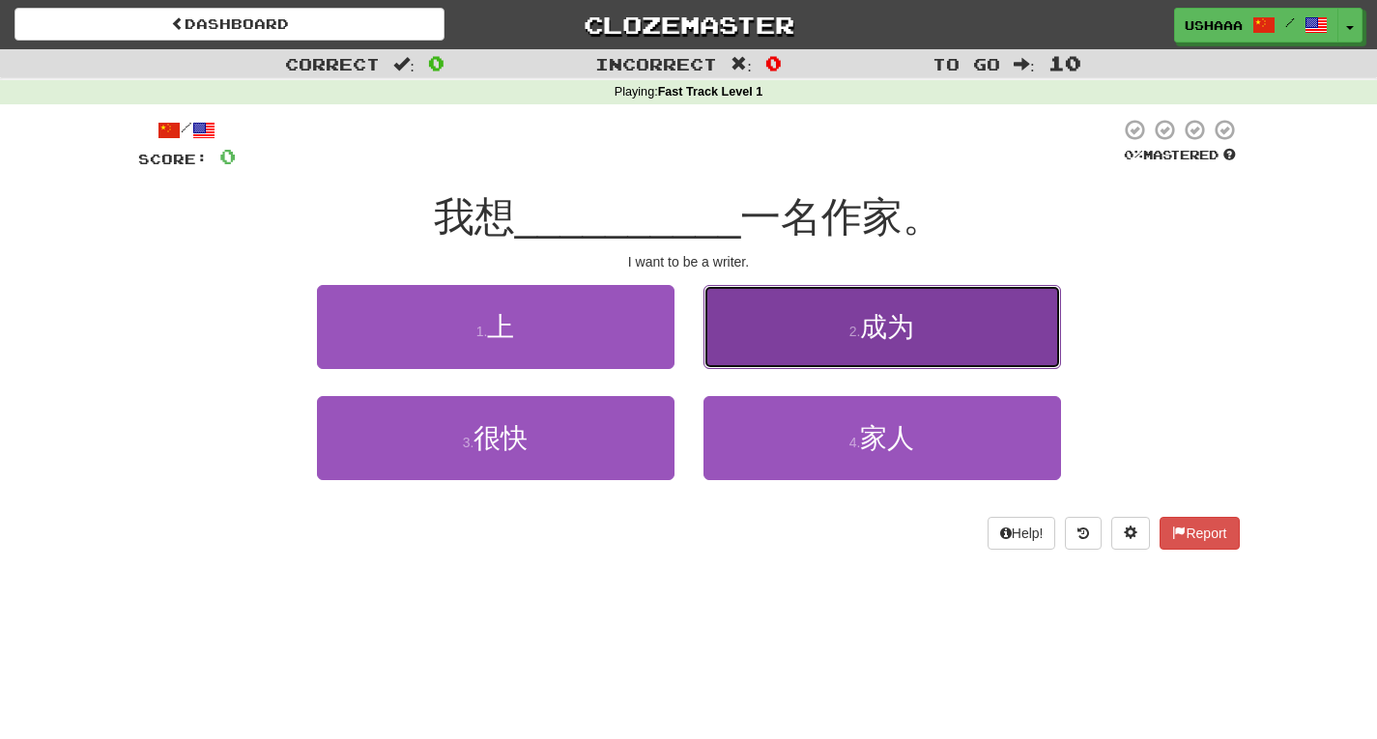
click at [846, 334] on button "2 . 成为" at bounding box center [883, 327] width 358 height 84
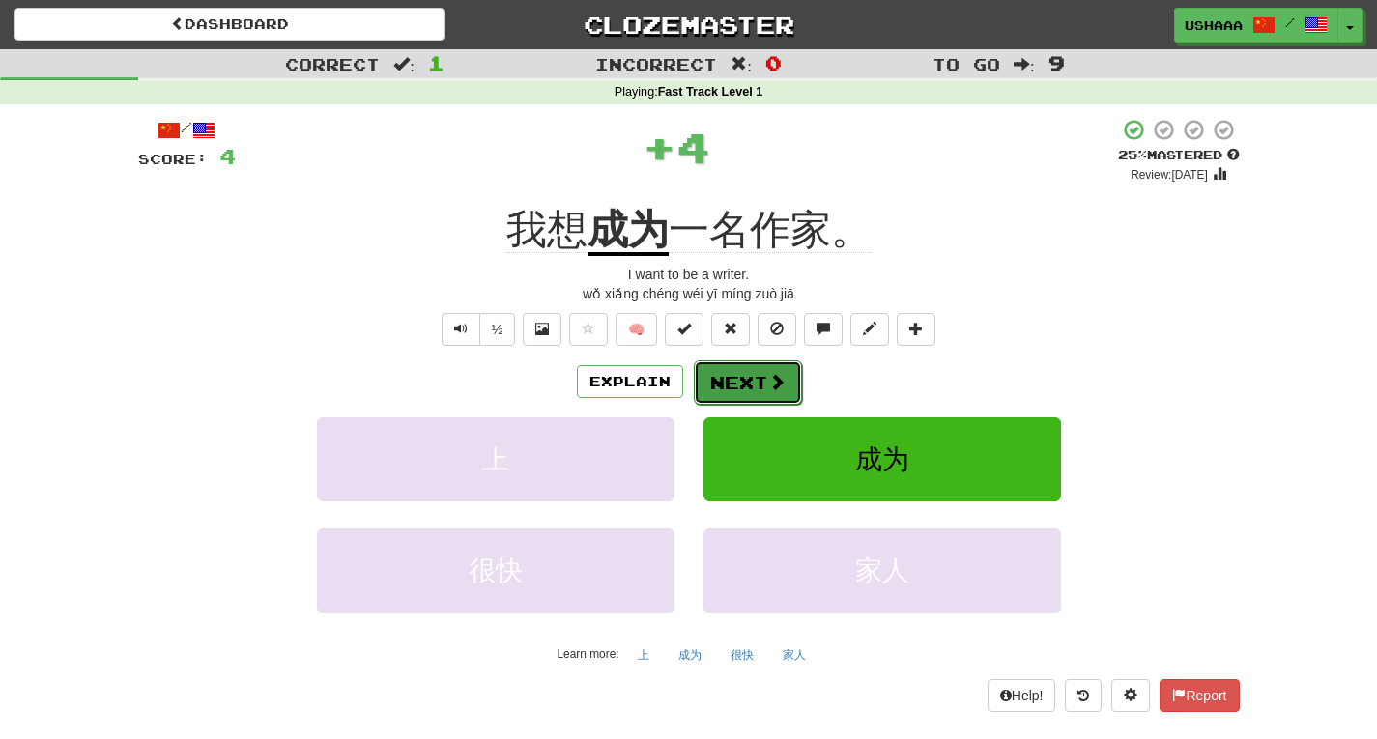
click at [742, 392] on button "Next" at bounding box center [748, 383] width 108 height 44
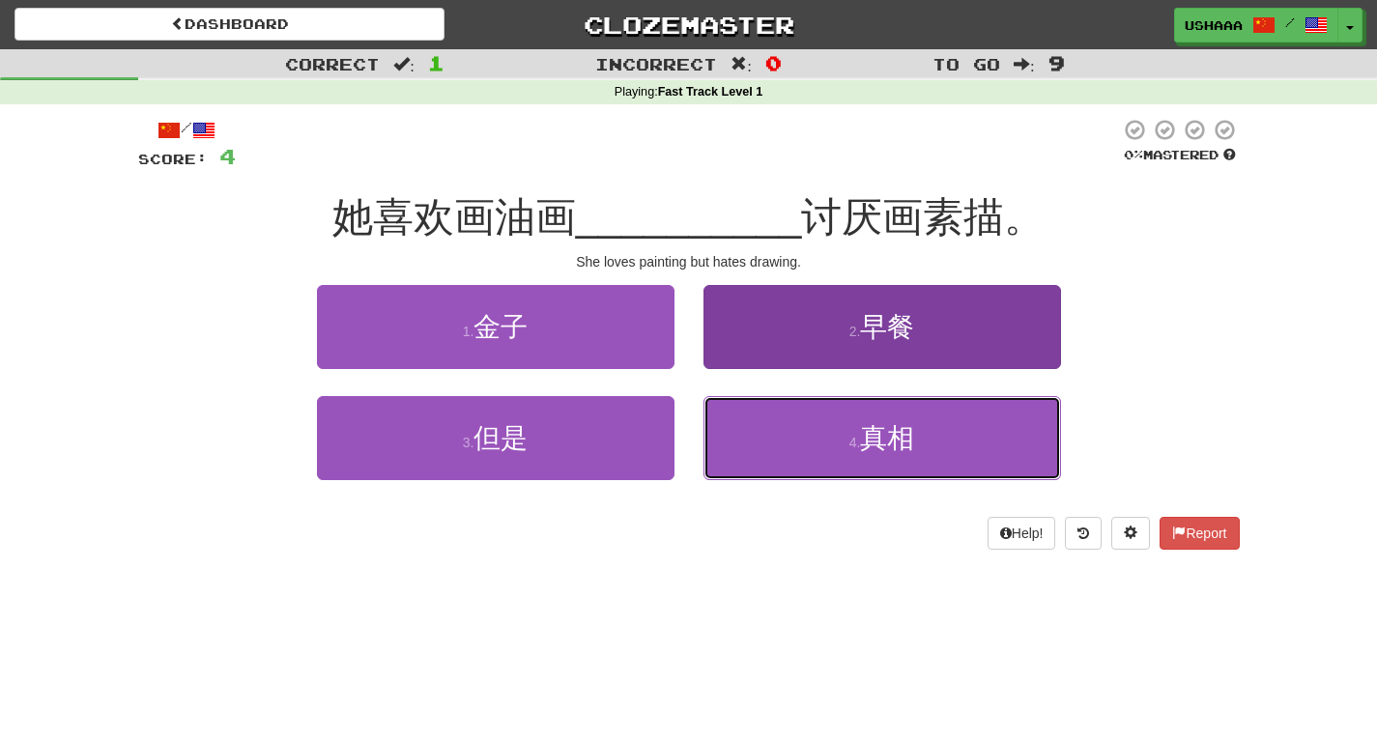
click at [826, 435] on button "4 . 真相" at bounding box center [883, 438] width 358 height 84
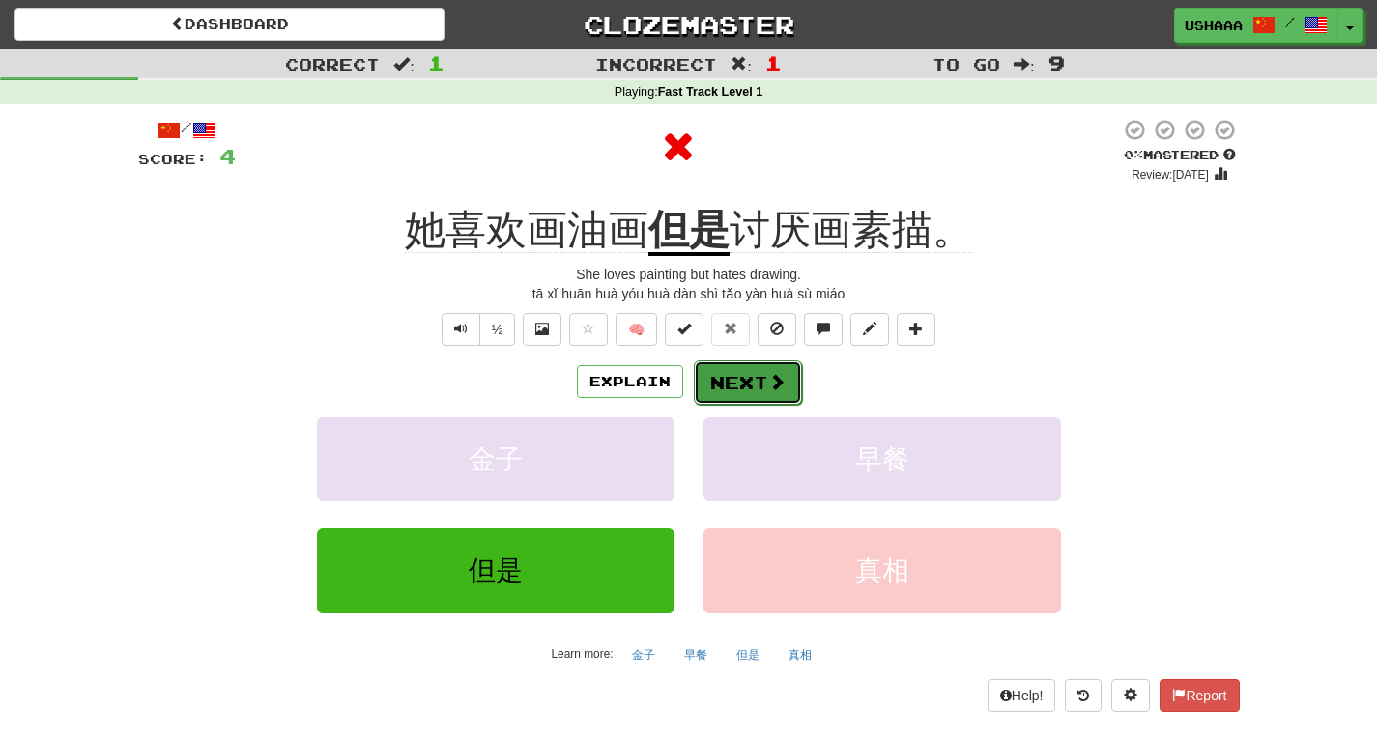
click at [749, 383] on button "Next" at bounding box center [748, 383] width 108 height 44
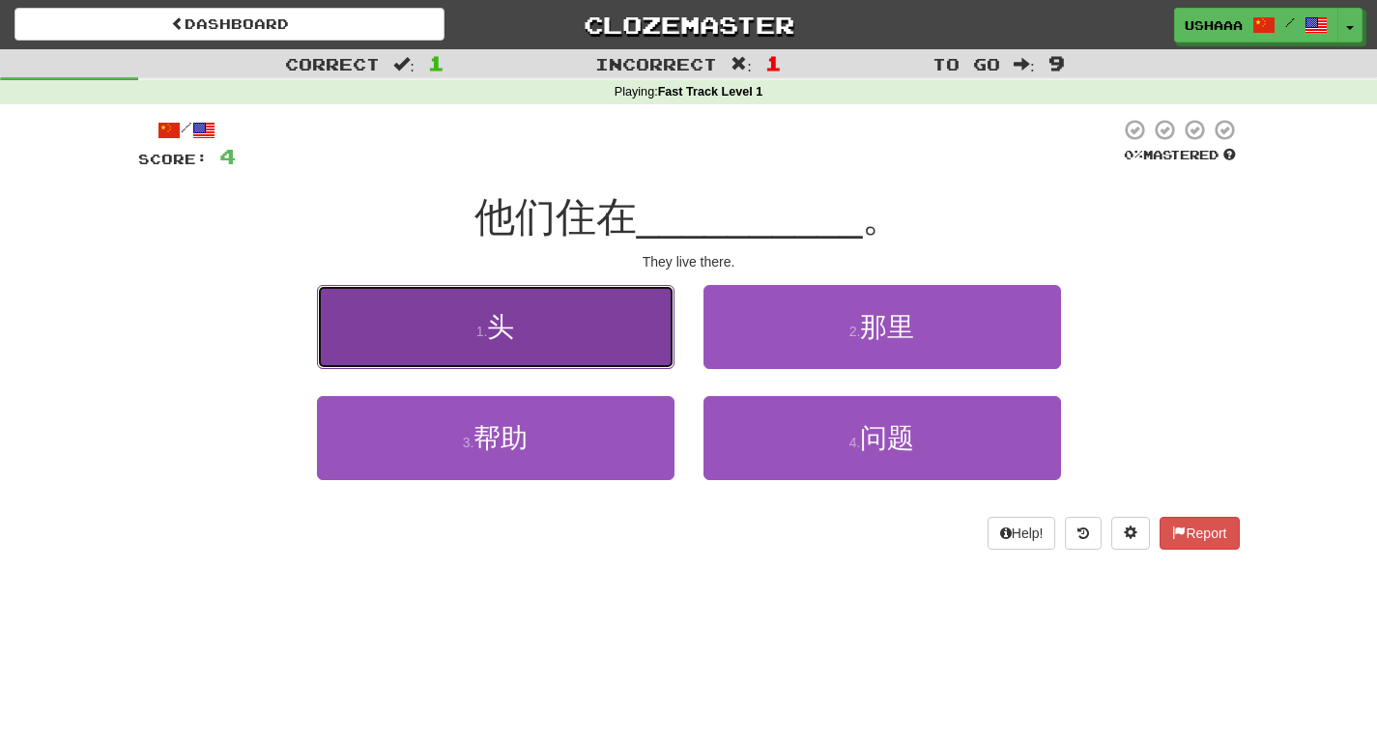
click at [579, 349] on button "1 . 头" at bounding box center [496, 327] width 358 height 84
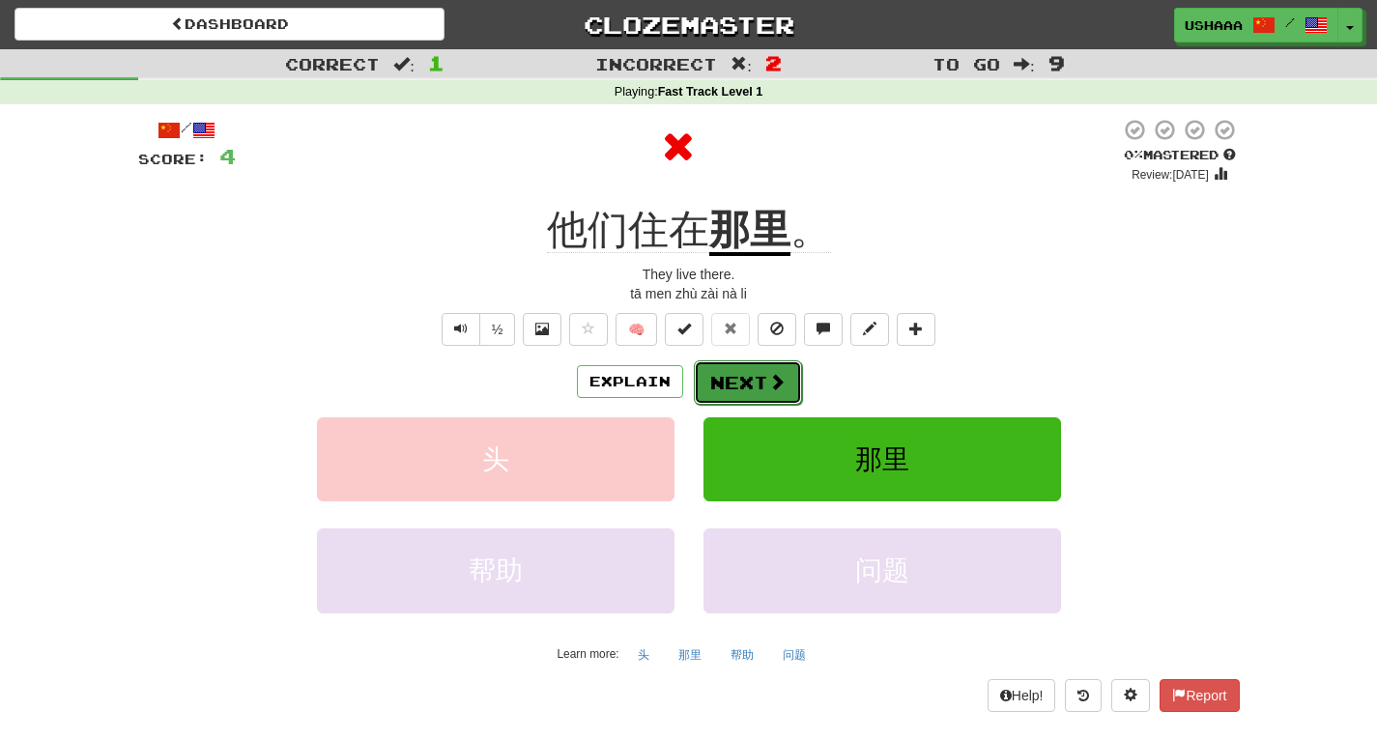
click at [761, 380] on button "Next" at bounding box center [748, 383] width 108 height 44
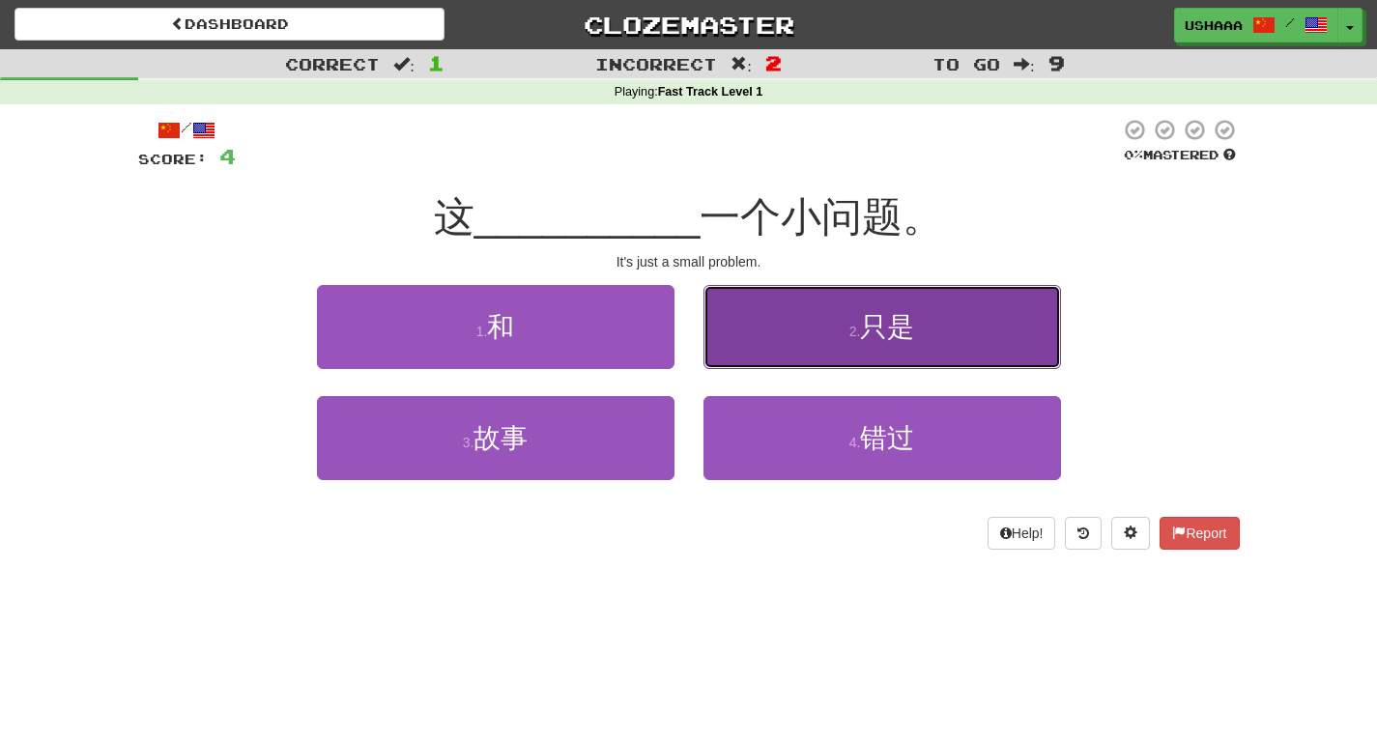
click at [881, 361] on button "2 . 只是" at bounding box center [883, 327] width 358 height 84
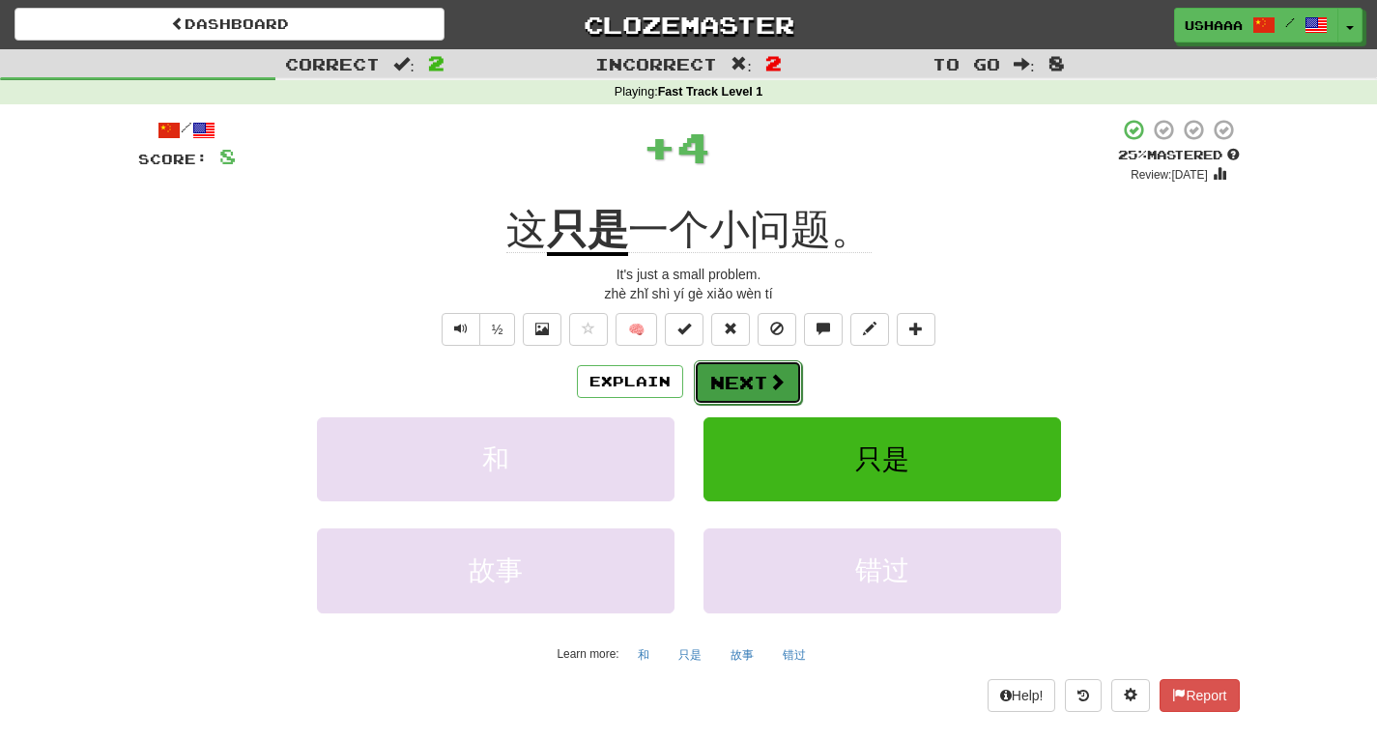
click at [784, 390] on button "Next" at bounding box center [748, 383] width 108 height 44
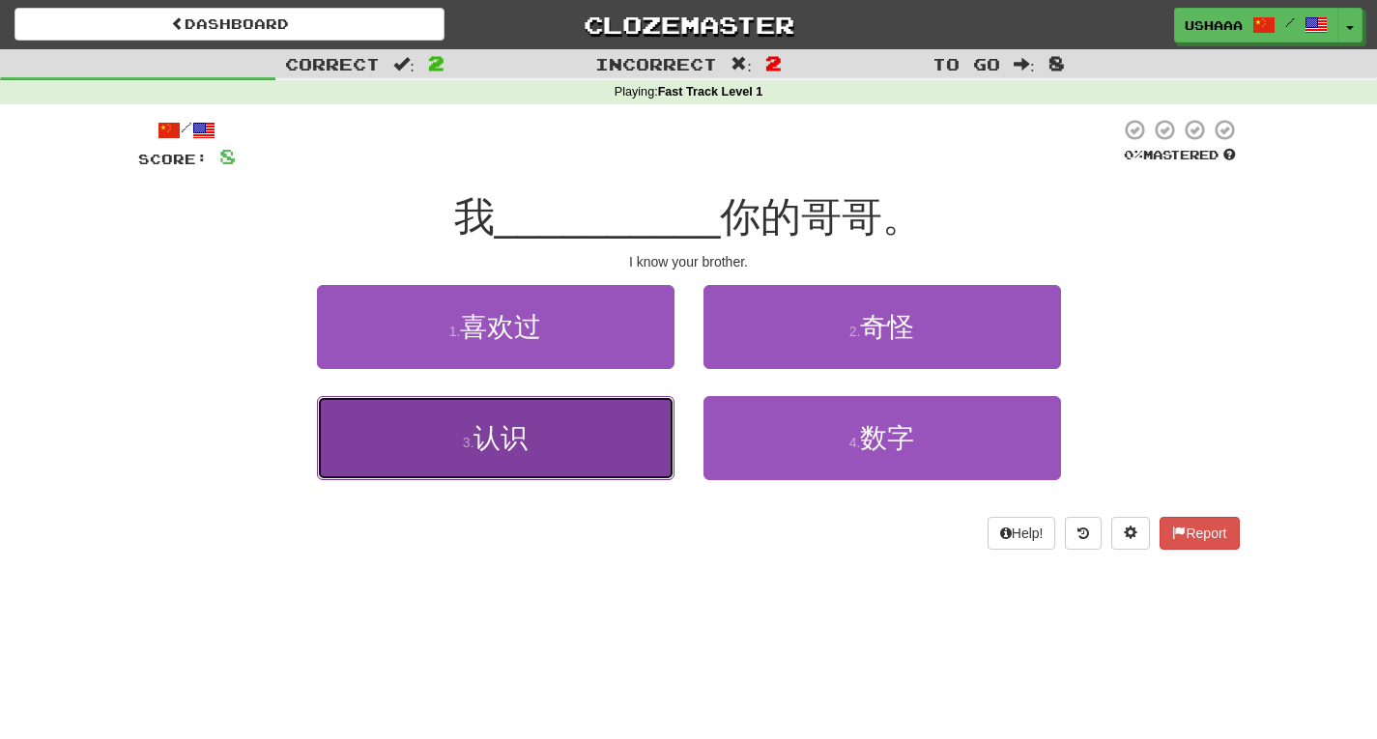
click at [620, 447] on button "3 . 认识" at bounding box center [496, 438] width 358 height 84
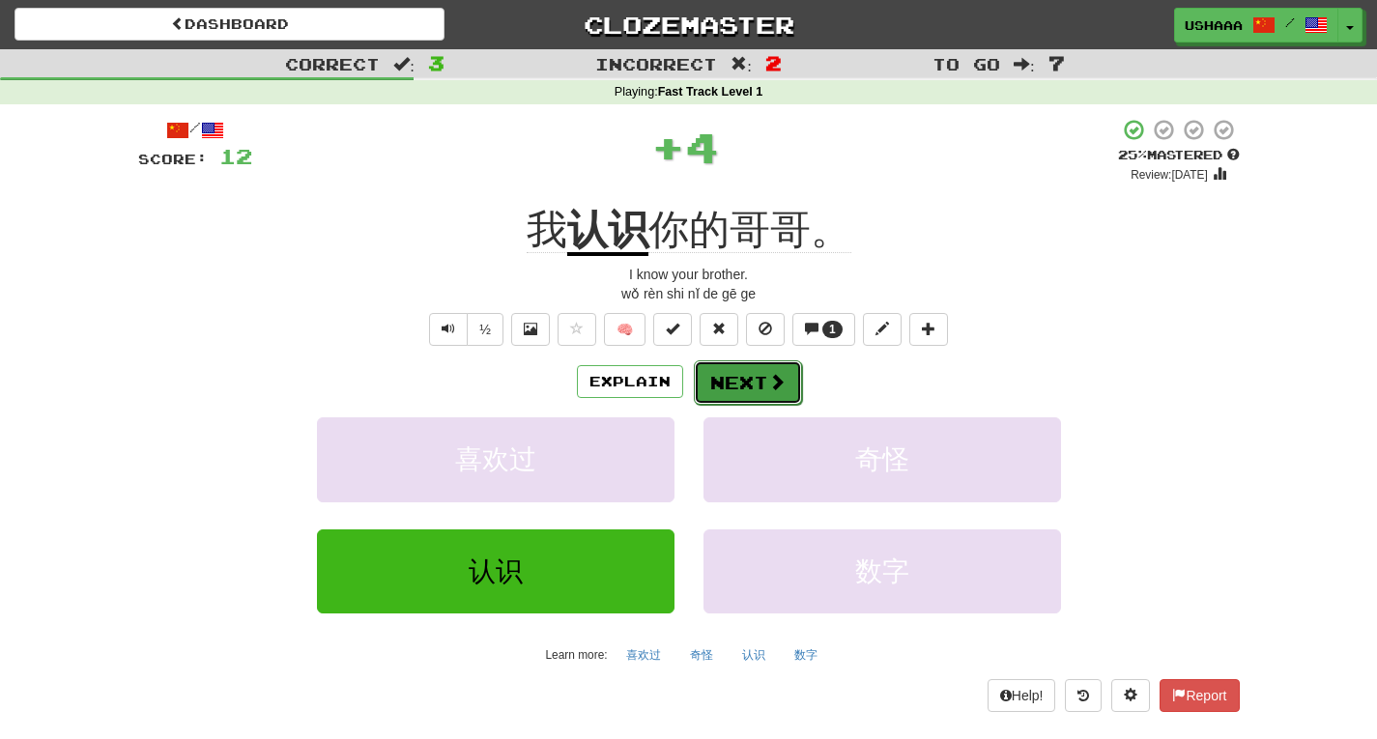
click at [774, 389] on span at bounding box center [776, 381] width 17 height 17
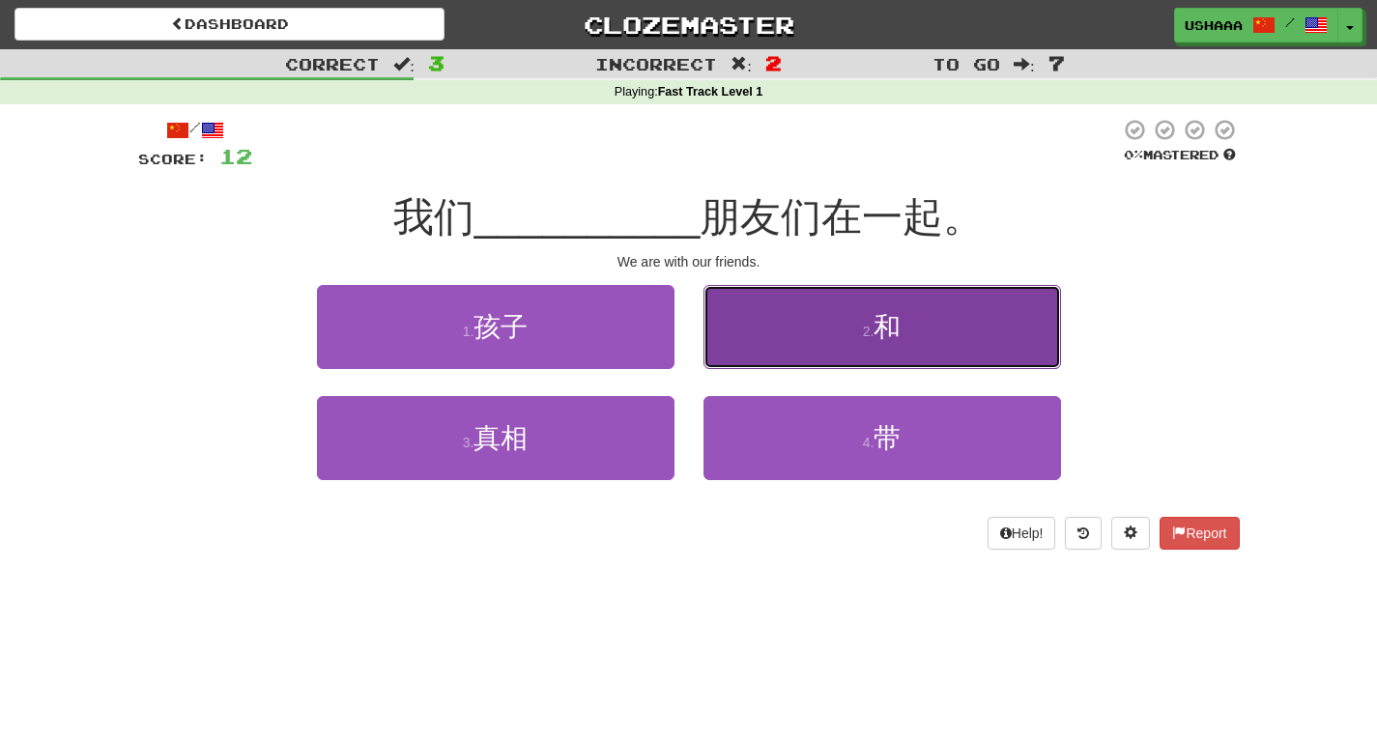
click at [879, 359] on button "2 . 和" at bounding box center [883, 327] width 358 height 84
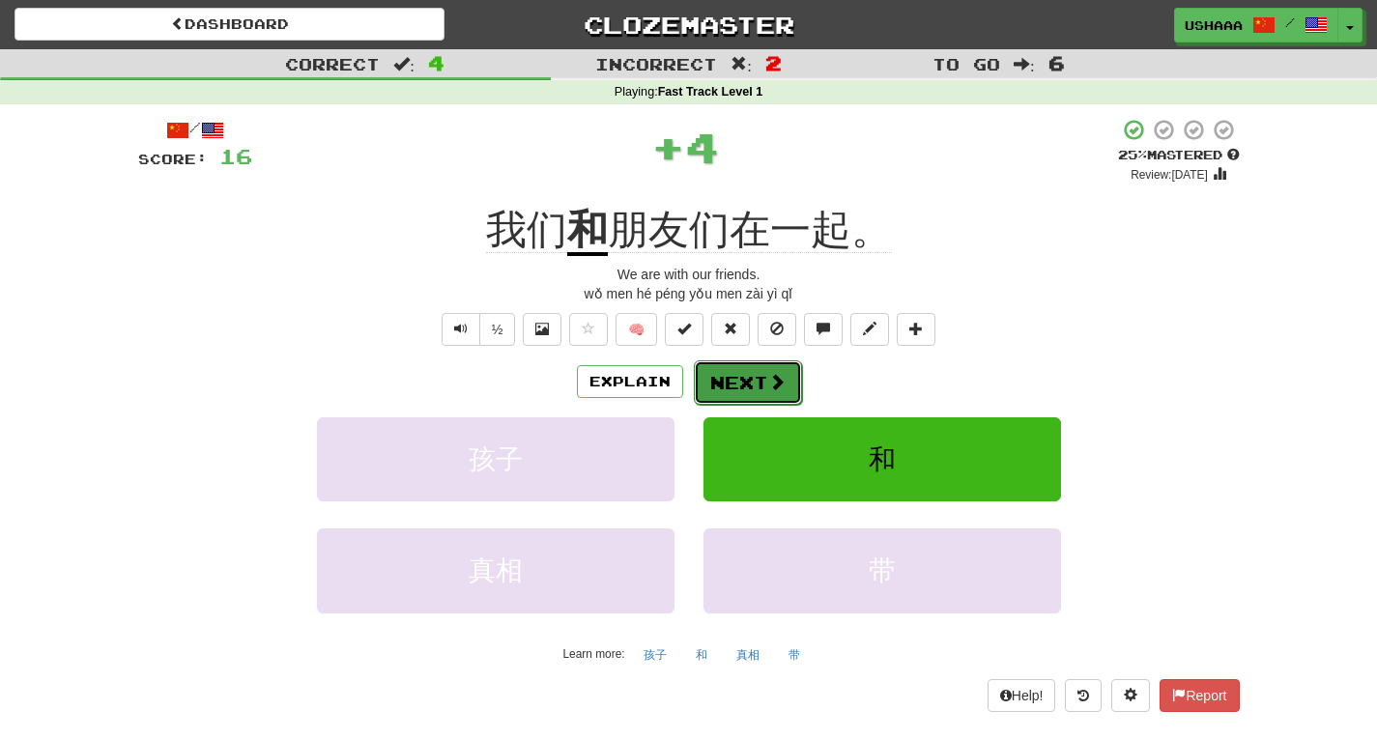
click at [709, 383] on button "Next" at bounding box center [748, 383] width 108 height 44
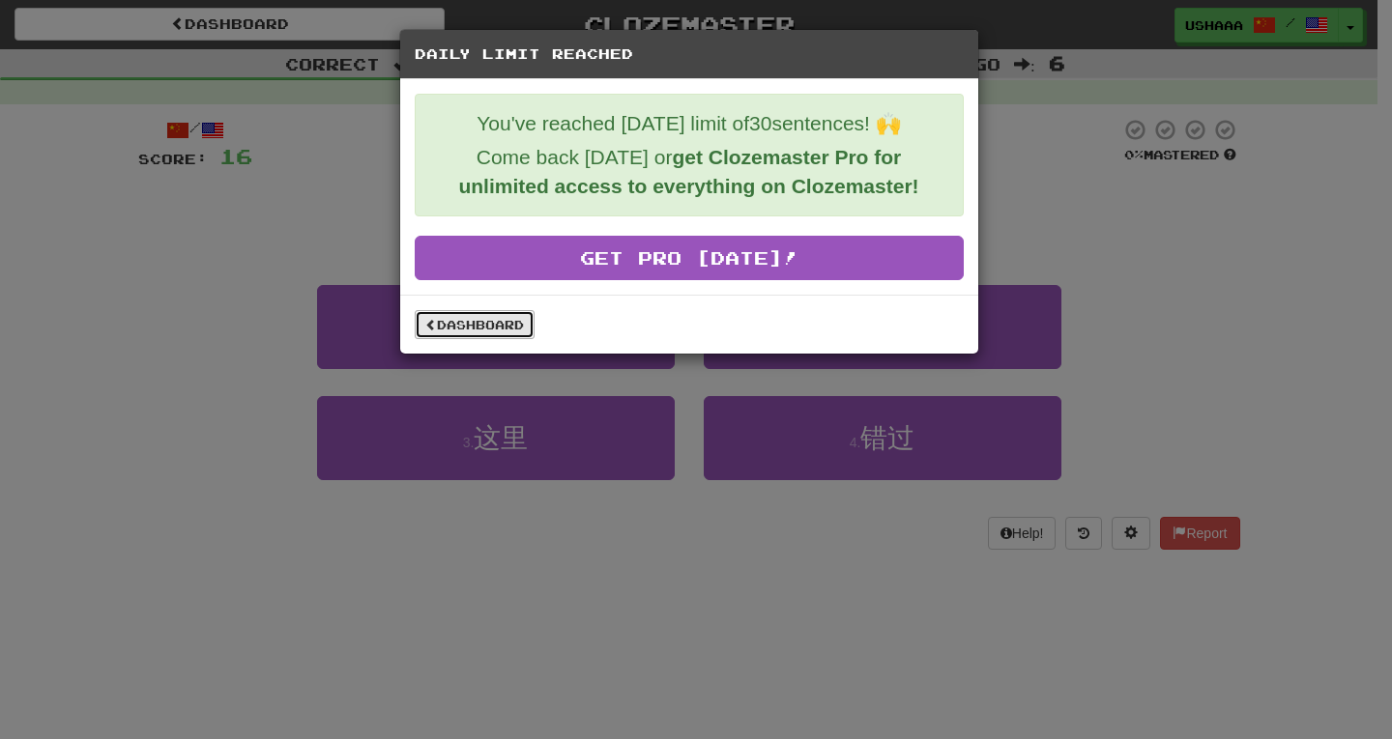
click at [520, 326] on link "Dashboard" at bounding box center [475, 324] width 120 height 29
